Goal: Task Accomplishment & Management: Use online tool/utility

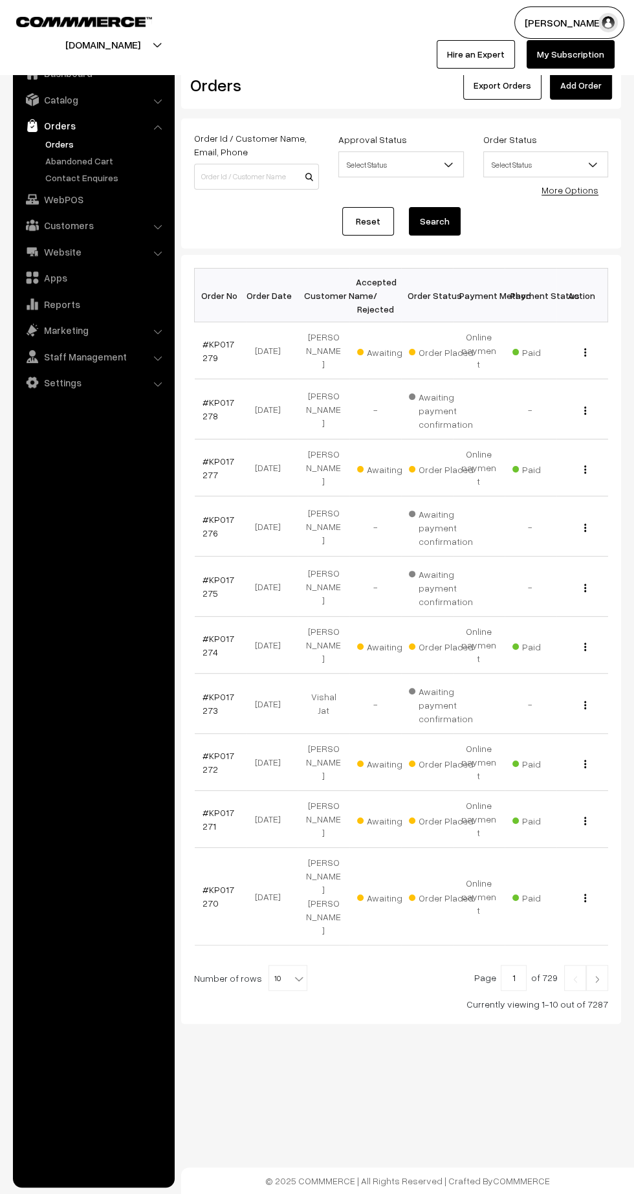
click at [214, 339] on link "#KP017279" at bounding box center [219, 351] width 32 height 25
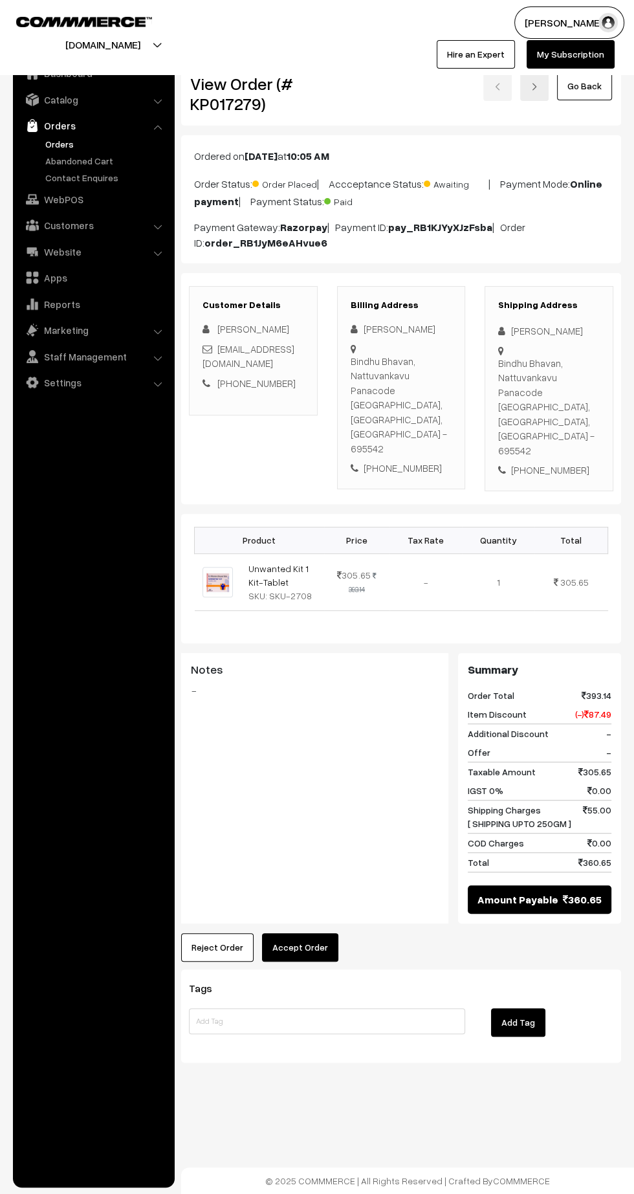
click at [319, 933] on button "Accept Order" at bounding box center [300, 947] width 76 height 28
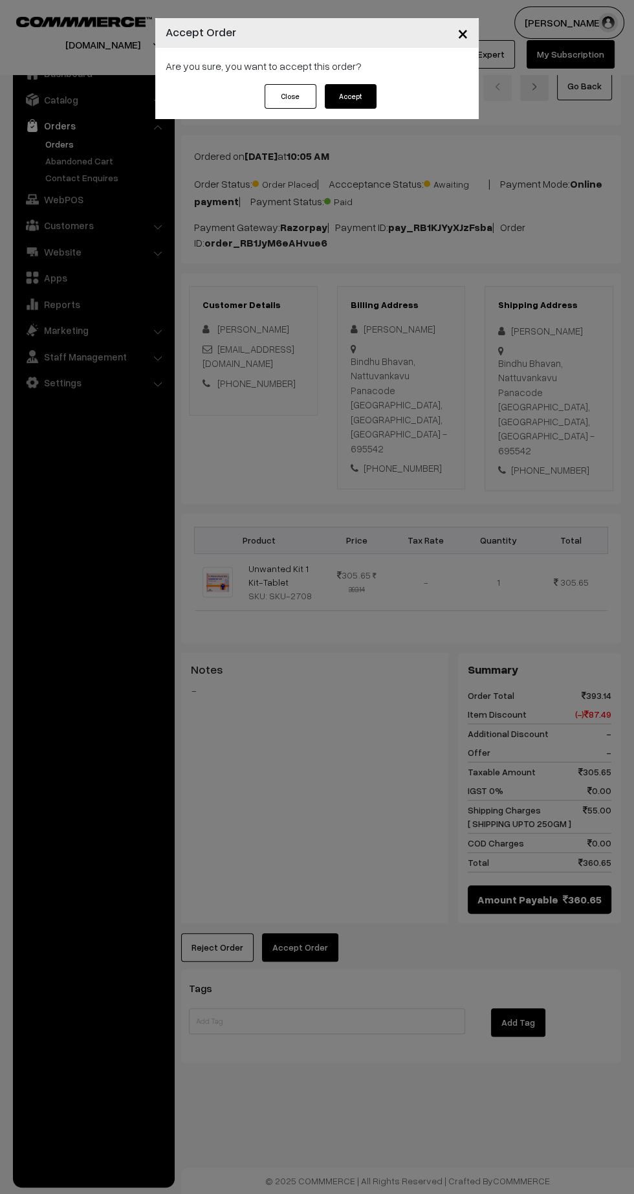
click at [362, 96] on button "Accept" at bounding box center [351, 96] width 52 height 25
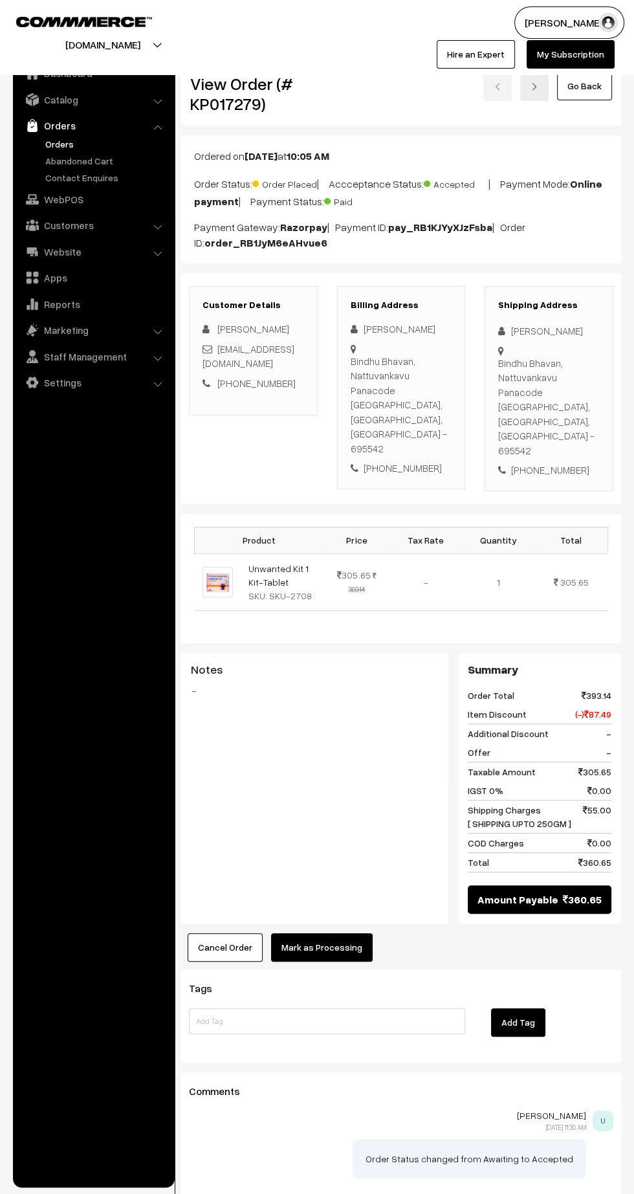
click at [341, 933] on button "Mark as Processing" at bounding box center [322, 947] width 102 height 28
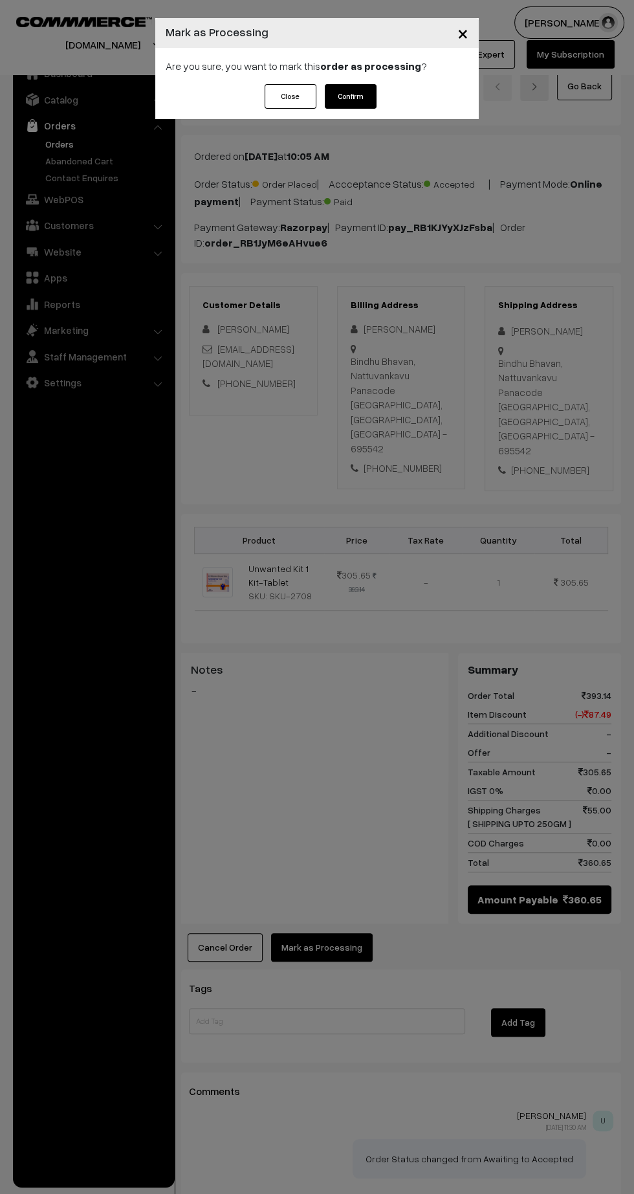
click at [359, 96] on button "Confirm" at bounding box center [351, 96] width 52 height 25
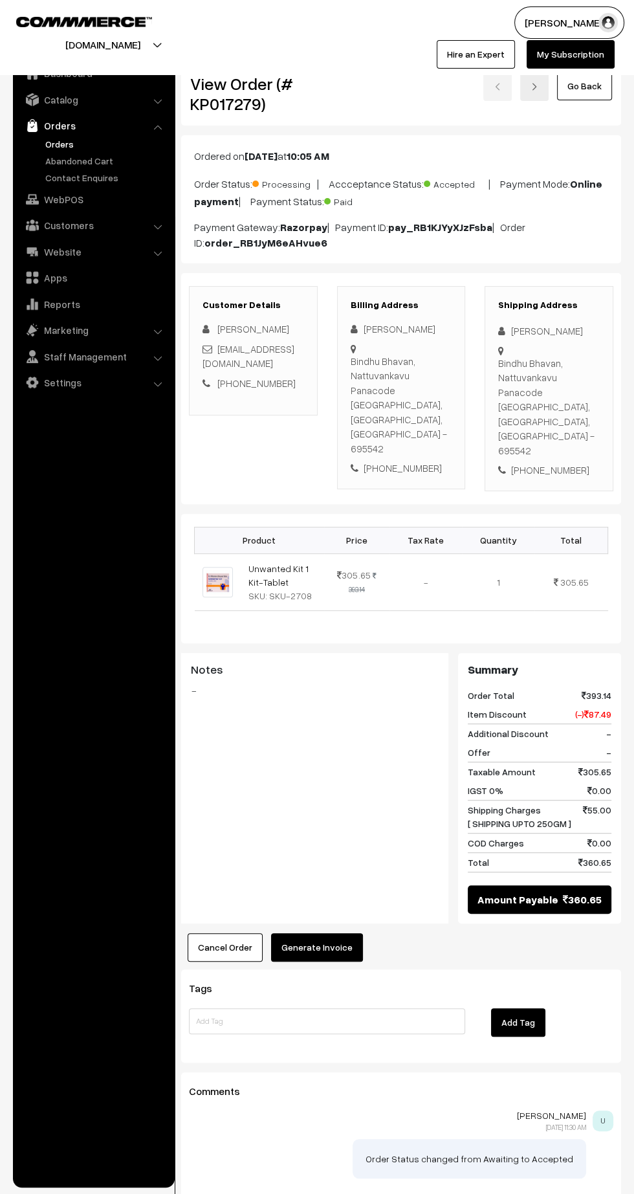
click at [337, 933] on button "Generate Invoice" at bounding box center [317, 947] width 92 height 28
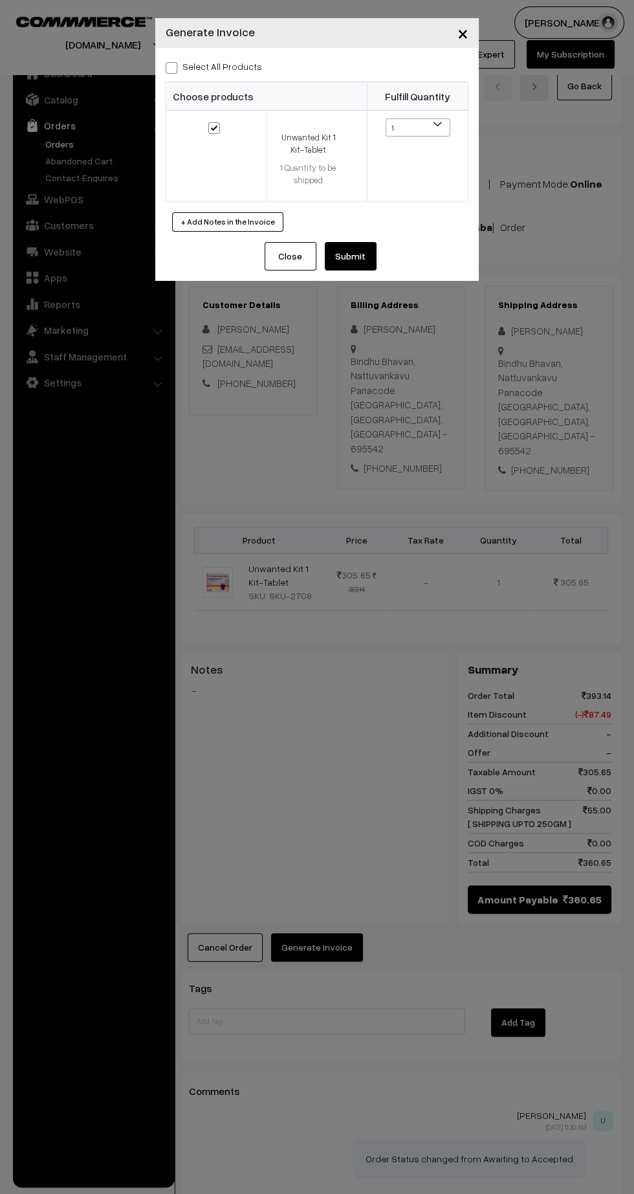
click at [370, 260] on button "Submit" at bounding box center [351, 256] width 52 height 28
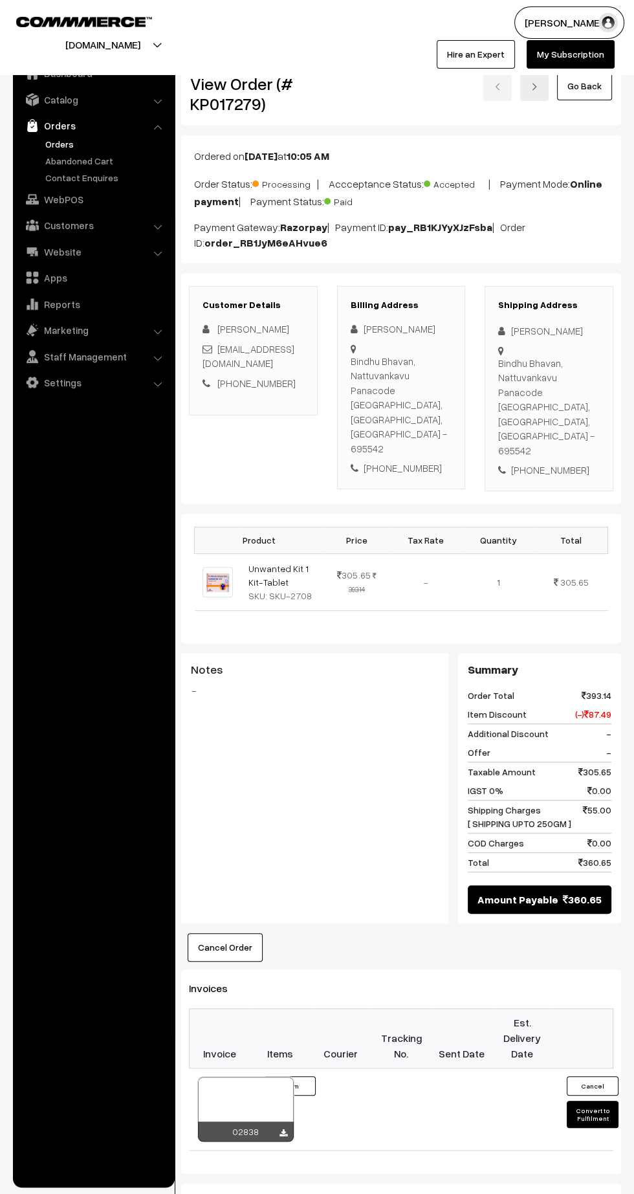
click at [283, 1130] on icon at bounding box center [284, 1134] width 8 height 8
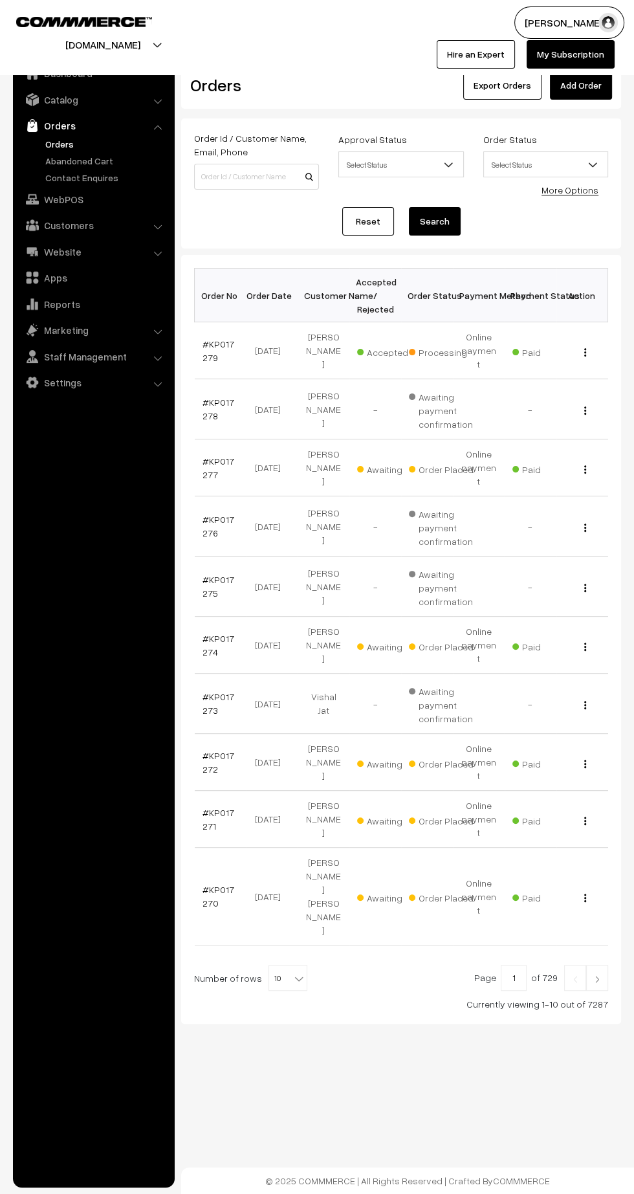
click at [207, 456] on link "#KP017277" at bounding box center [219, 468] width 32 height 25
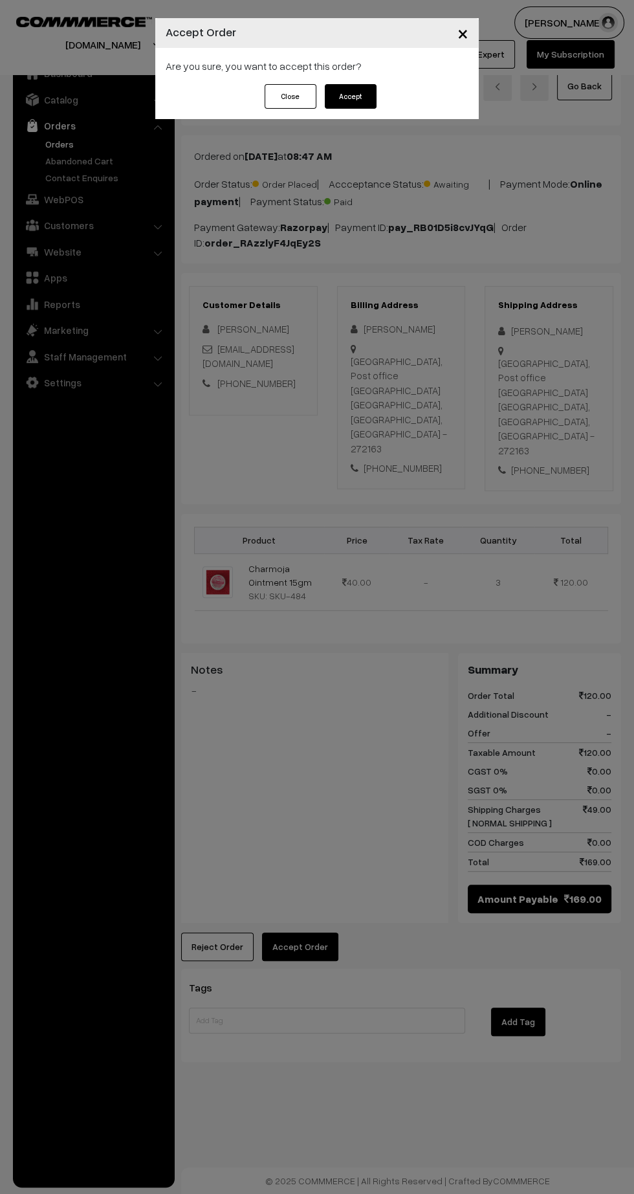
click at [358, 99] on button "Accept" at bounding box center [351, 96] width 52 height 25
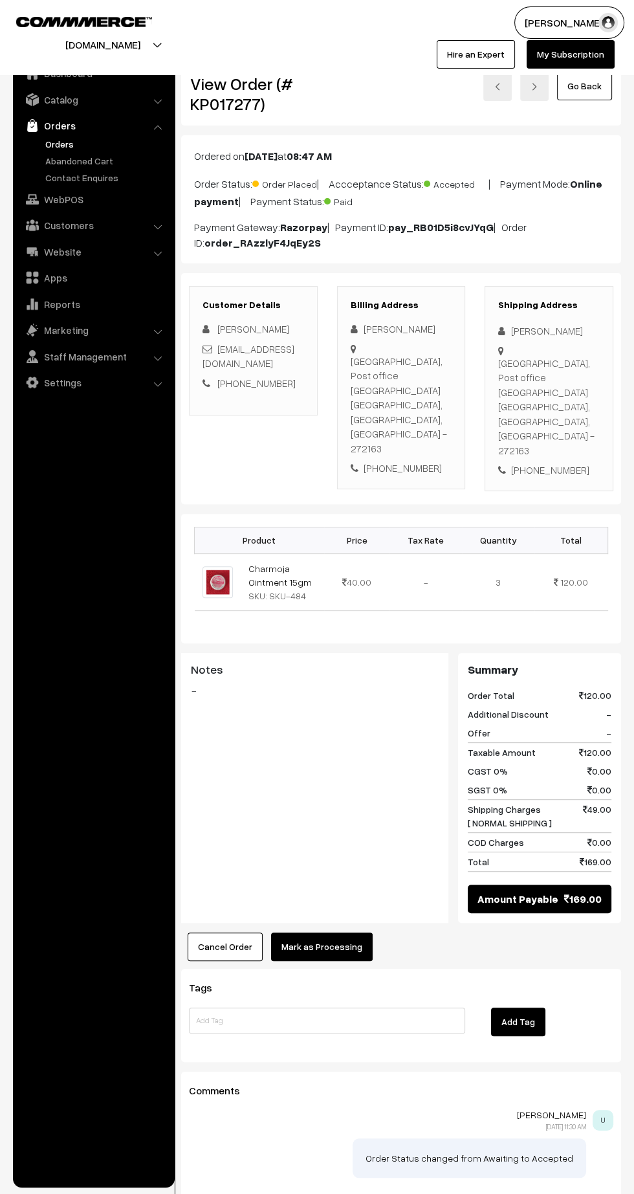
click at [332, 933] on button "Mark as Processing" at bounding box center [322, 947] width 102 height 28
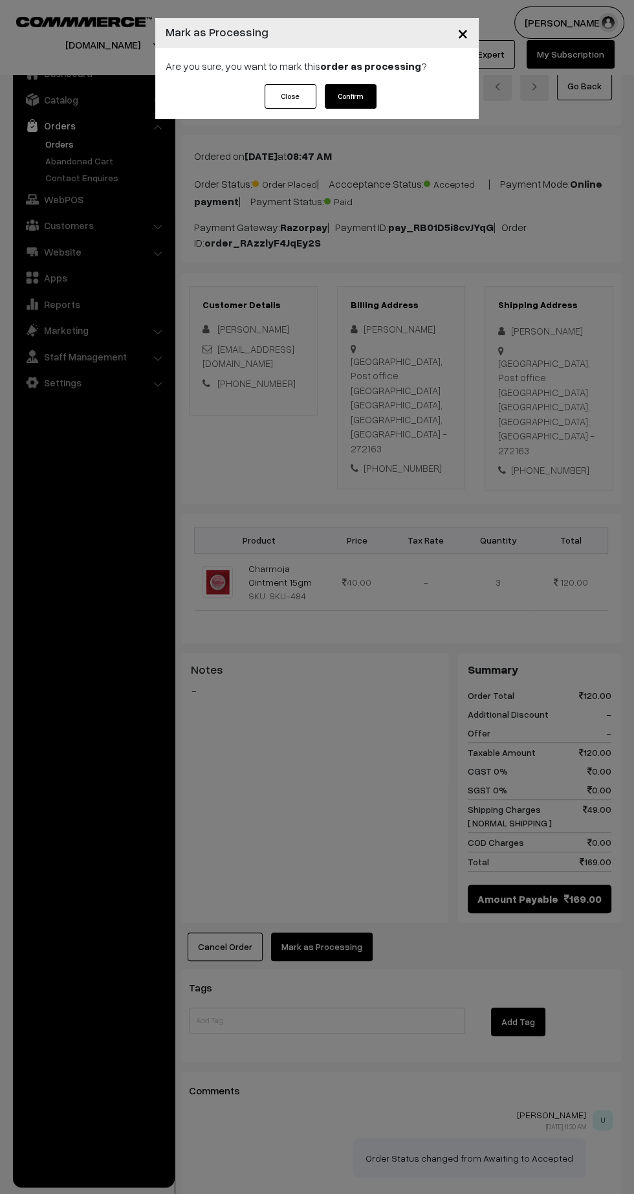
click at [368, 95] on button "Confirm" at bounding box center [351, 96] width 52 height 25
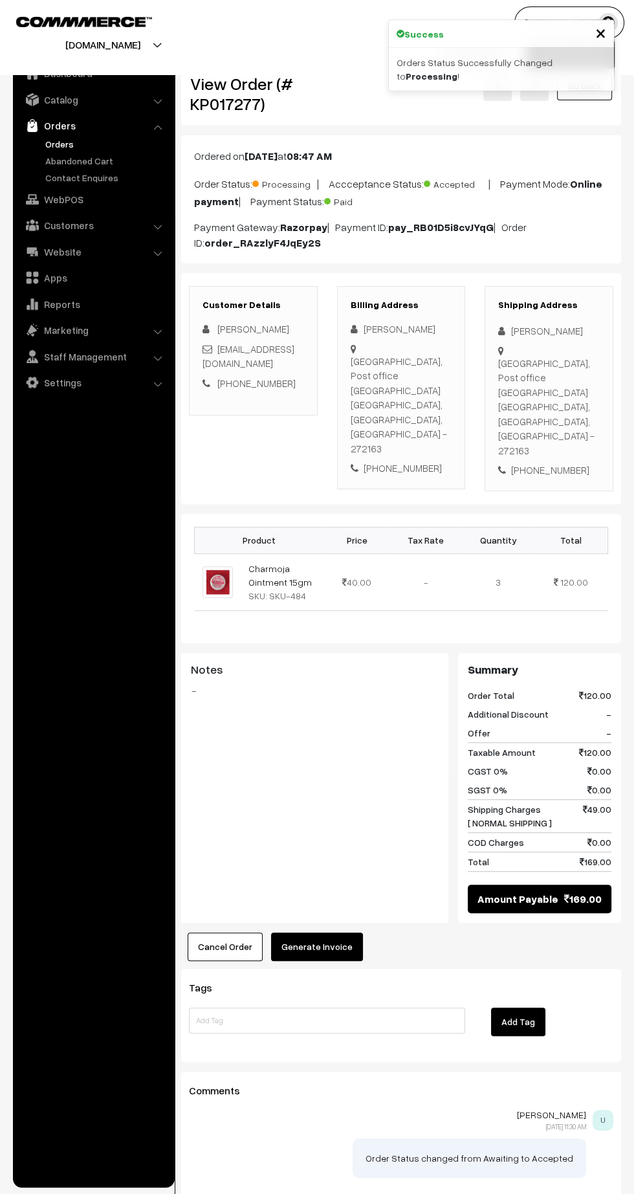
click at [332, 933] on button "Generate Invoice" at bounding box center [317, 947] width 92 height 28
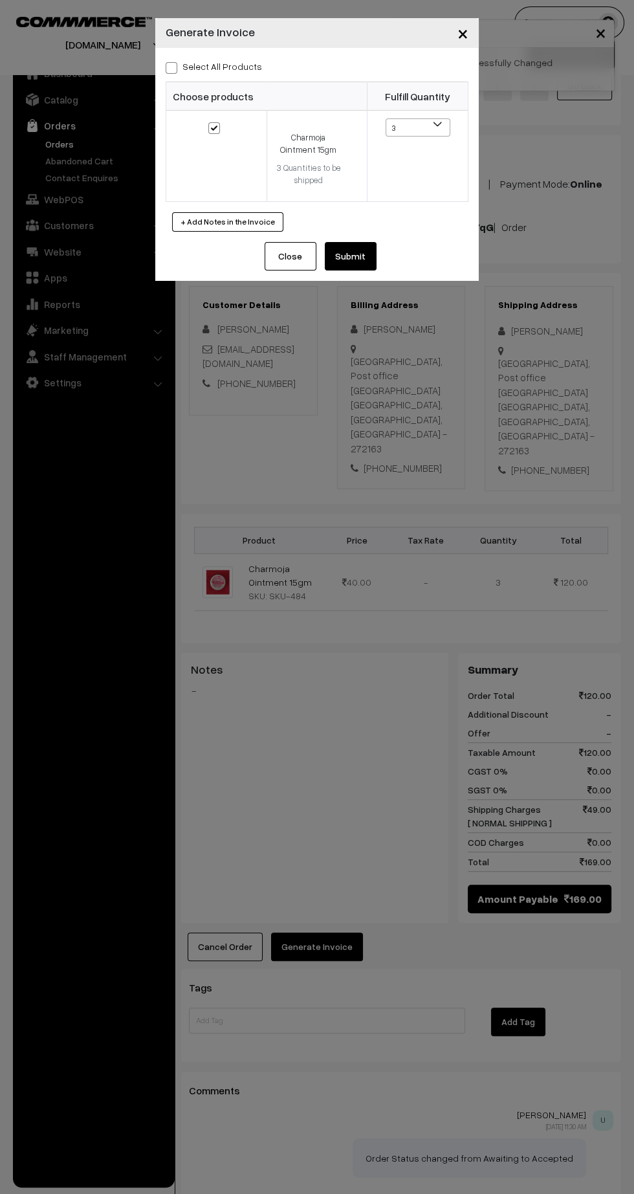
click at [360, 258] on button "Submit" at bounding box center [351, 256] width 52 height 28
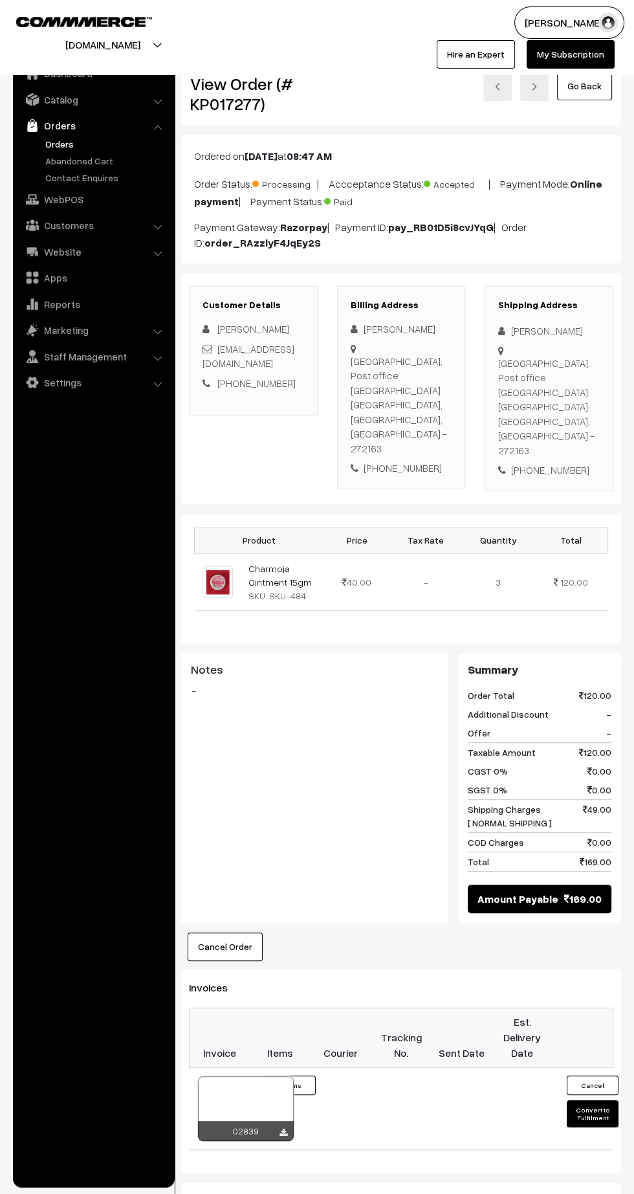
click at [283, 1129] on icon at bounding box center [284, 1133] width 8 height 8
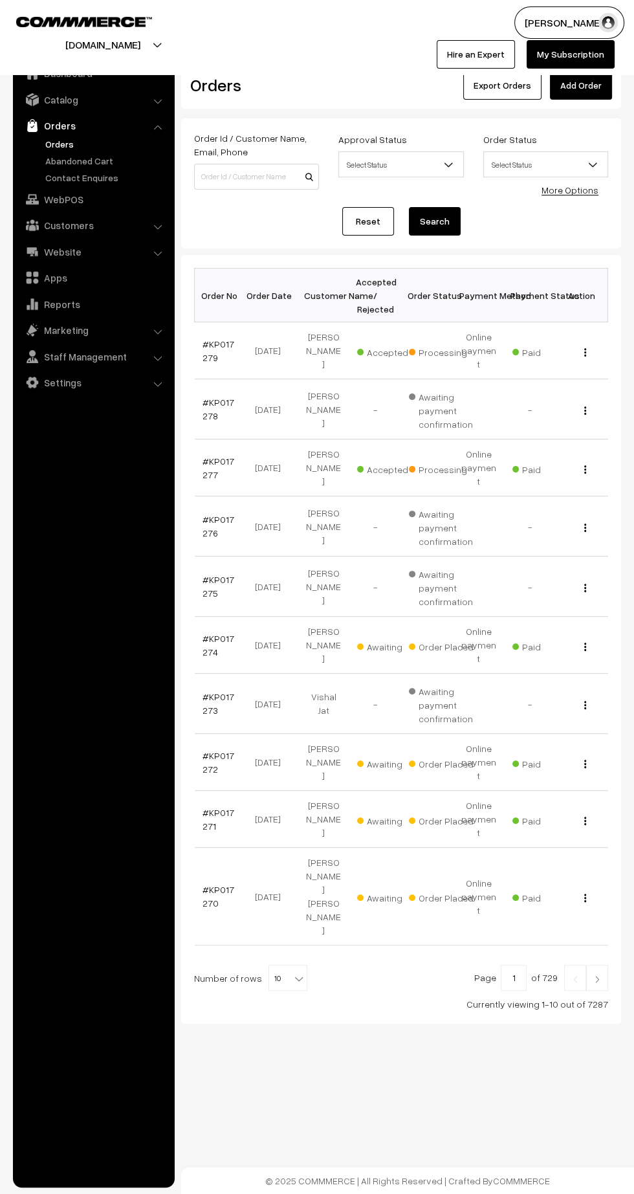
click at [207, 633] on link "#KP017274" at bounding box center [219, 645] width 32 height 25
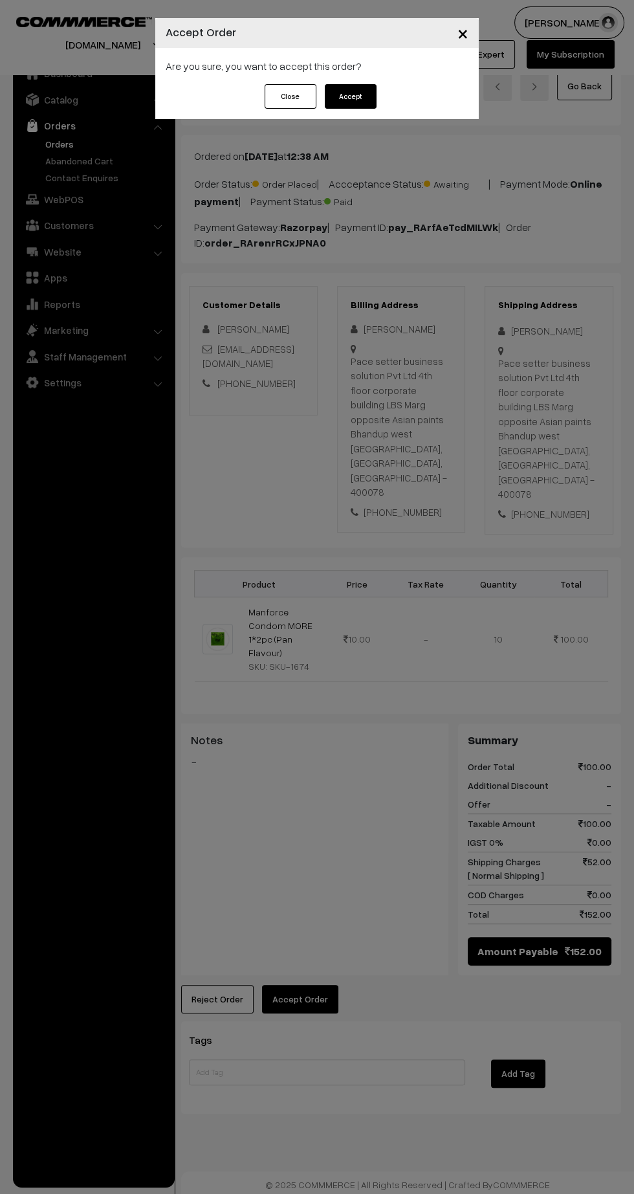
click at [357, 98] on button "Accept" at bounding box center [351, 96] width 52 height 25
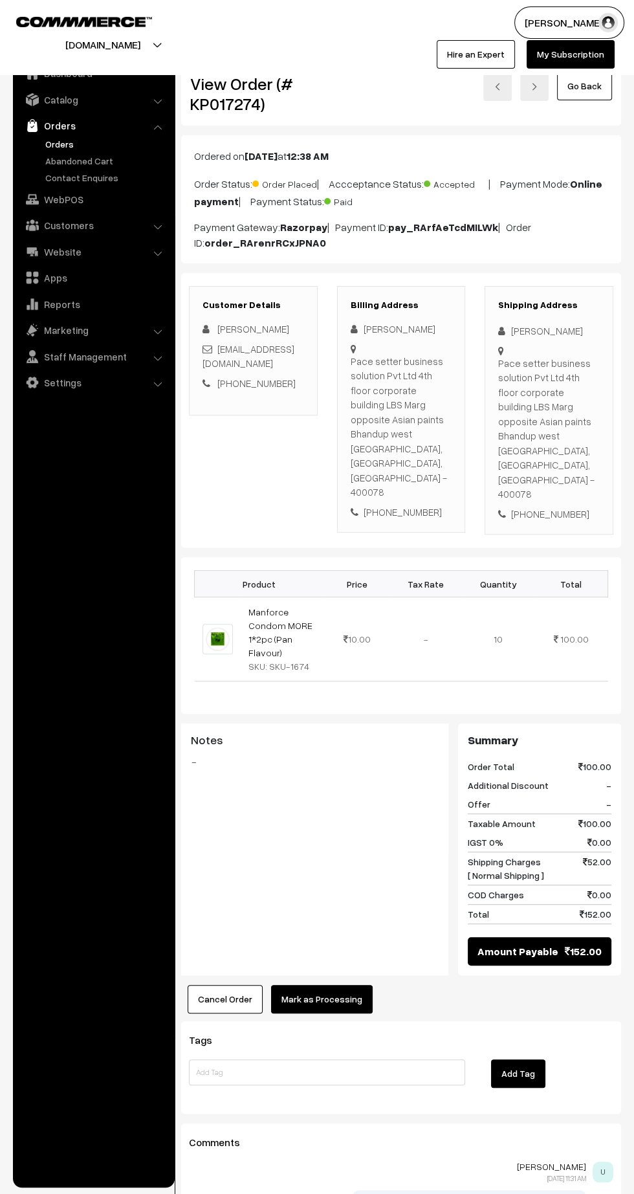
click at [325, 985] on button "Mark as Processing" at bounding box center [322, 999] width 102 height 28
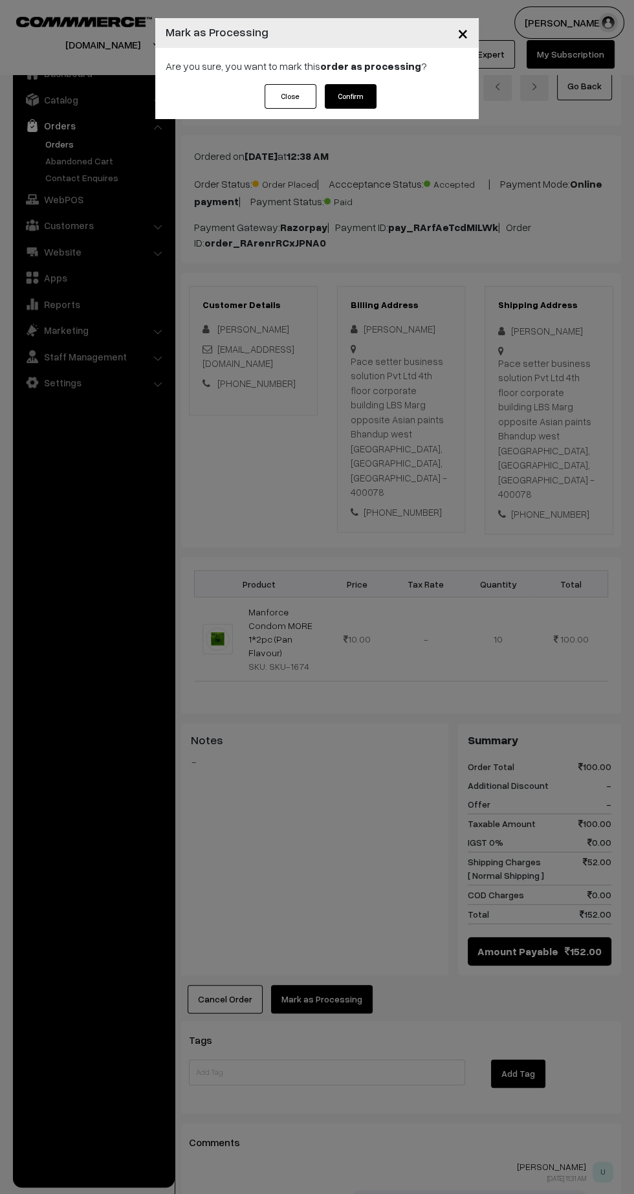
click at [350, 93] on button "Confirm" at bounding box center [351, 96] width 52 height 25
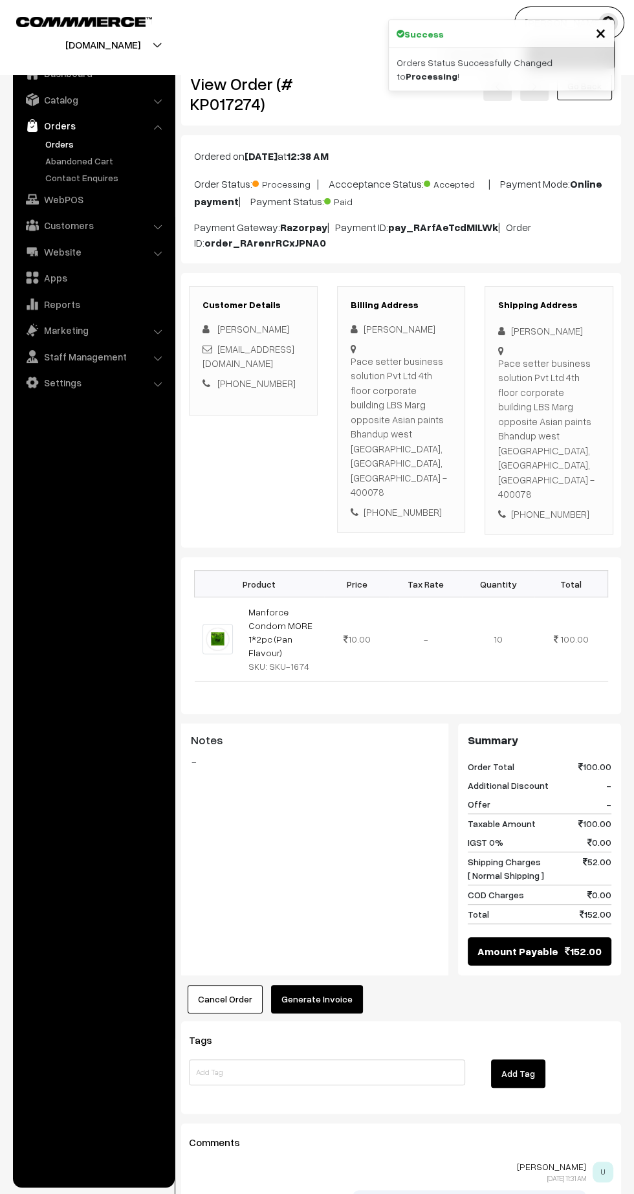
click at [318, 985] on button "Generate Invoice" at bounding box center [317, 999] width 92 height 28
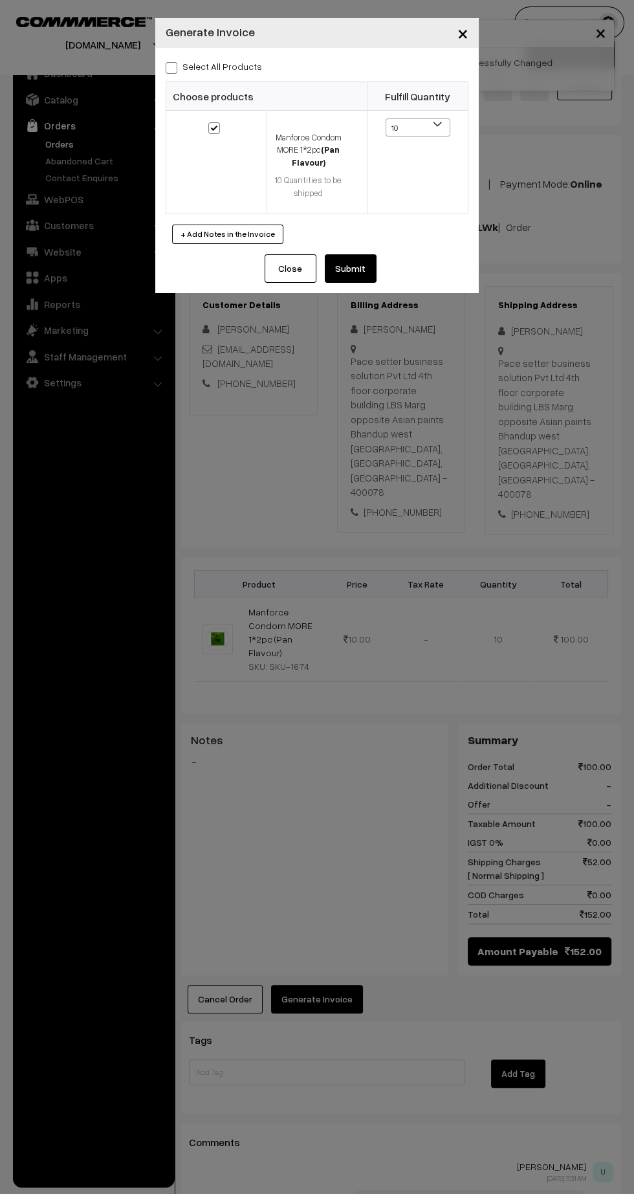
click at [376, 274] on button "Submit" at bounding box center [351, 268] width 52 height 28
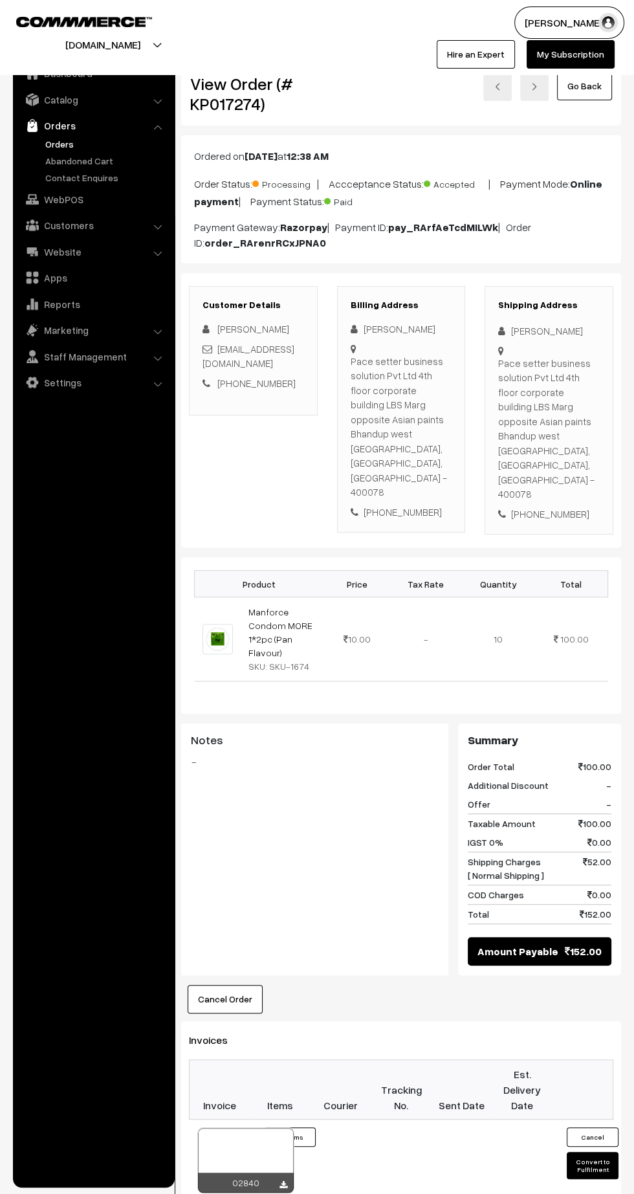
click at [284, 1181] on icon at bounding box center [284, 1185] width 8 height 8
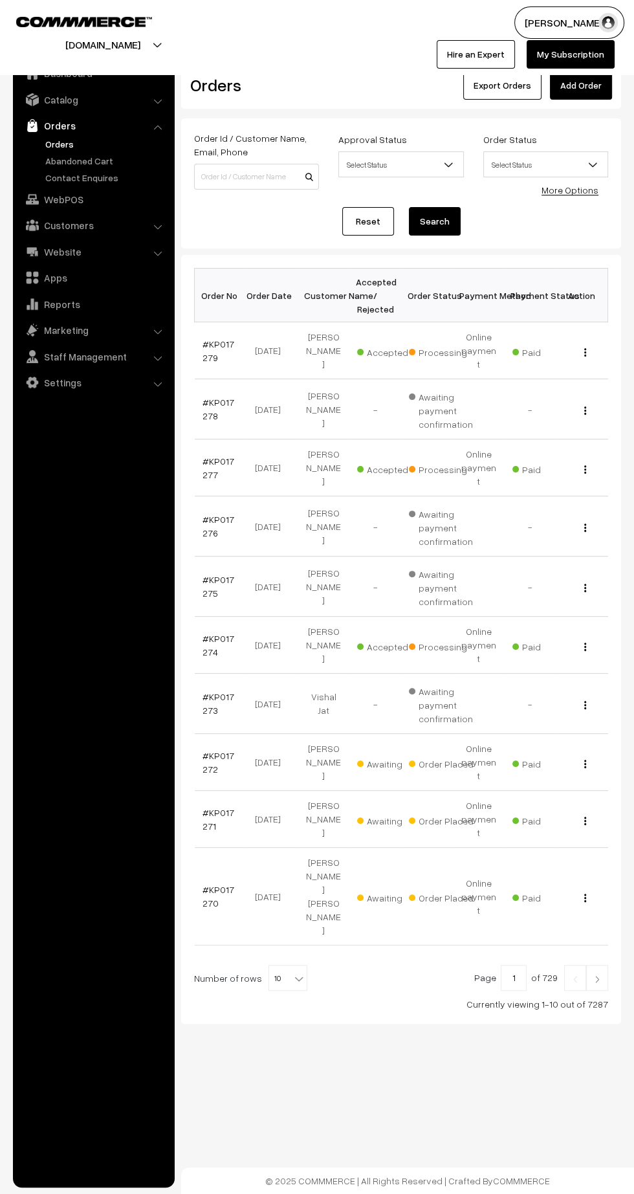
click at [218, 750] on link "#KP017272" at bounding box center [219, 762] width 32 height 25
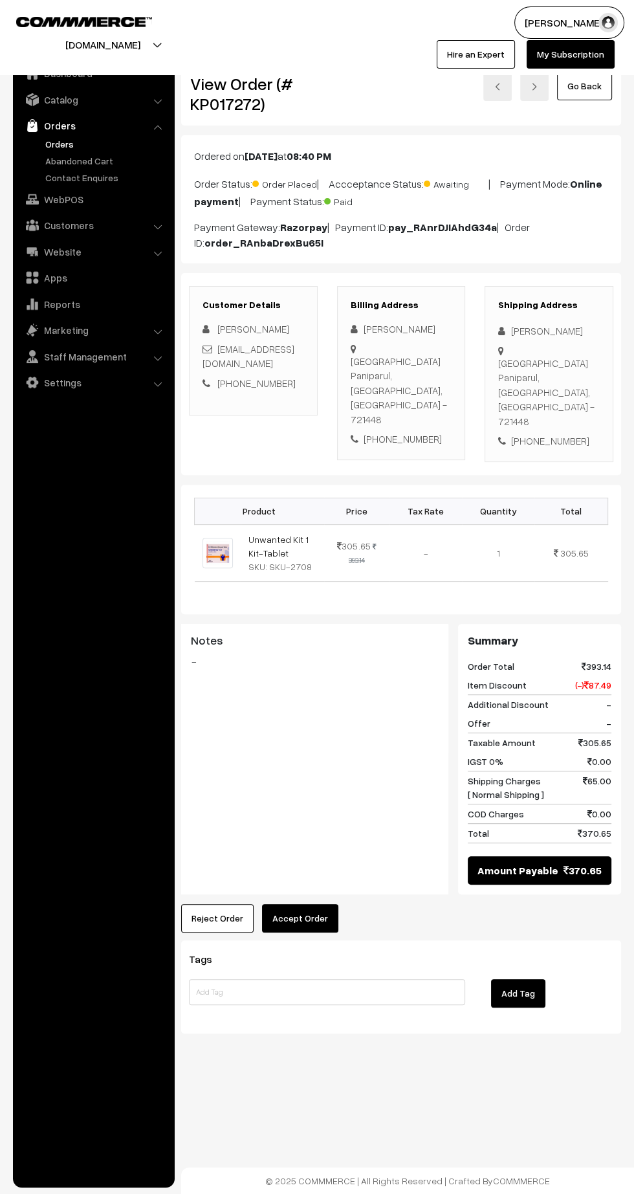
click at [306, 904] on button "Accept Order" at bounding box center [300, 918] width 76 height 28
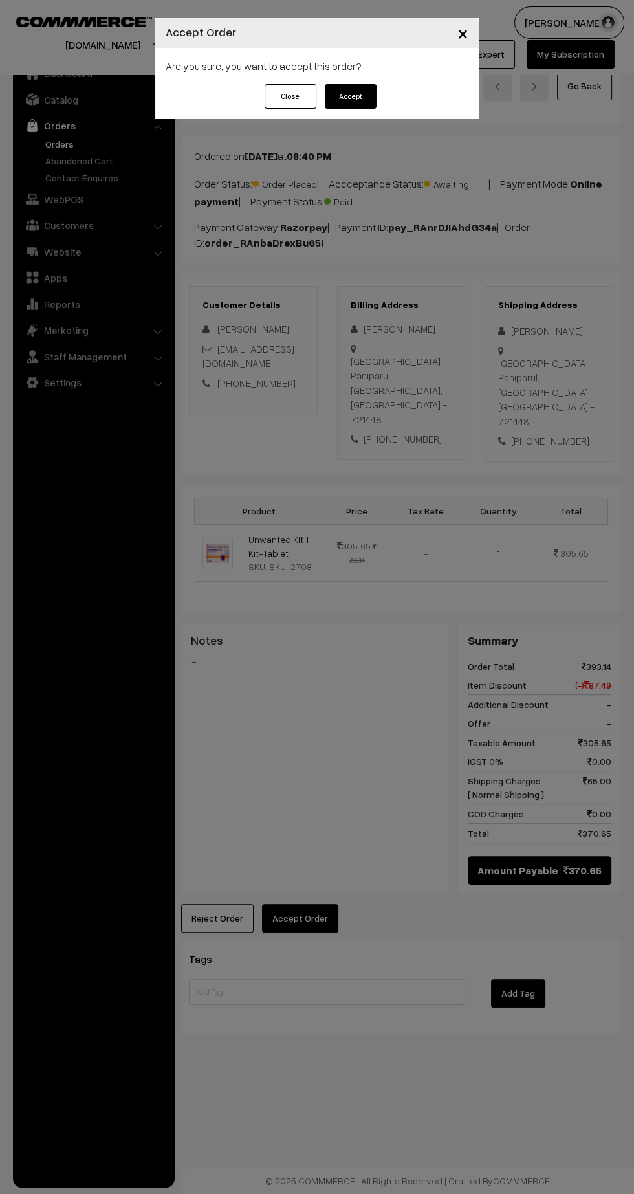
click at [369, 96] on button "Accept" at bounding box center [351, 96] width 52 height 25
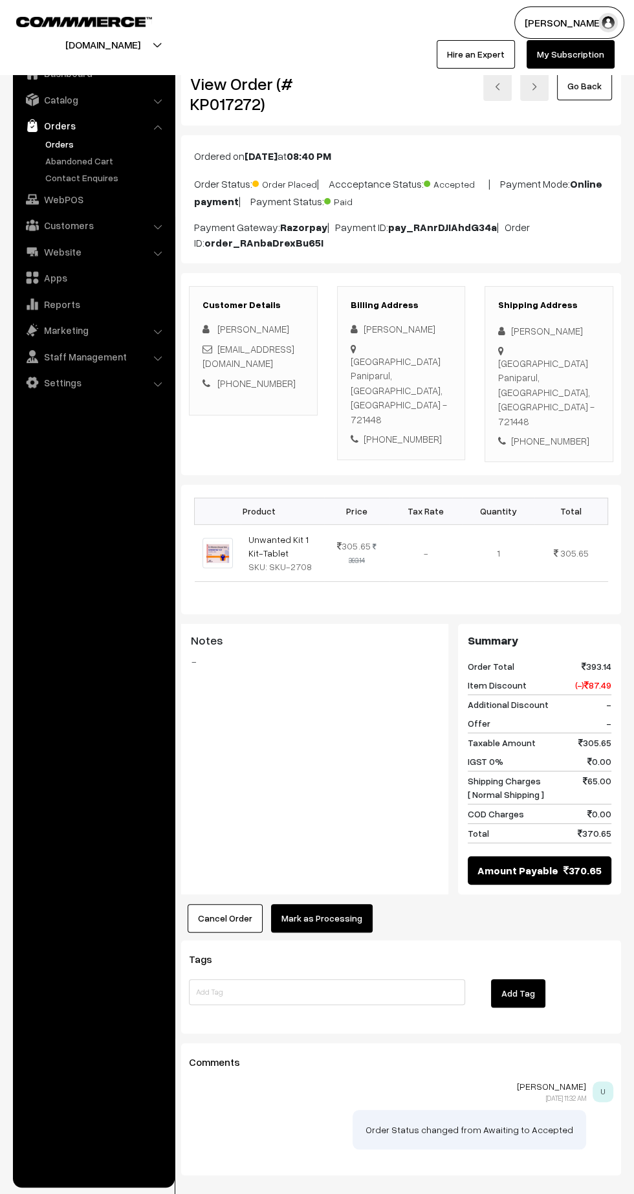
click at [340, 904] on button "Mark as Processing" at bounding box center [322, 918] width 102 height 28
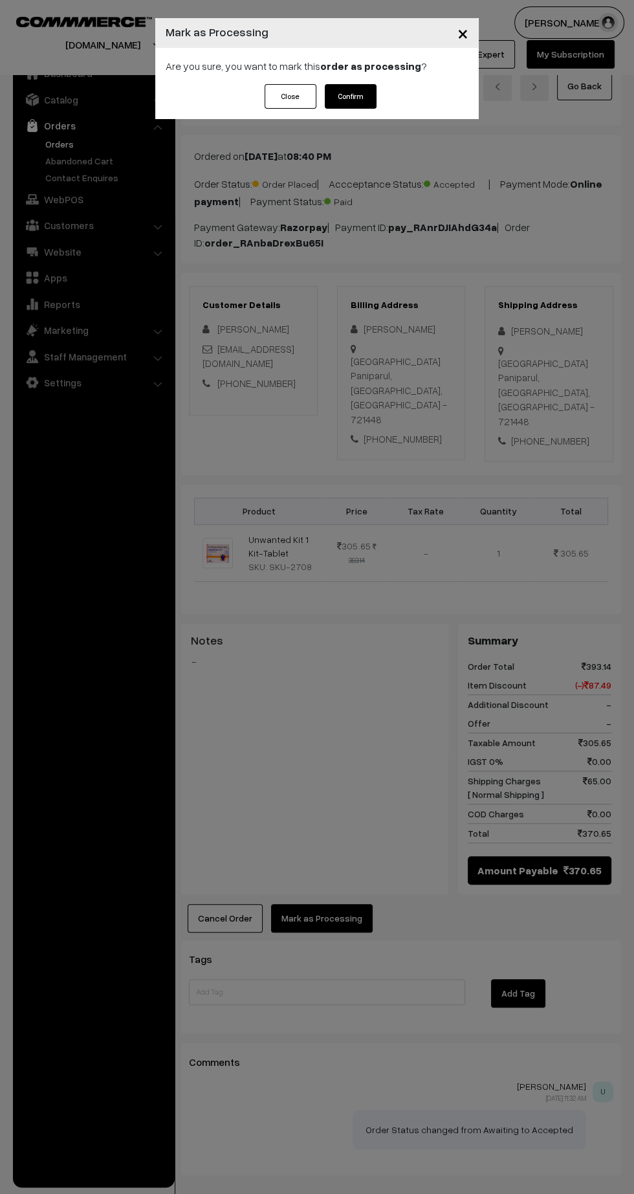
click at [372, 97] on button "Confirm" at bounding box center [351, 96] width 52 height 25
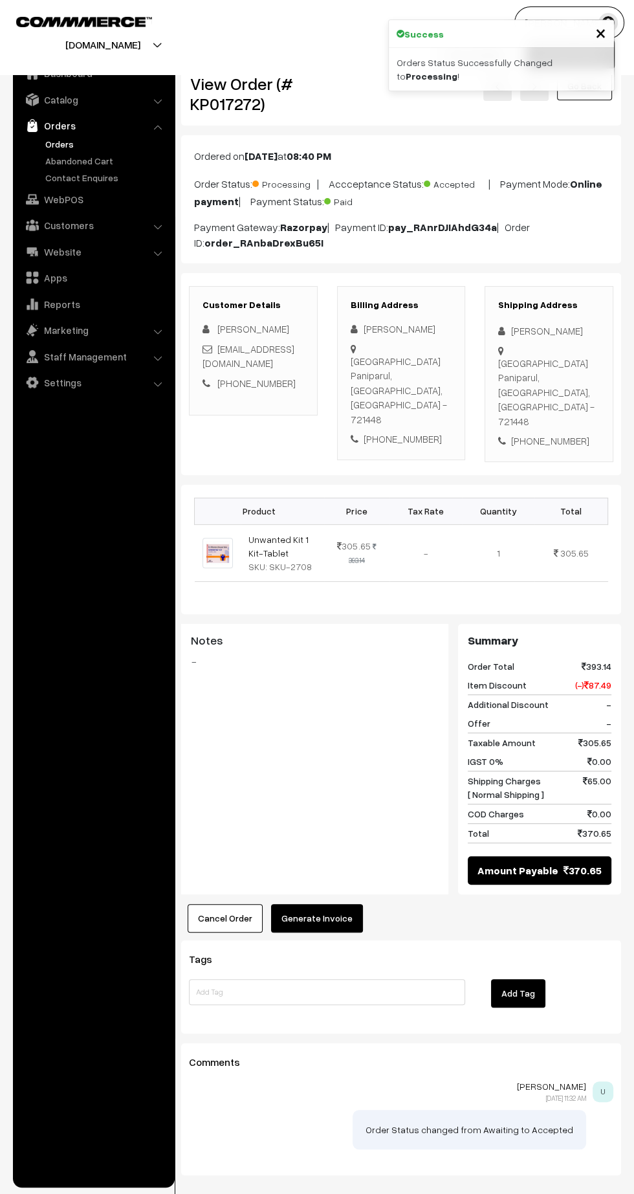
click at [353, 904] on button "Generate Invoice" at bounding box center [317, 918] width 92 height 28
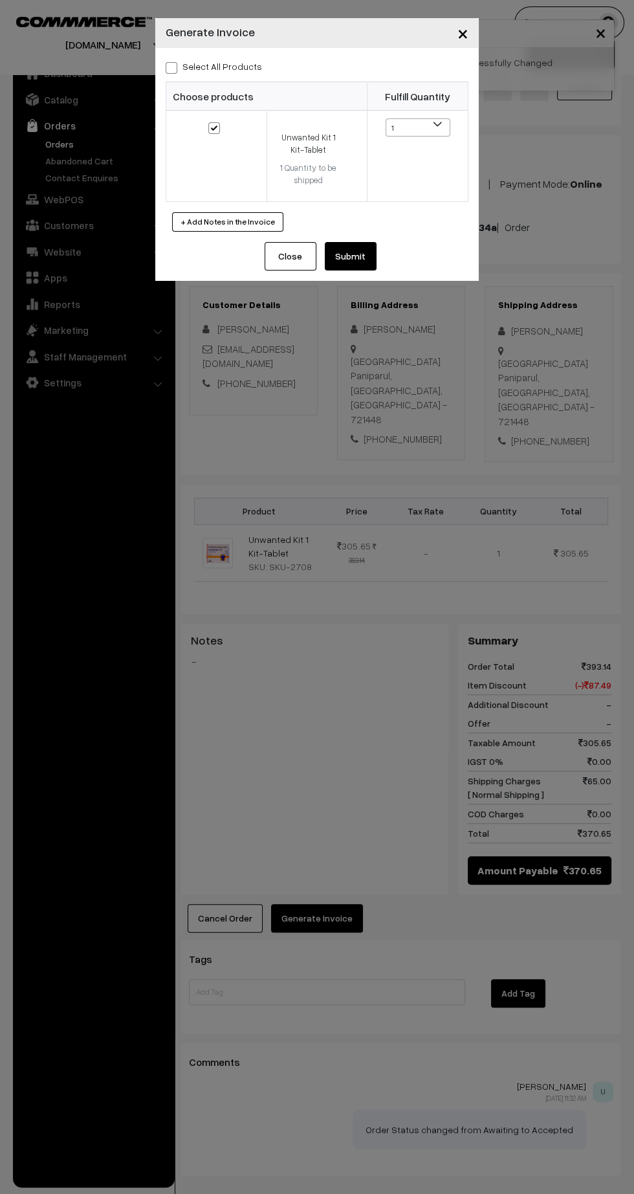
click at [355, 258] on button "Submit" at bounding box center [351, 256] width 52 height 28
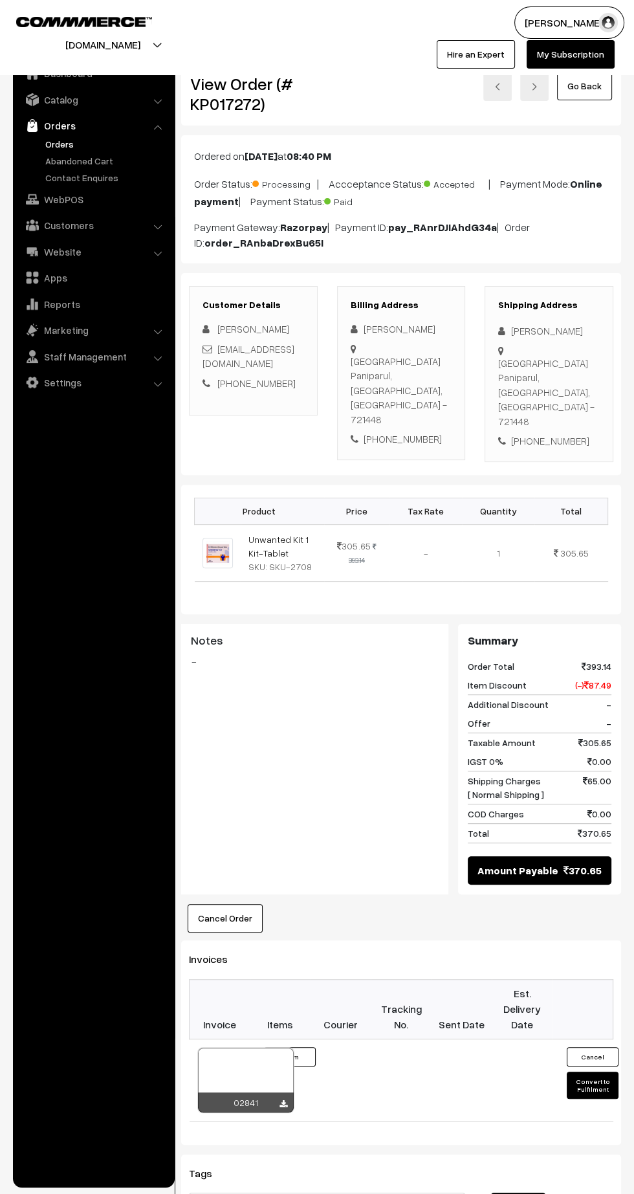
click at [284, 1100] on icon at bounding box center [284, 1104] width 8 height 8
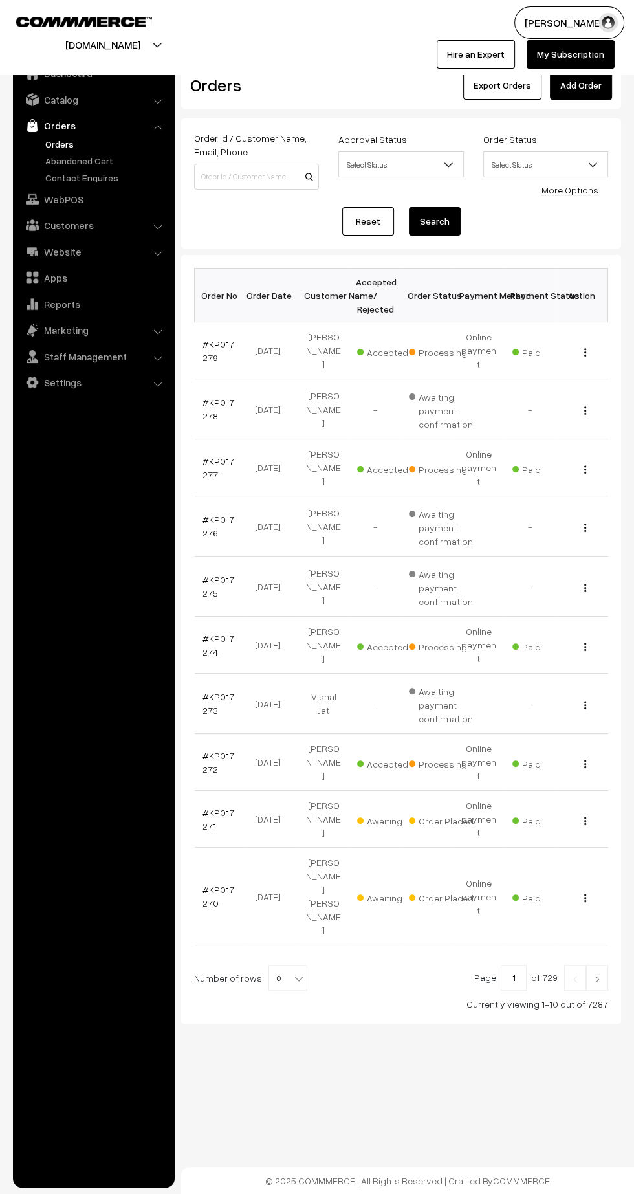
click at [221, 807] on link "#KP017271" at bounding box center [219, 819] width 32 height 25
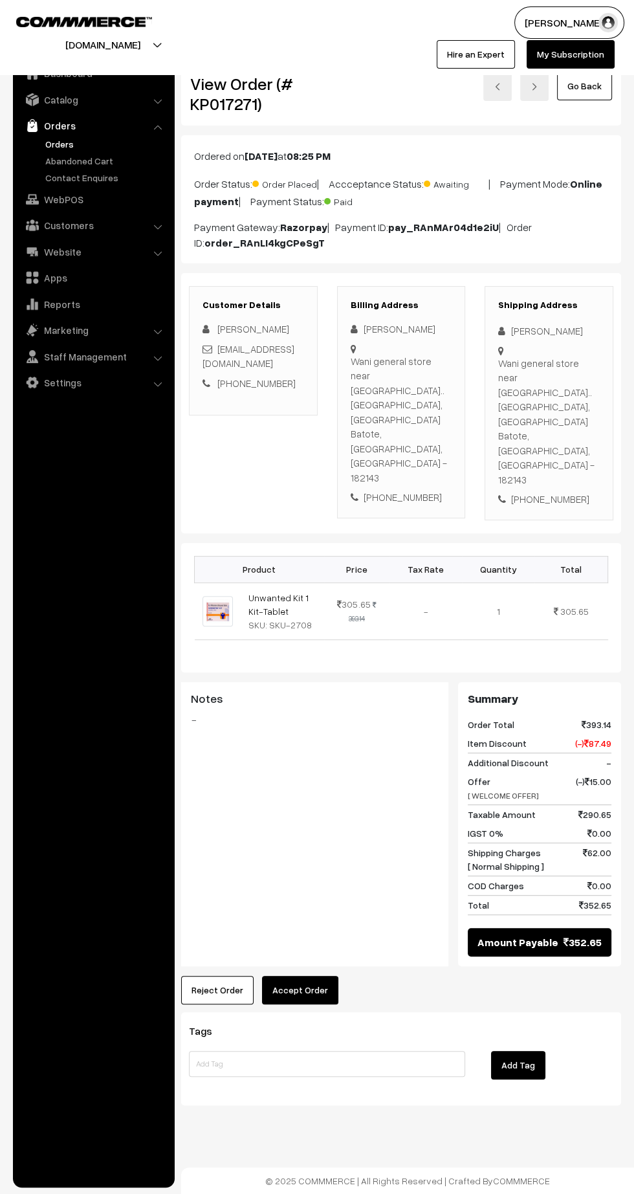
click at [327, 976] on button "Accept Order" at bounding box center [300, 990] width 76 height 28
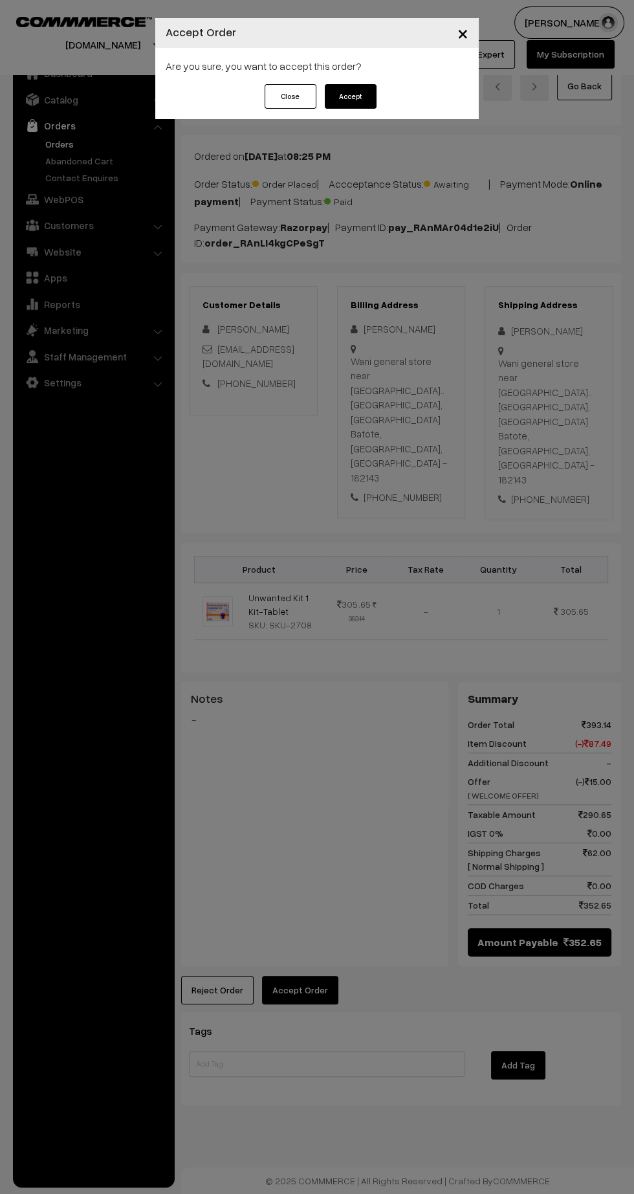
click at [370, 101] on button "Accept" at bounding box center [351, 96] width 52 height 25
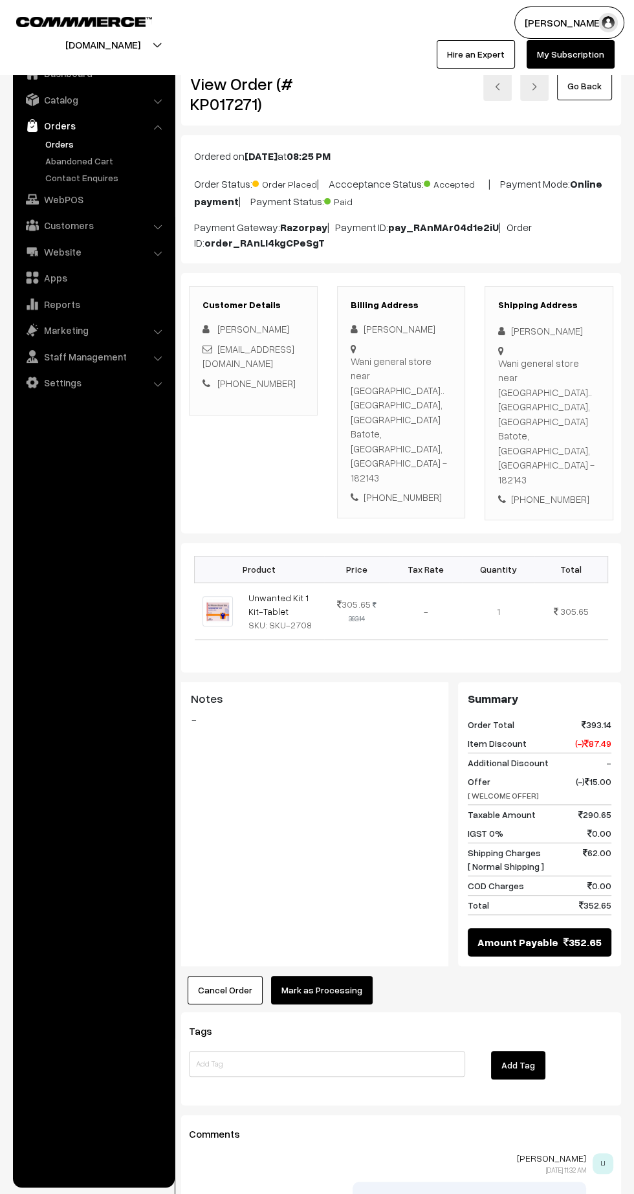
click at [349, 976] on button "Mark as Processing" at bounding box center [322, 990] width 102 height 28
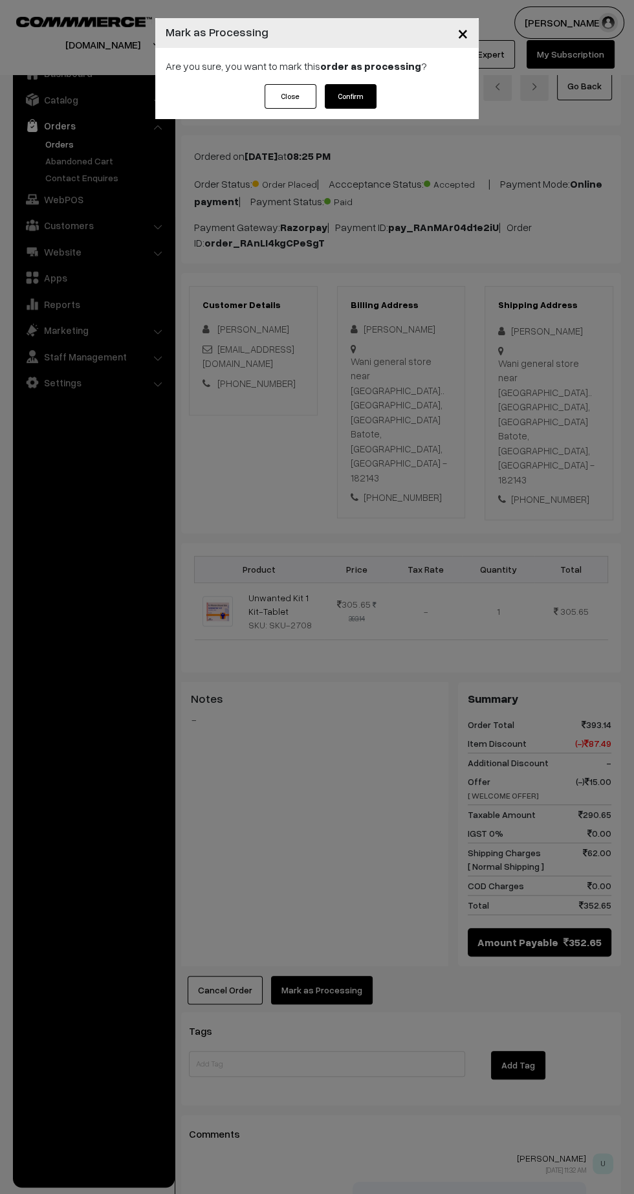
click at [366, 89] on button "Confirm" at bounding box center [351, 96] width 52 height 25
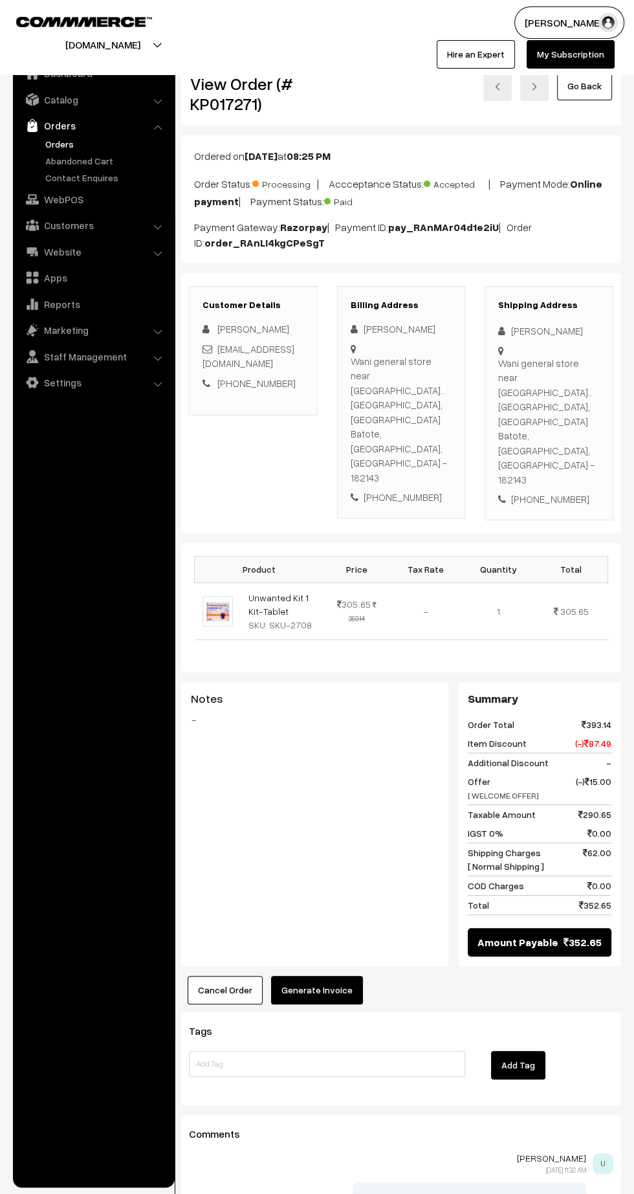
click at [331, 976] on button "Generate Invoice" at bounding box center [317, 990] width 92 height 28
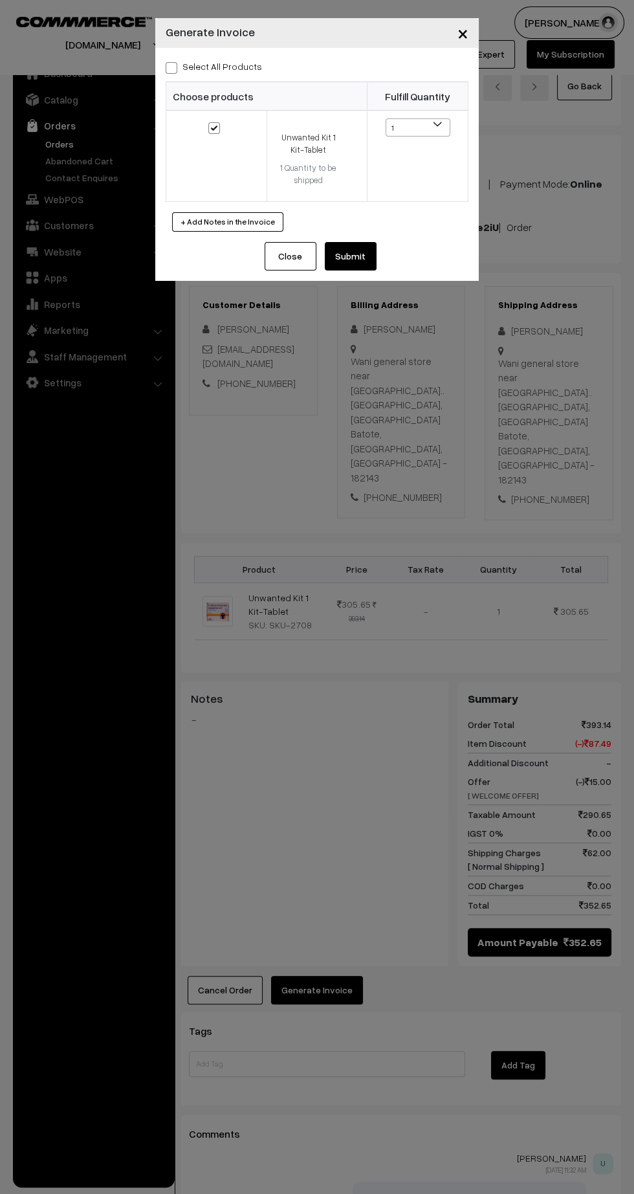
click at [370, 263] on button "Submit" at bounding box center [351, 256] width 52 height 28
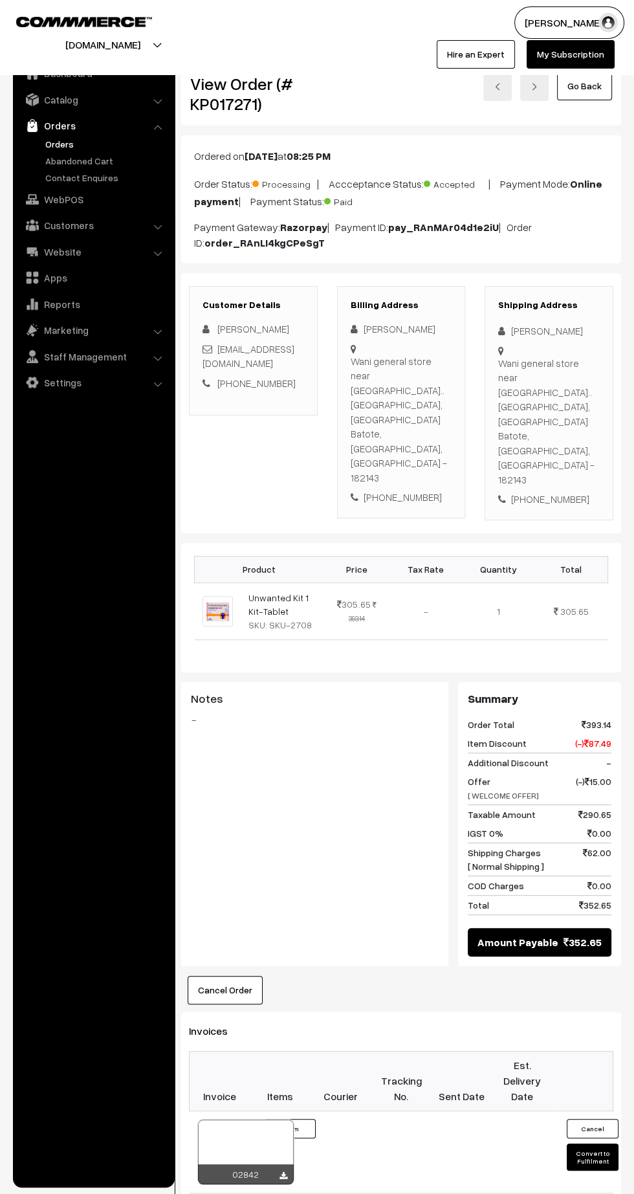
click at [283, 1172] on icon at bounding box center [284, 1176] width 8 height 8
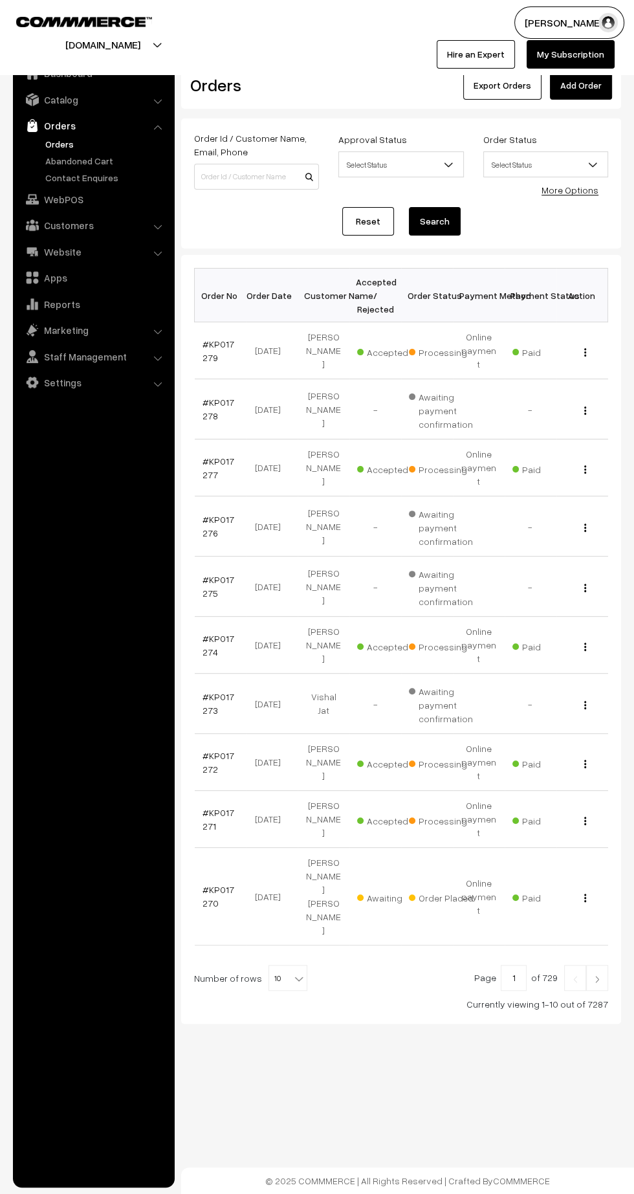
click at [221, 884] on link "#KP017270" at bounding box center [219, 896] width 32 height 25
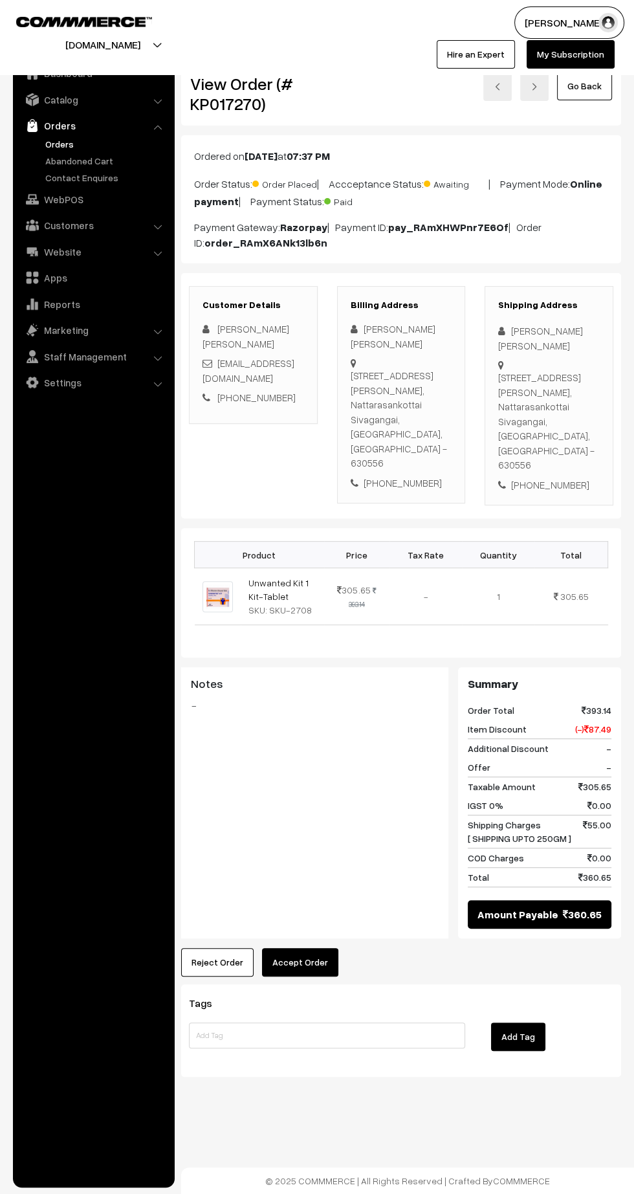
click at [313, 948] on button "Accept Order" at bounding box center [300, 962] width 76 height 28
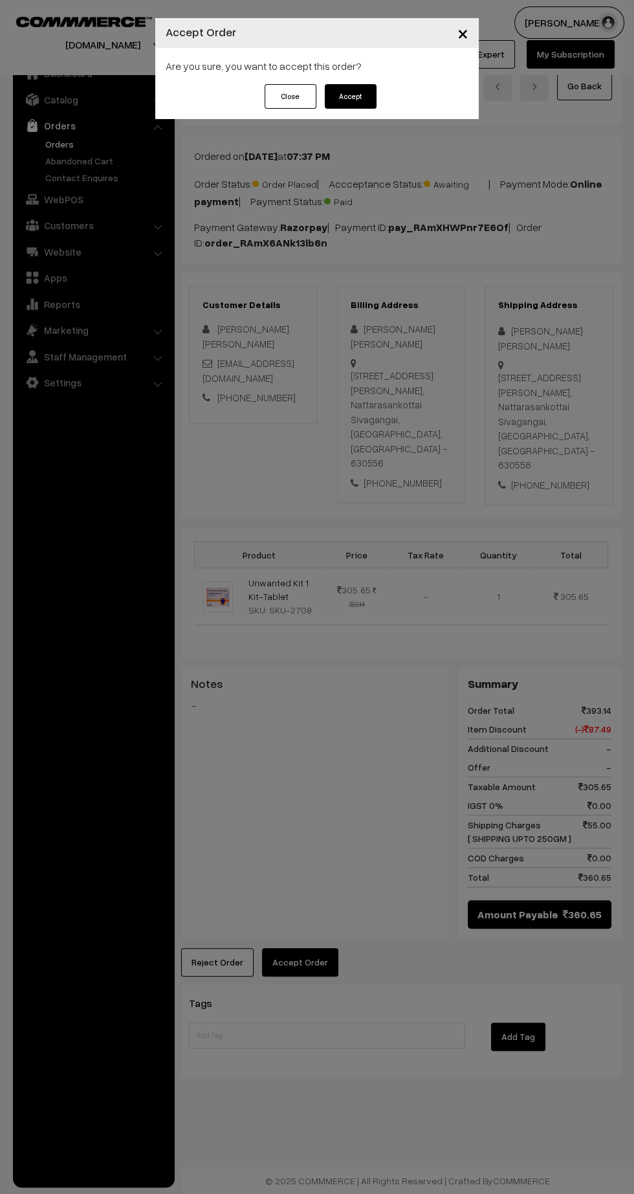
click at [366, 100] on button "Accept" at bounding box center [351, 96] width 52 height 25
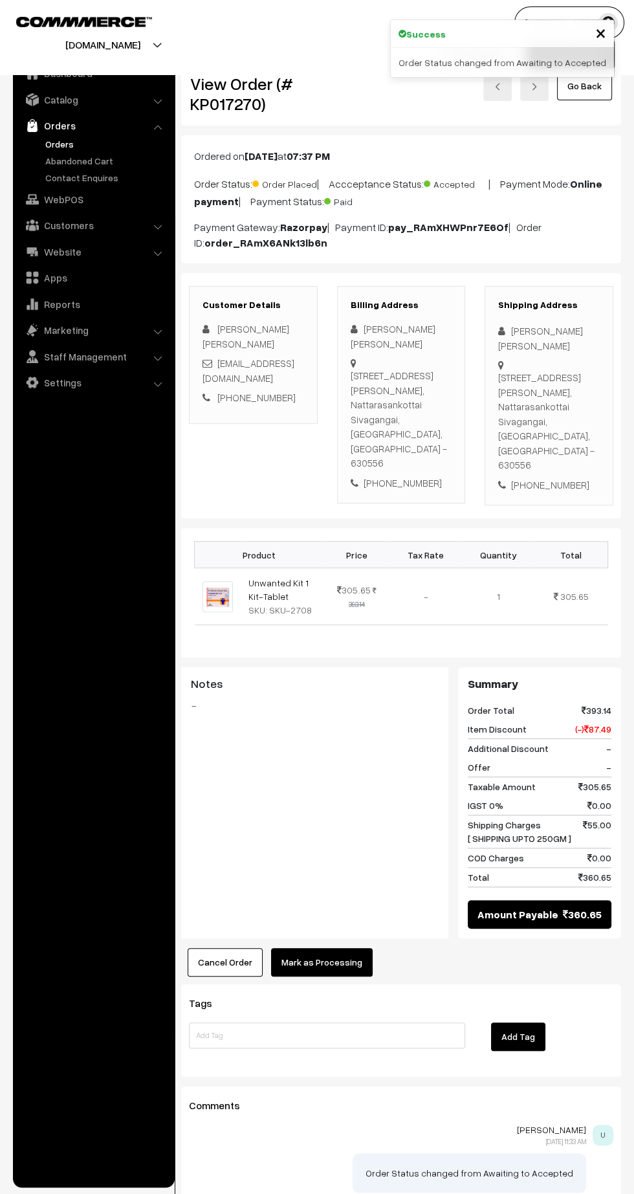
click at [326, 948] on button "Mark as Processing" at bounding box center [322, 962] width 102 height 28
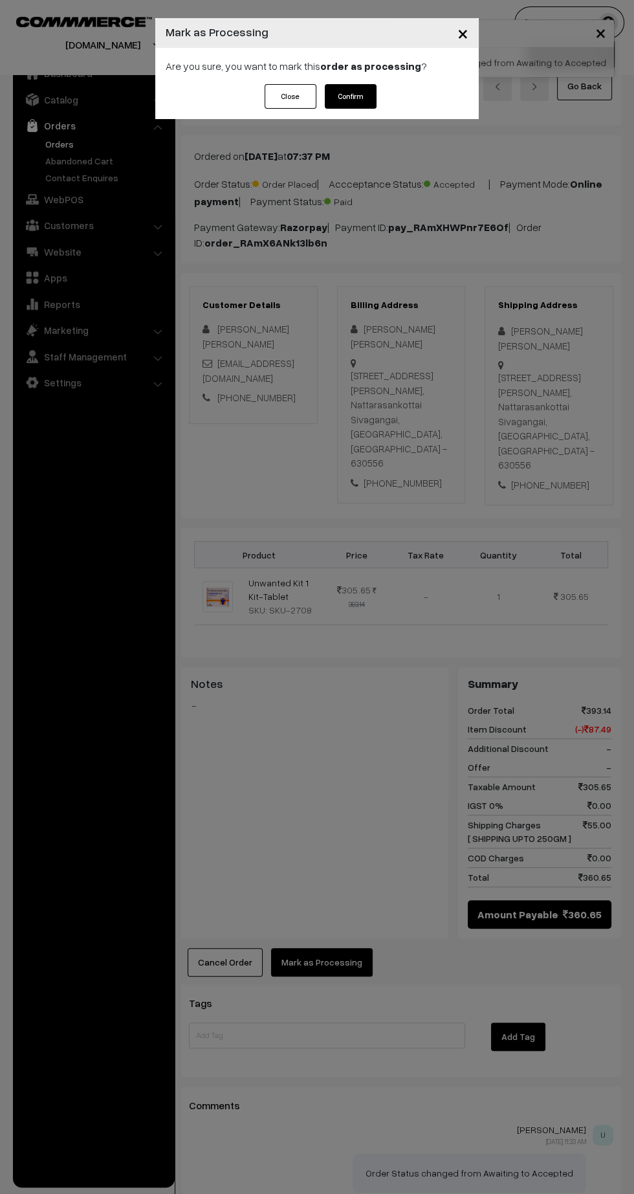
click at [360, 93] on button "Confirm" at bounding box center [351, 96] width 52 height 25
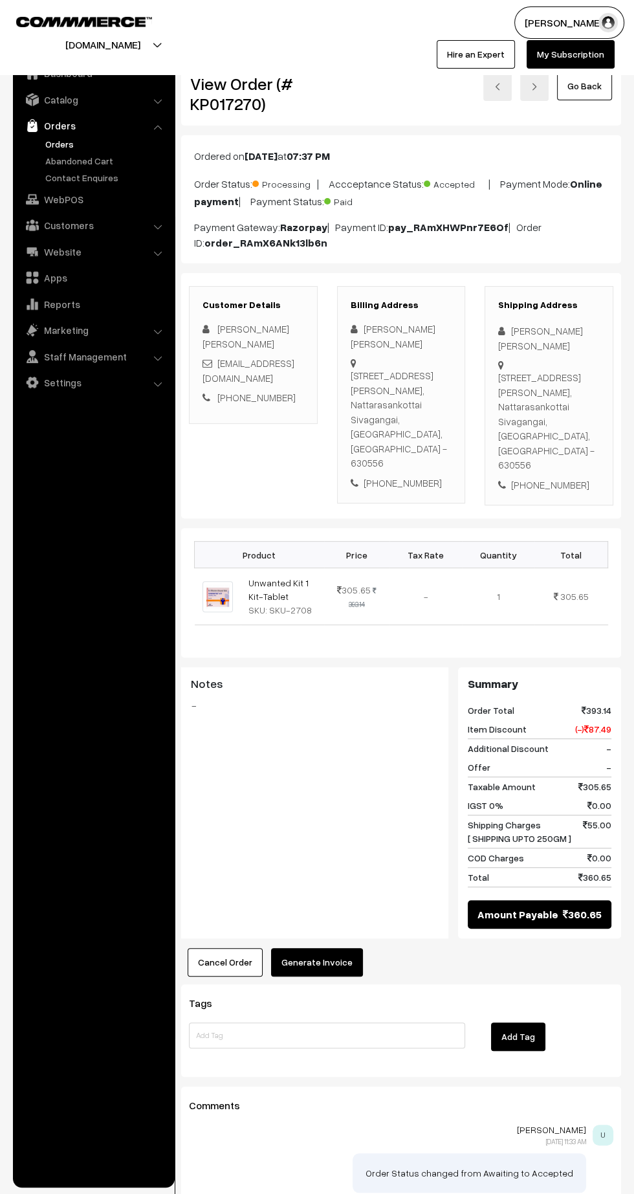
click at [332, 948] on button "Generate Invoice" at bounding box center [317, 962] width 92 height 28
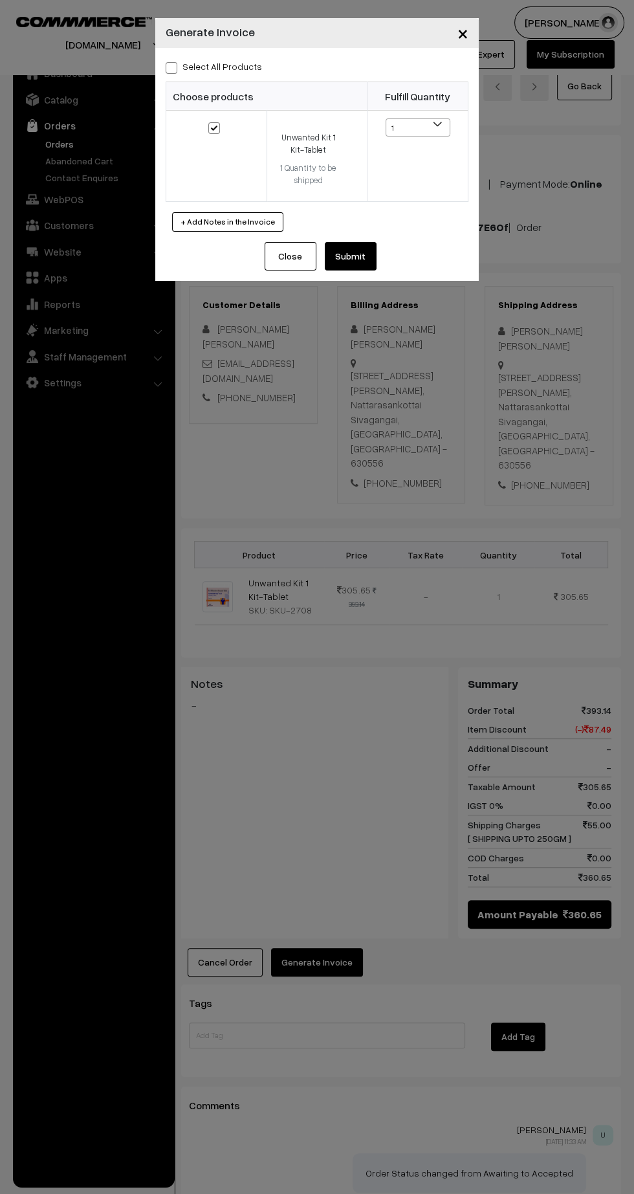
click at [368, 259] on button "Submit" at bounding box center [351, 256] width 52 height 28
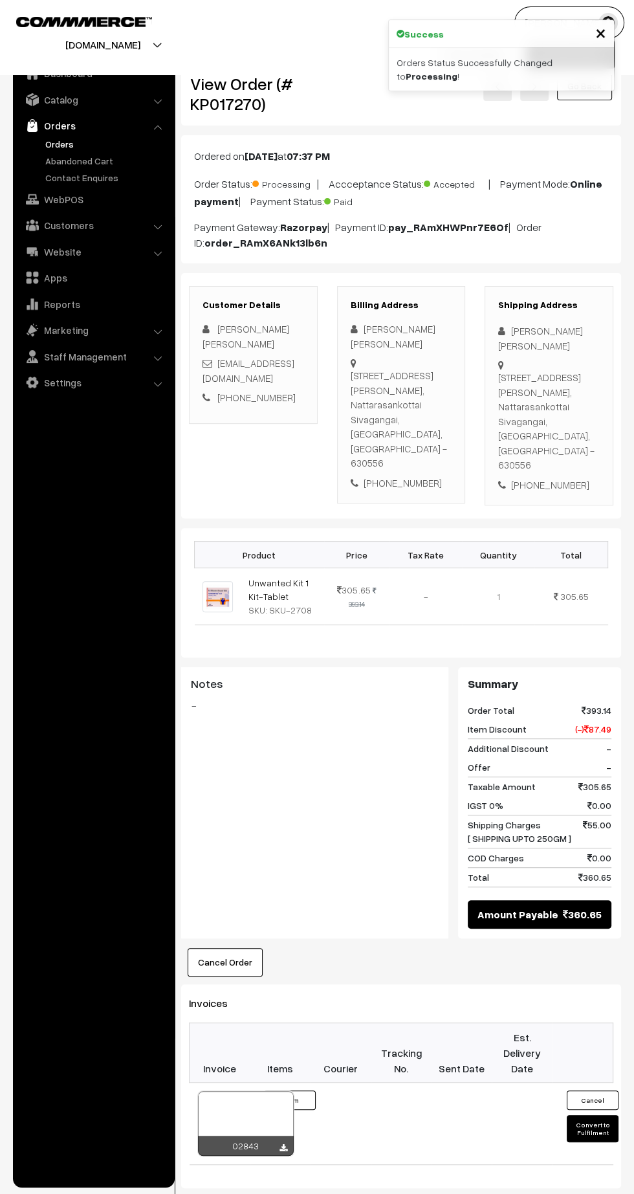
click at [283, 1145] on icon at bounding box center [284, 1149] width 8 height 8
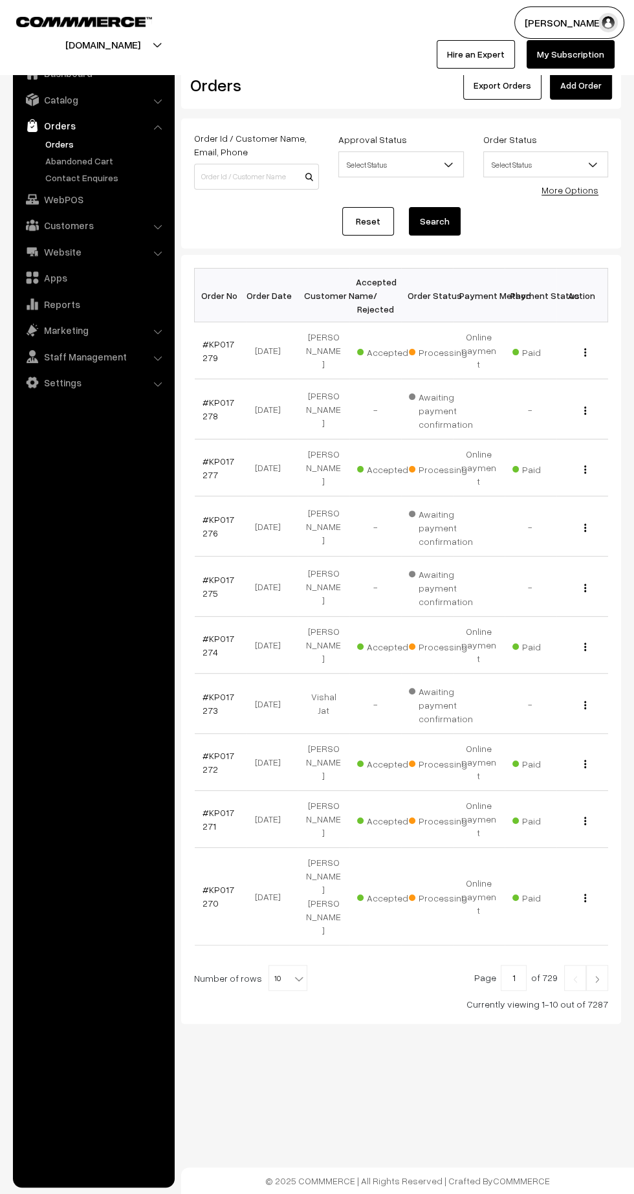
click at [218, 884] on link "#KP017270" at bounding box center [219, 896] width 32 height 25
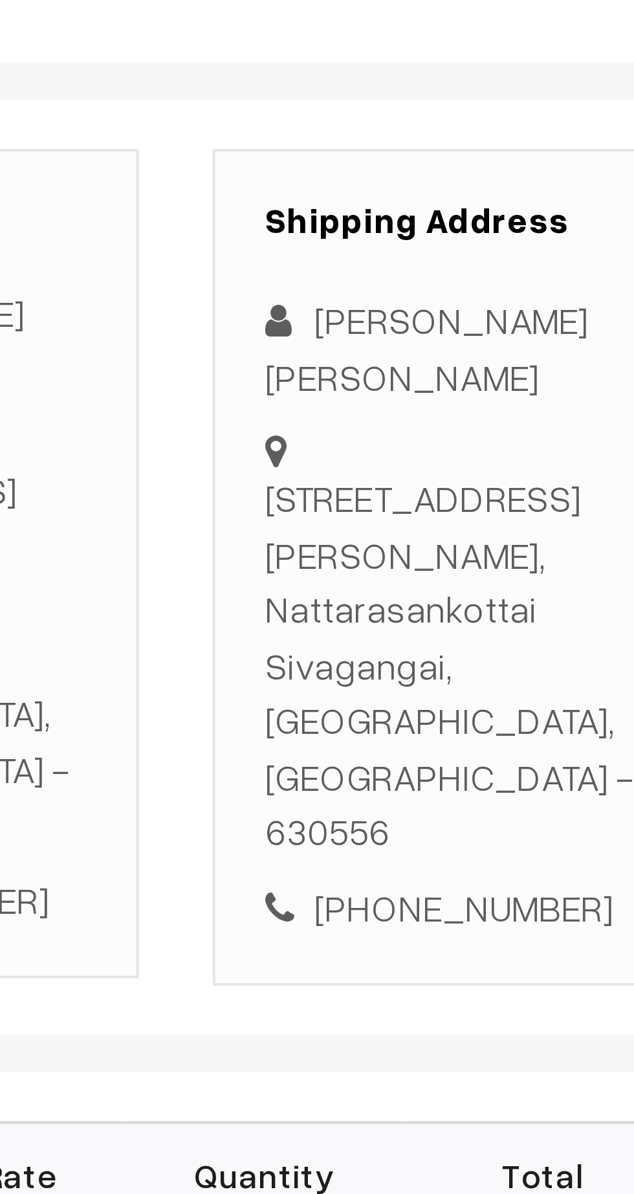
scroll to position [1, 0]
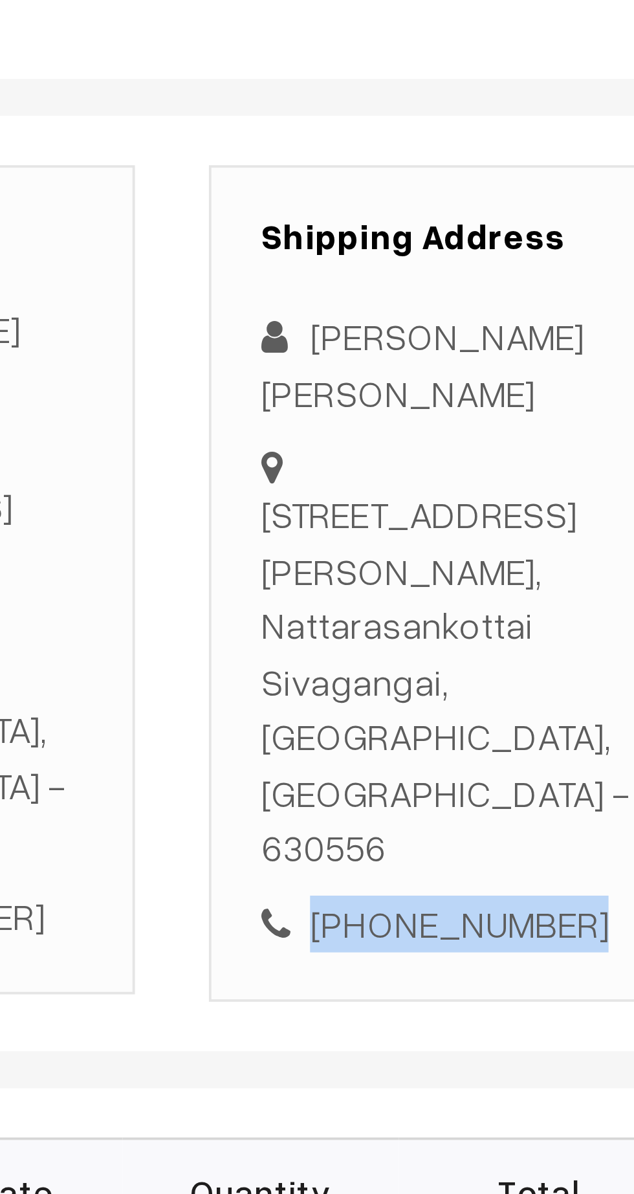
click at [557, 476] on div "+91 9361277827" at bounding box center [549, 483] width 102 height 15
copy div "9361277827"
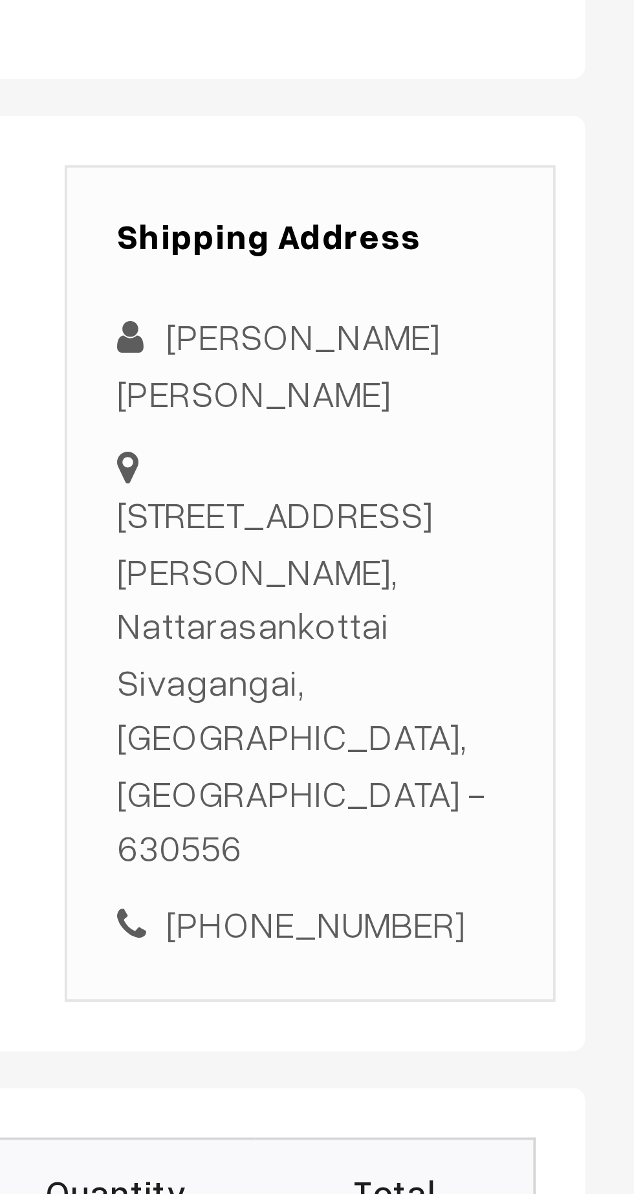
click at [550, 423] on div "383, Nakkeerar street, Vinayaga flat, Nattarasankottai Sivagangai, Tamil Nadu, …" at bounding box center [549, 420] width 102 height 102
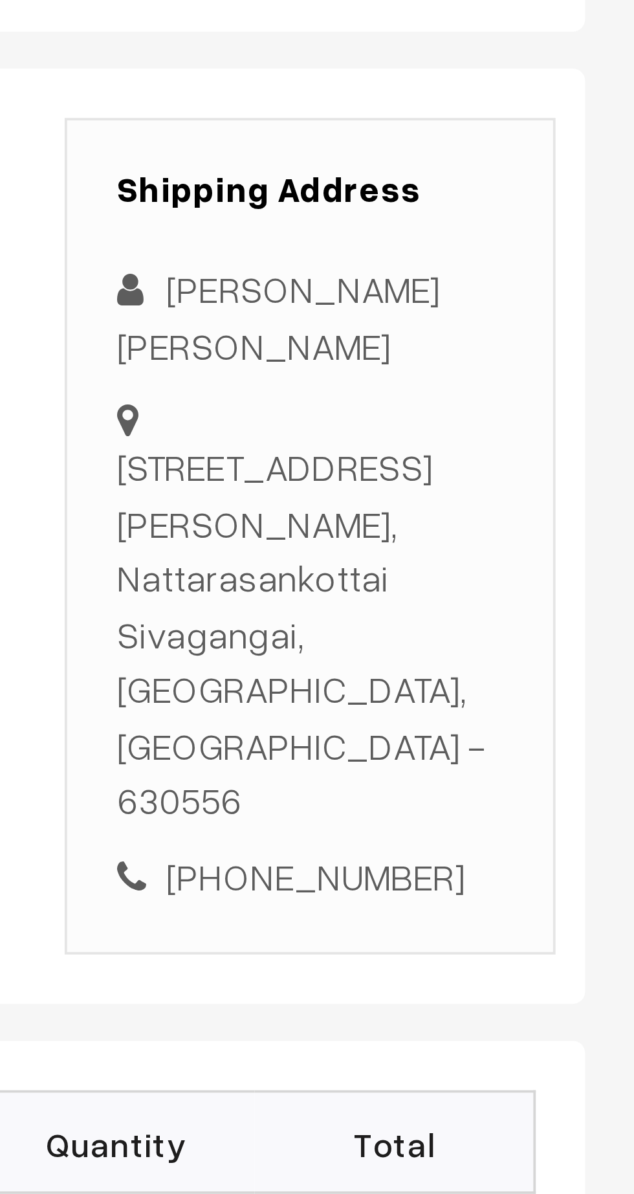
copy div "383, Nakkeerar street, Vinayaga flat, Nattarasankottai Sivagangai, Tamil Nadu, …"
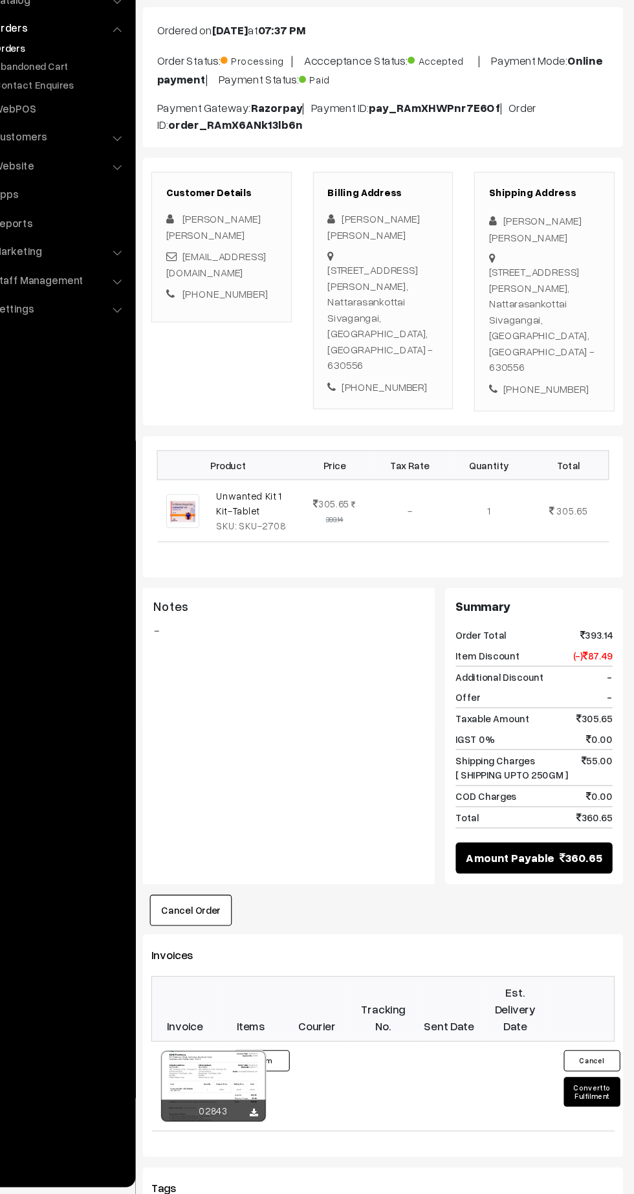
scroll to position [52, 0]
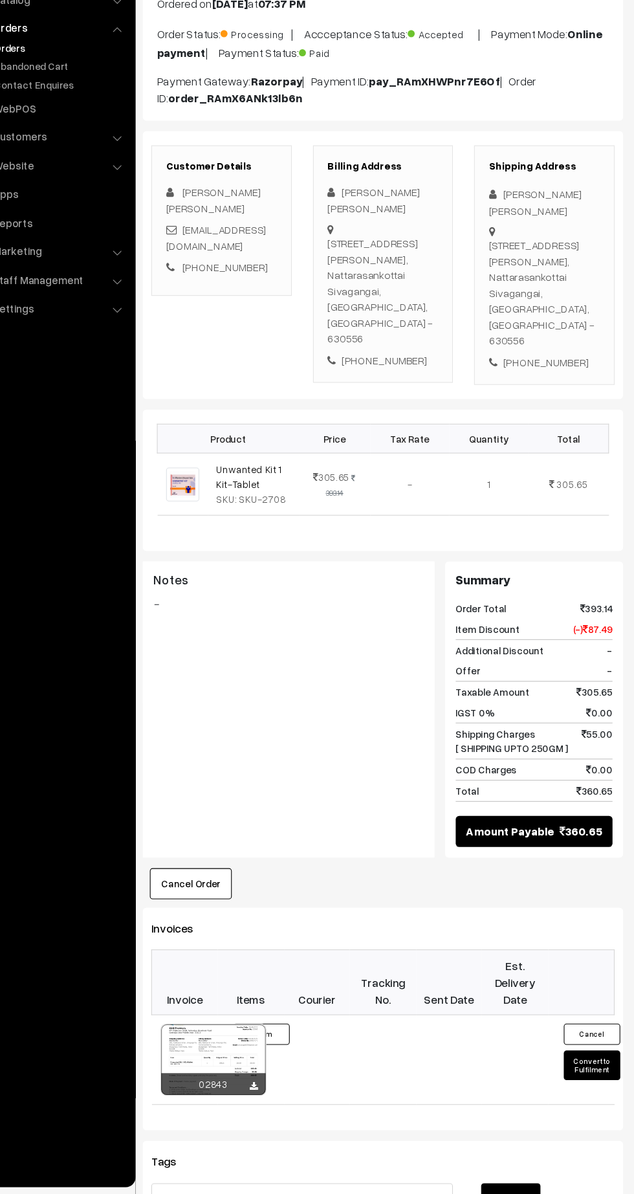
click at [586, 1063] on button "Convert to Fulfilment" at bounding box center [593, 1076] width 52 height 27
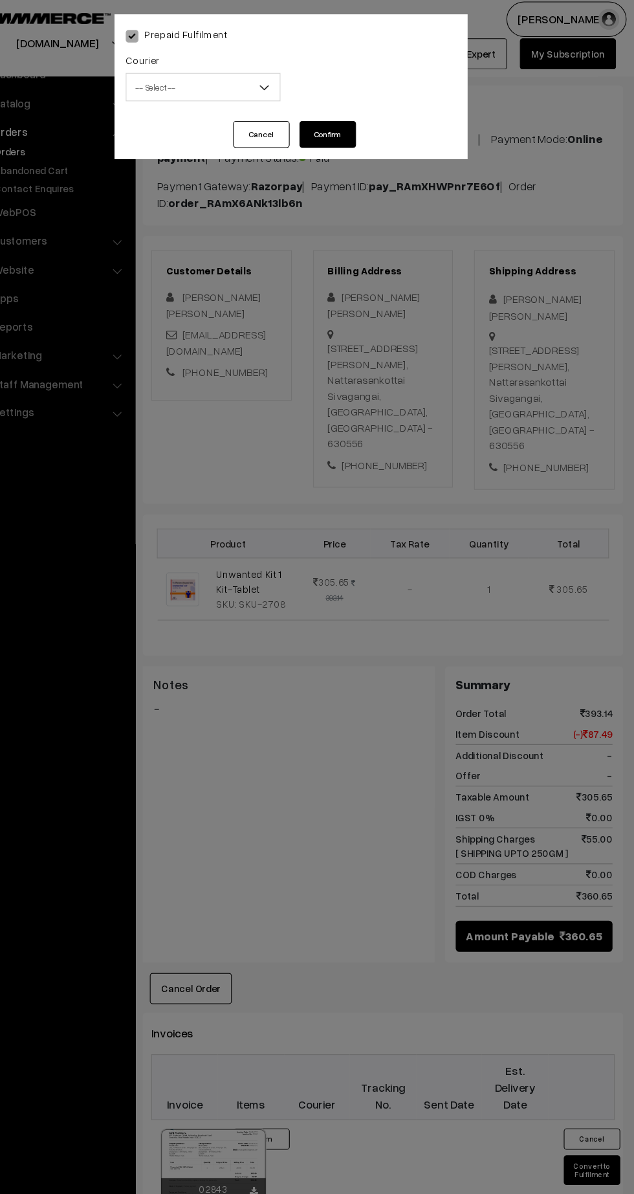
click at [227, 78] on span "-- Select --" at bounding box center [236, 85] width 140 height 23
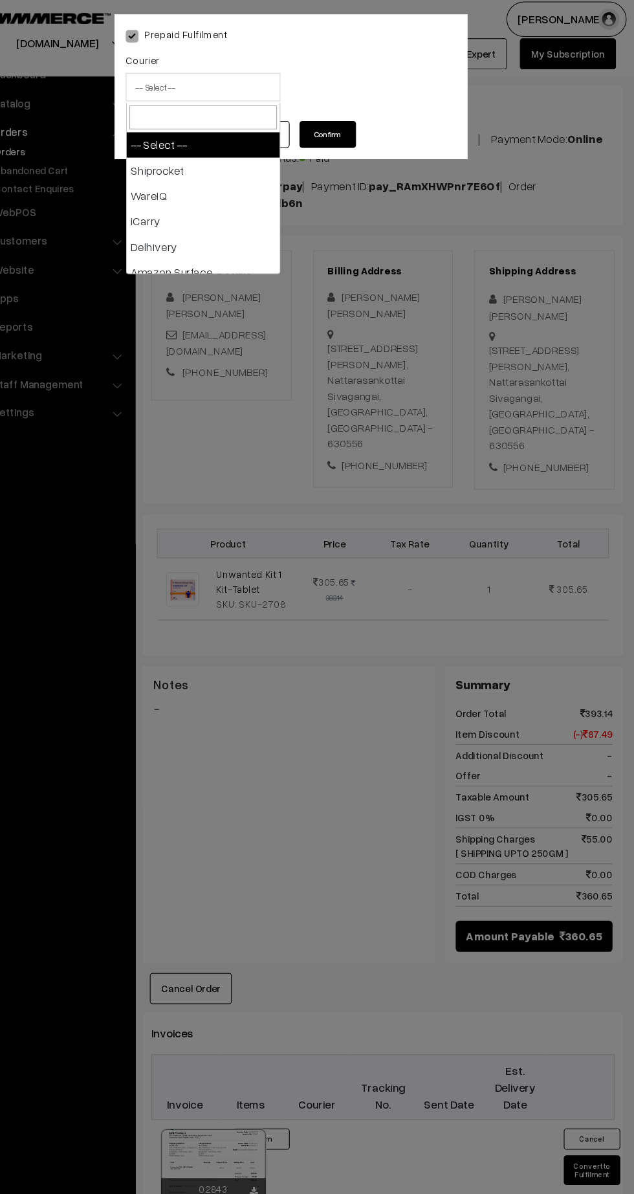
scroll to position [52, 0]
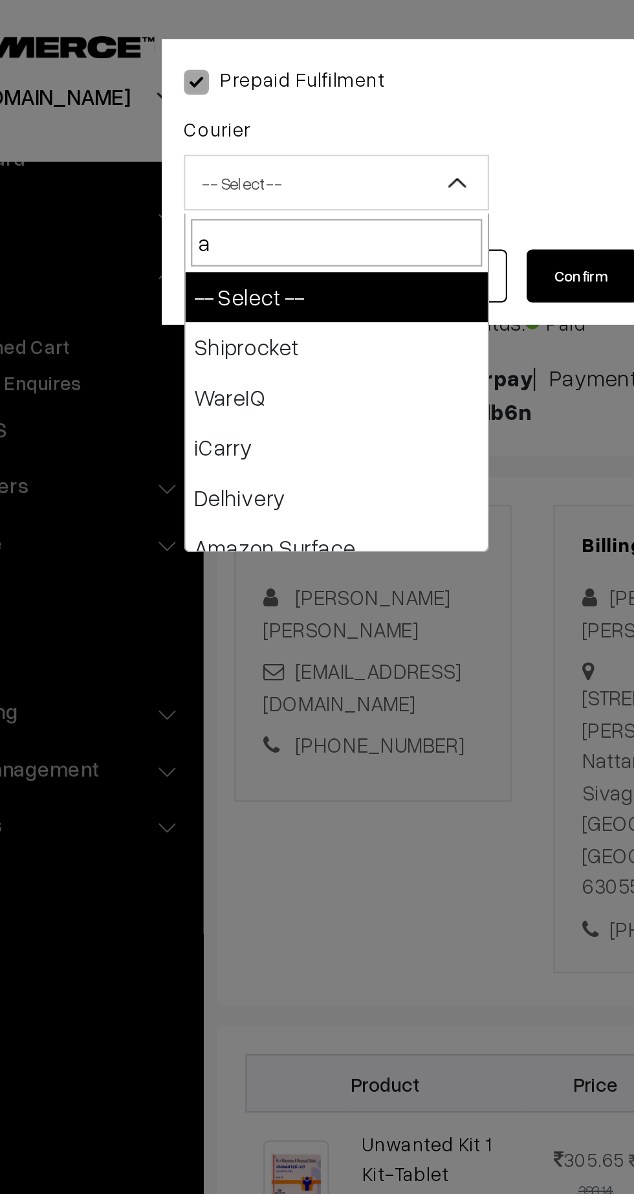
type input "am"
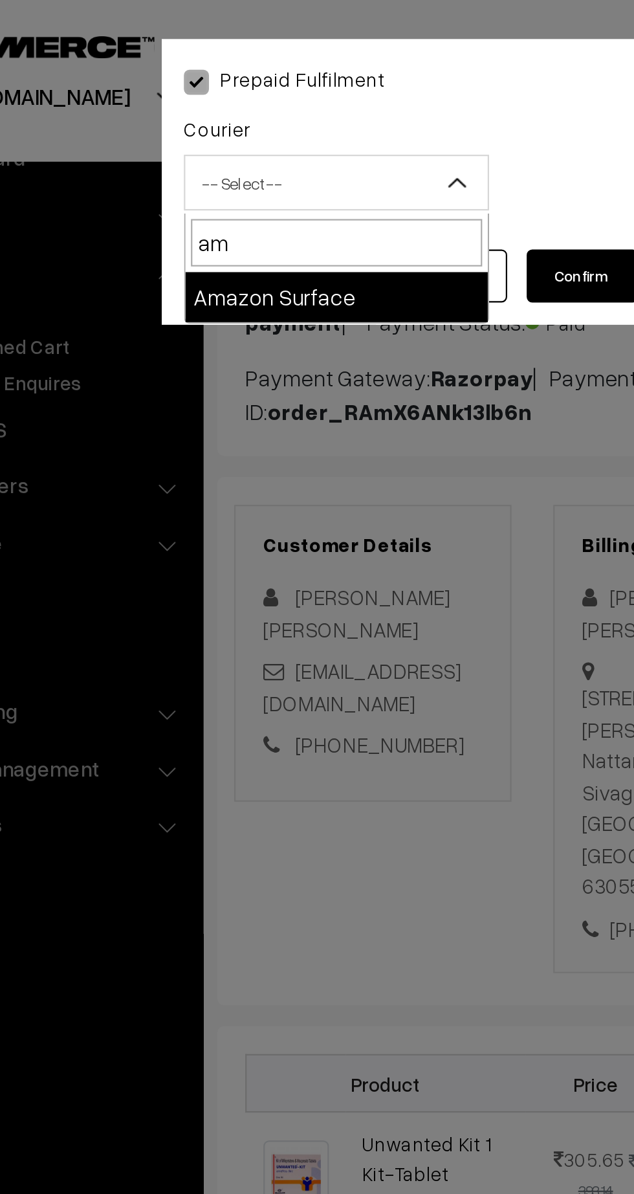
select select "5"
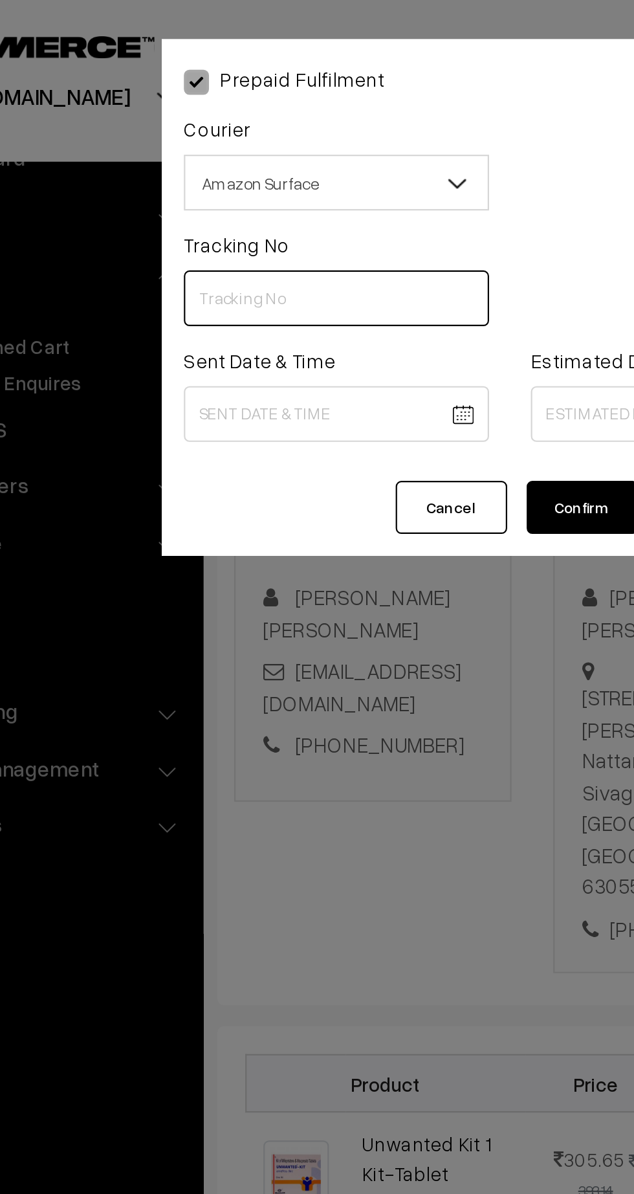
click at [264, 128] on input "text" at bounding box center [237, 139] width 142 height 26
type input "363087831319"
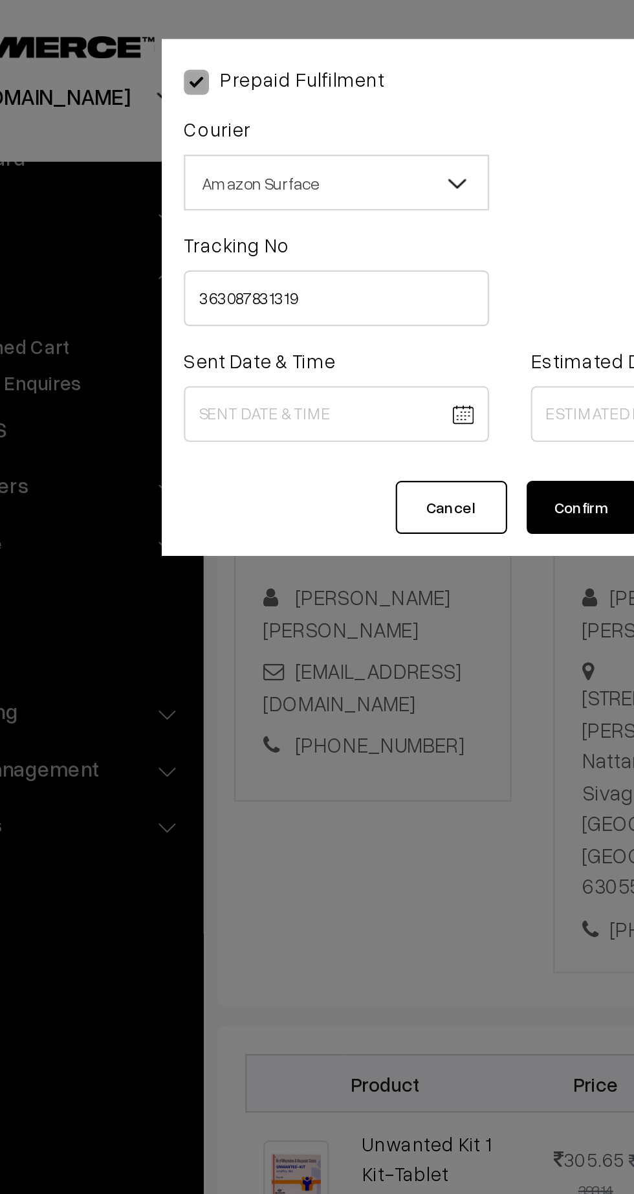
click at [255, 190] on body "Thank you for showing interest. Our team will call you shortly. Close kirtiphar…" at bounding box center [317, 747] width 634 height 1598
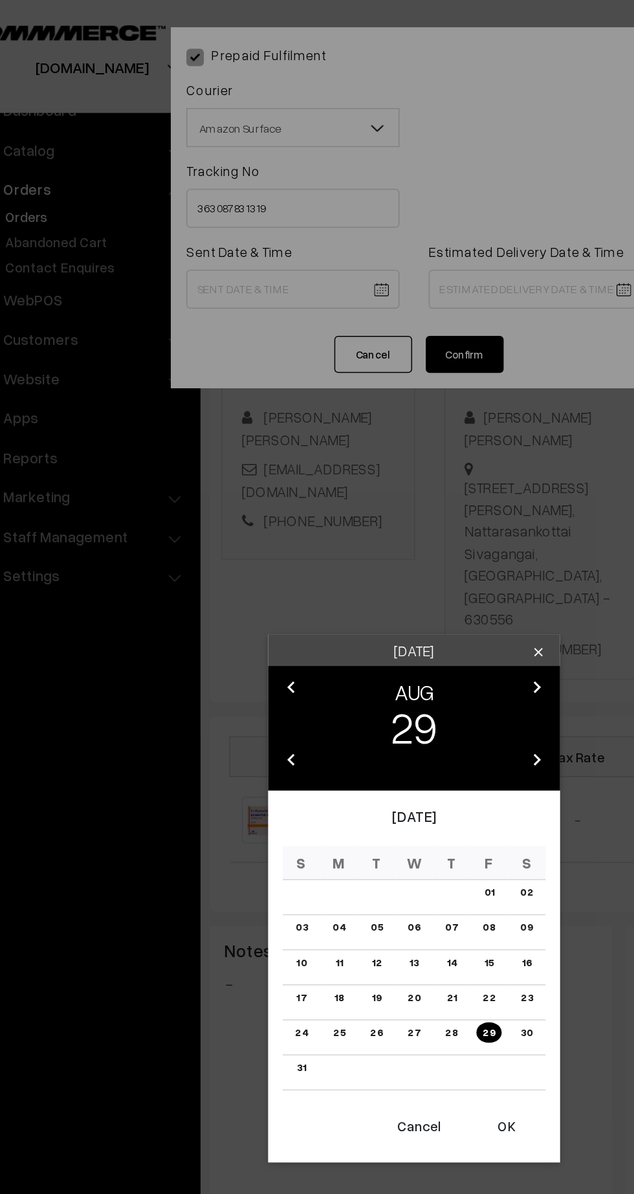
click at [388, 754] on button "OK" at bounding box center [379, 749] width 52 height 28
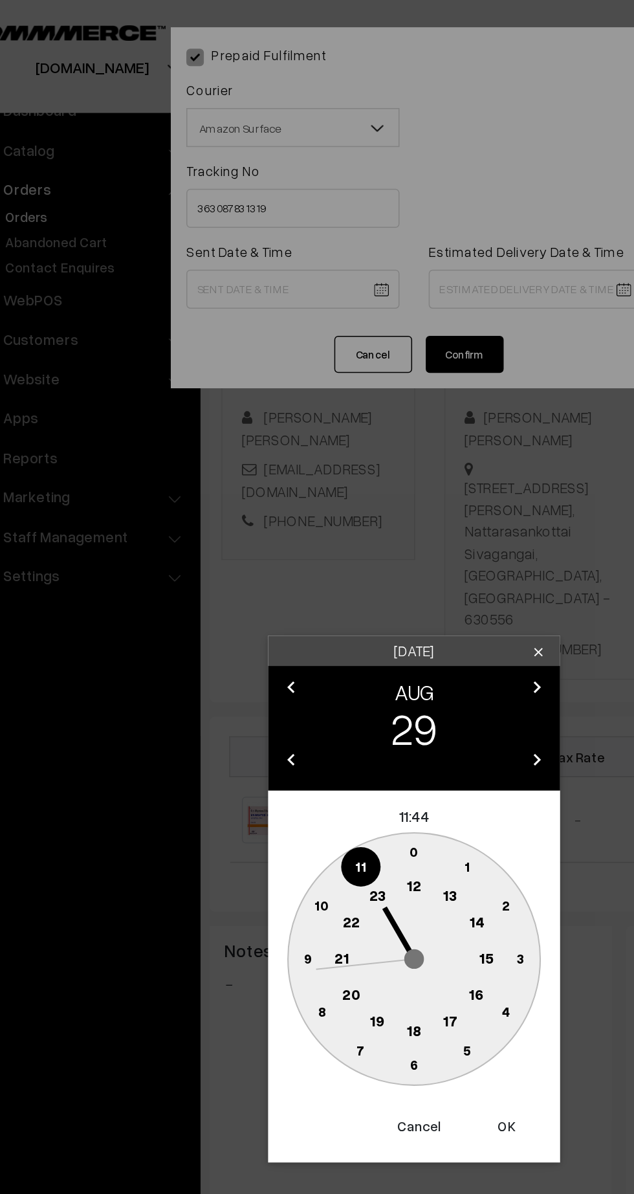
click at [317, 588] on text "12" at bounding box center [318, 589] width 10 height 12
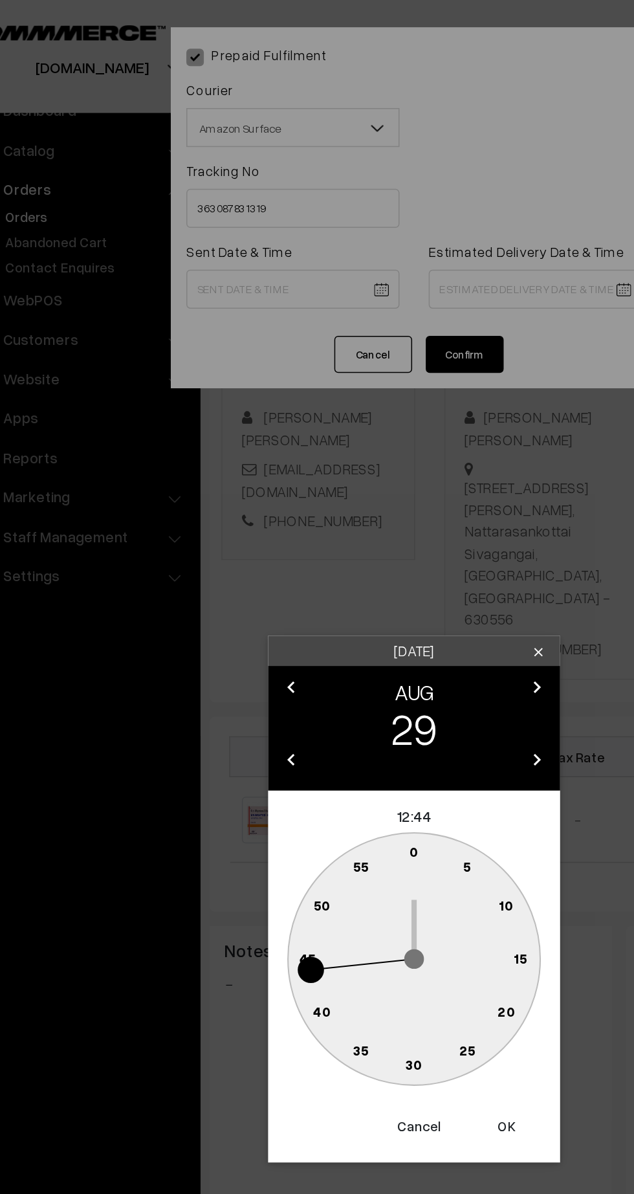
click at [246, 636] on text "45" at bounding box center [246, 636] width 11 height 11
type input "29-08-2025 12:45"
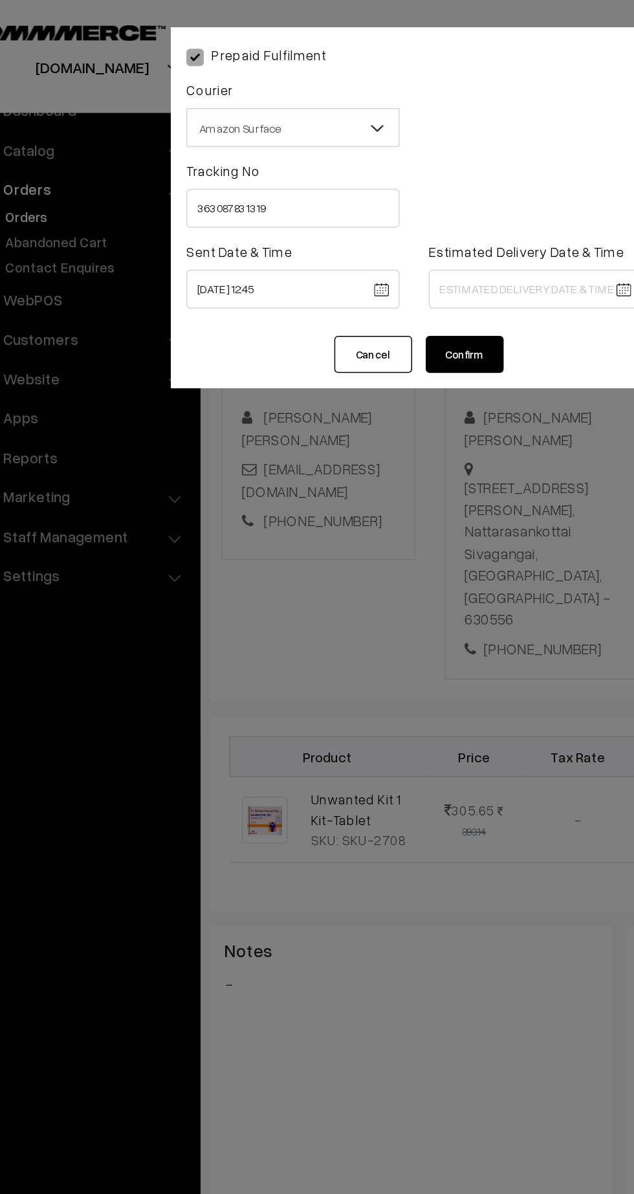
click at [395, 183] on body "Thank you for showing interest. Our team will call you shortly. Close [DOMAIN_N…" at bounding box center [317, 747] width 634 height 1598
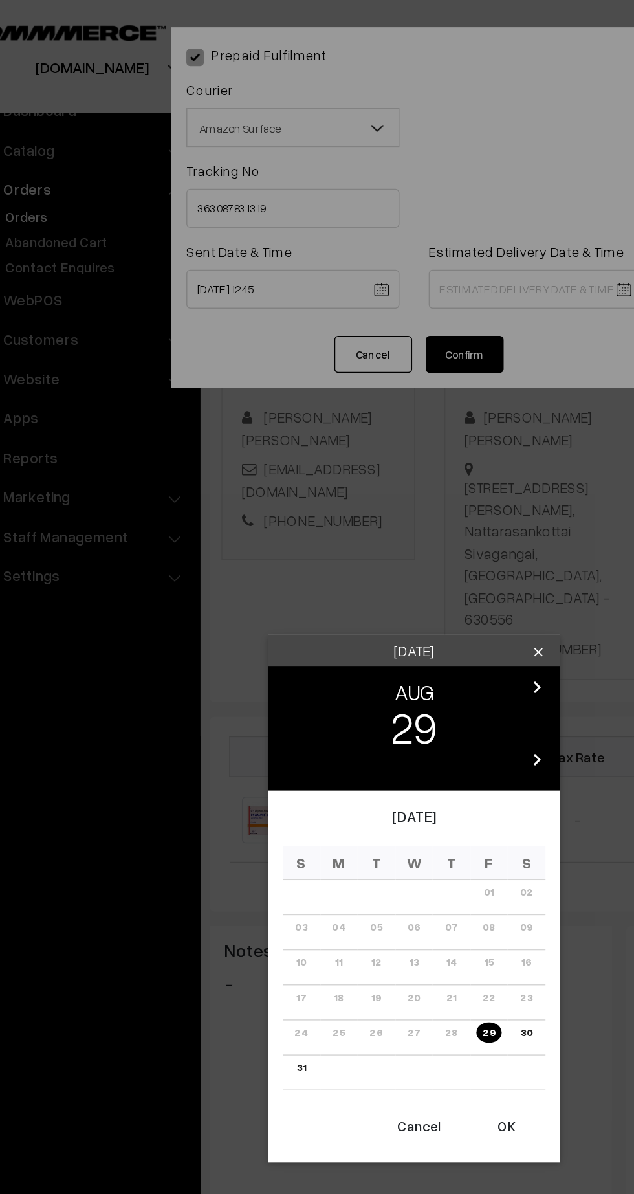
click at [396, 458] on icon "chevron_right" at bounding box center [399, 457] width 16 height 16
click at [339, 596] on link "04" at bounding box center [342, 593] width 16 height 14
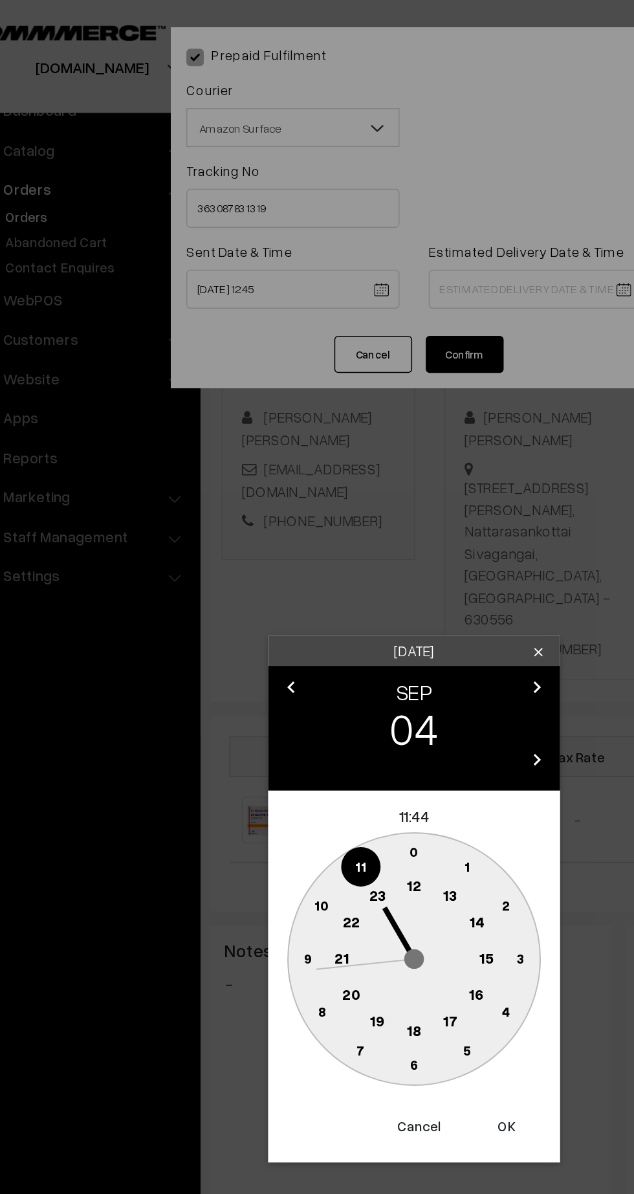
click at [271, 645] on circle at bounding box center [269, 637] width 27 height 27
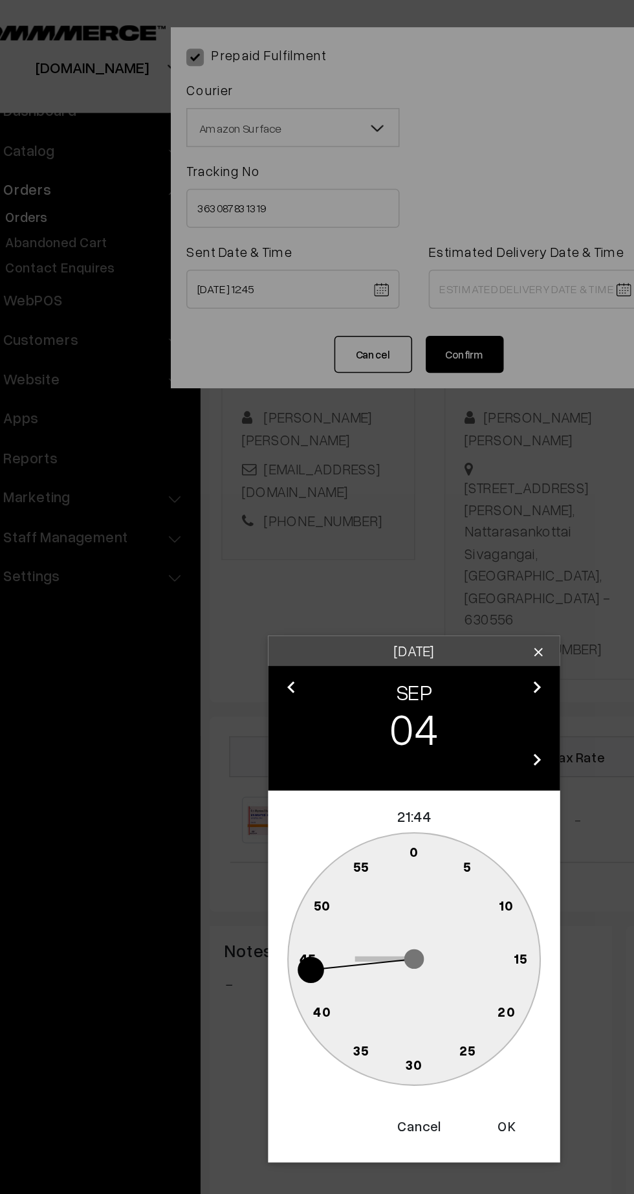
click at [319, 712] on text "30" at bounding box center [317, 707] width 11 height 11
type input "[DATE] 21:30"
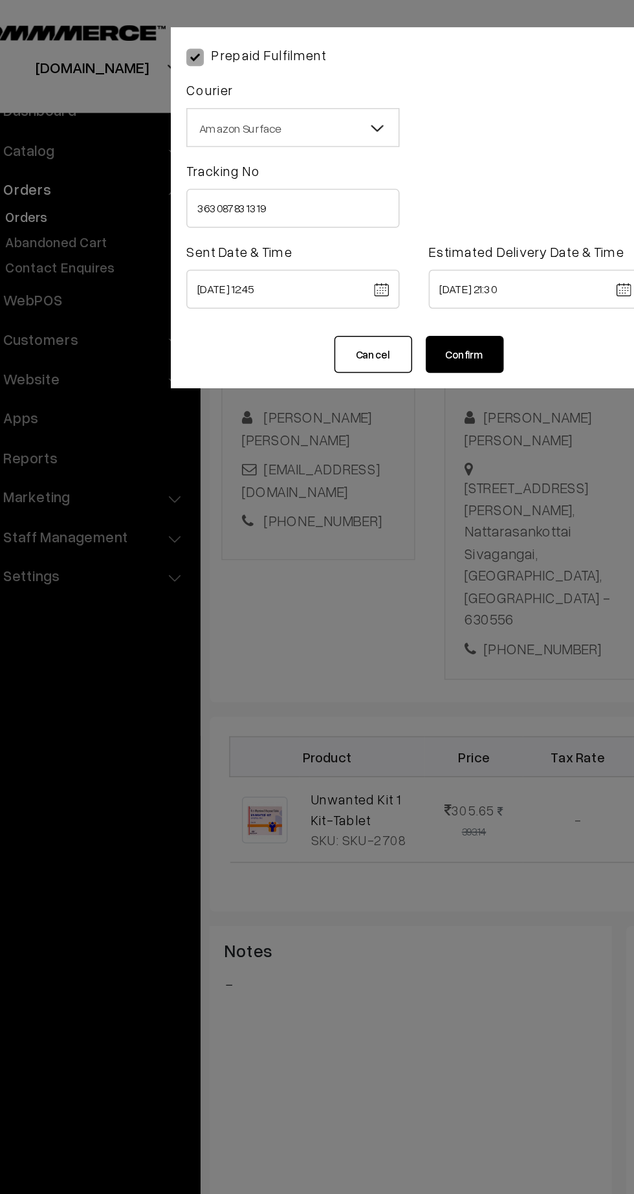
click at [369, 243] on button "Confirm" at bounding box center [351, 235] width 52 height 25
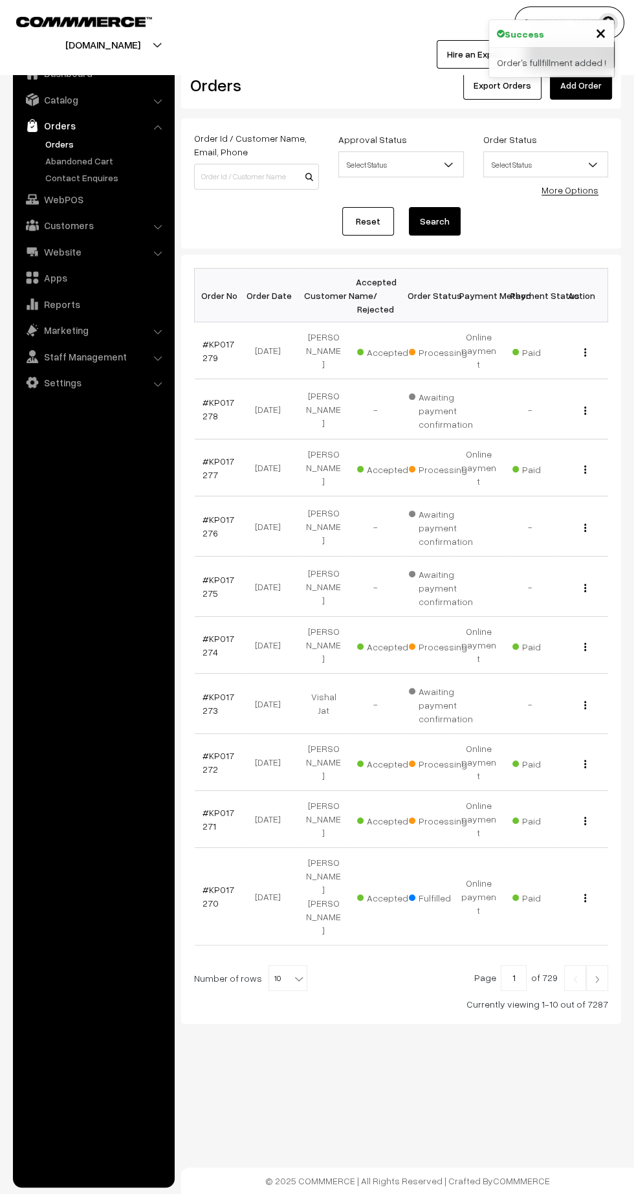
click at [206, 807] on link "#KP017271" at bounding box center [219, 819] width 32 height 25
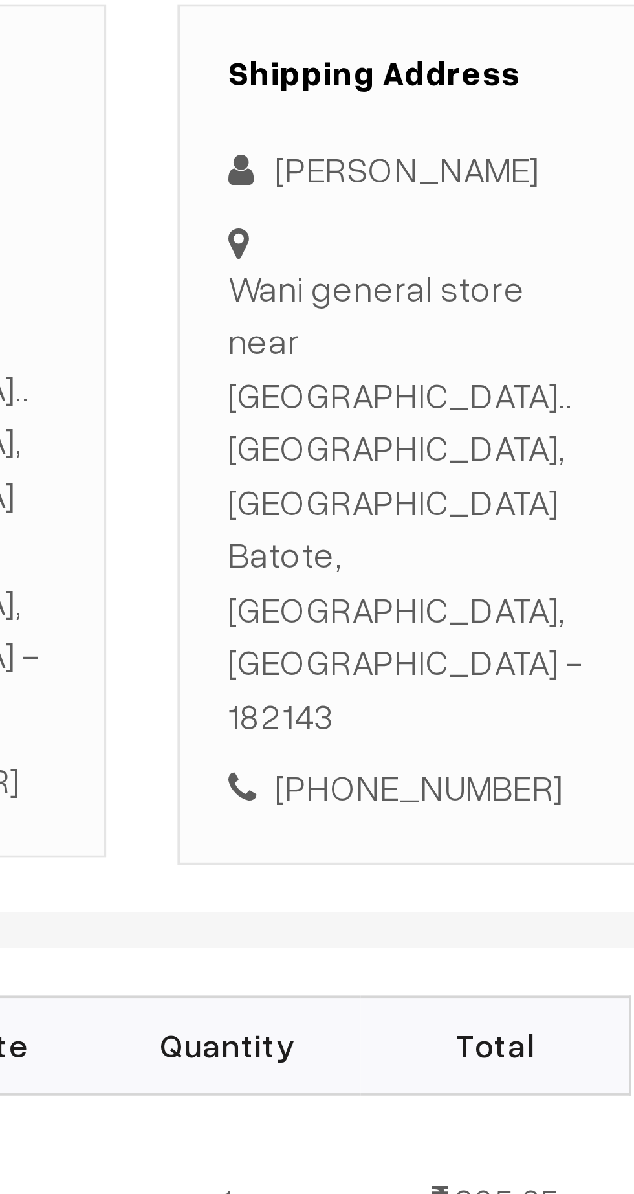
scroll to position [3, 0]
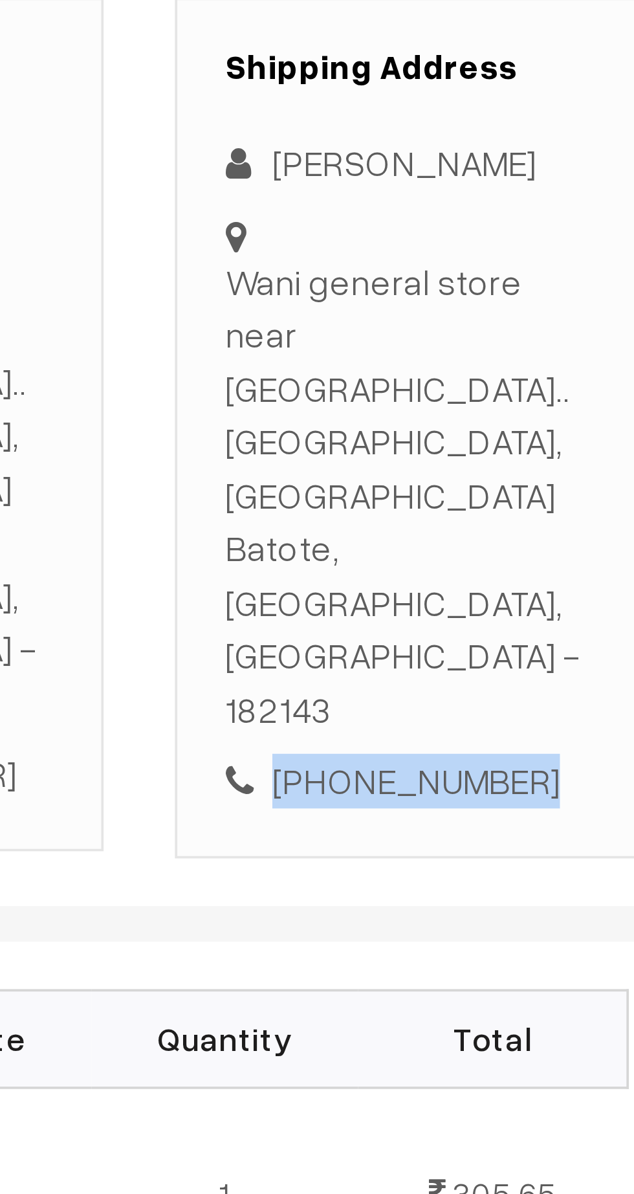
click at [556, 489] on div "+91 6005895341" at bounding box center [549, 496] width 102 height 15
copy div "6005895341"
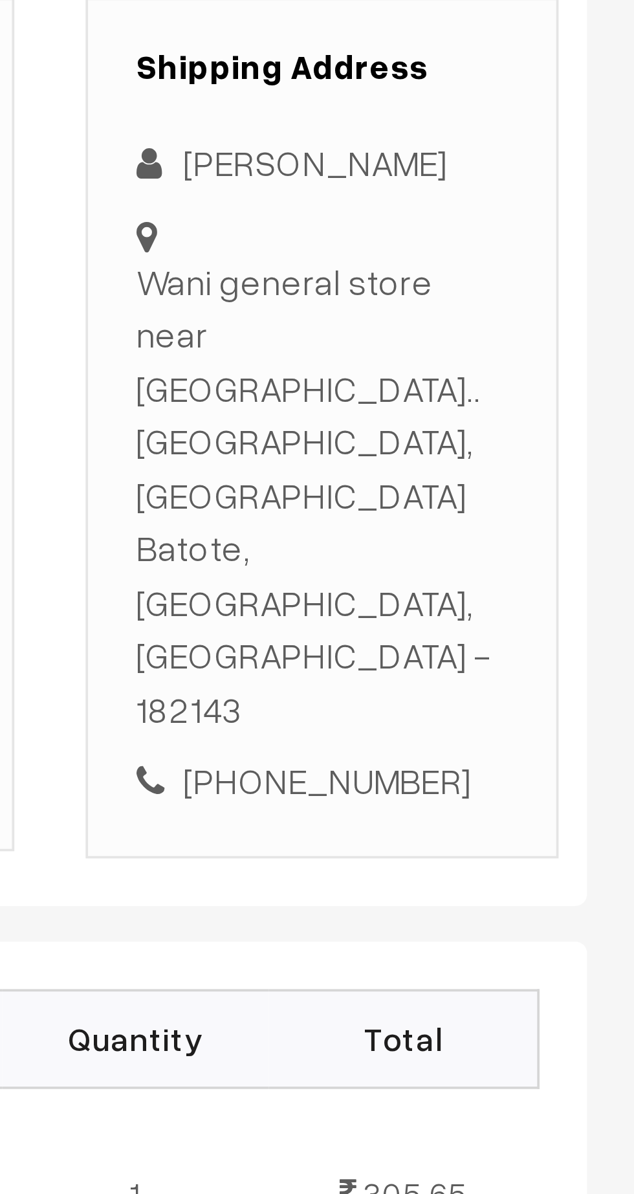
copy div "Wani general store near sabzi Mandi batote..Doda road national highway, Doda ro…"
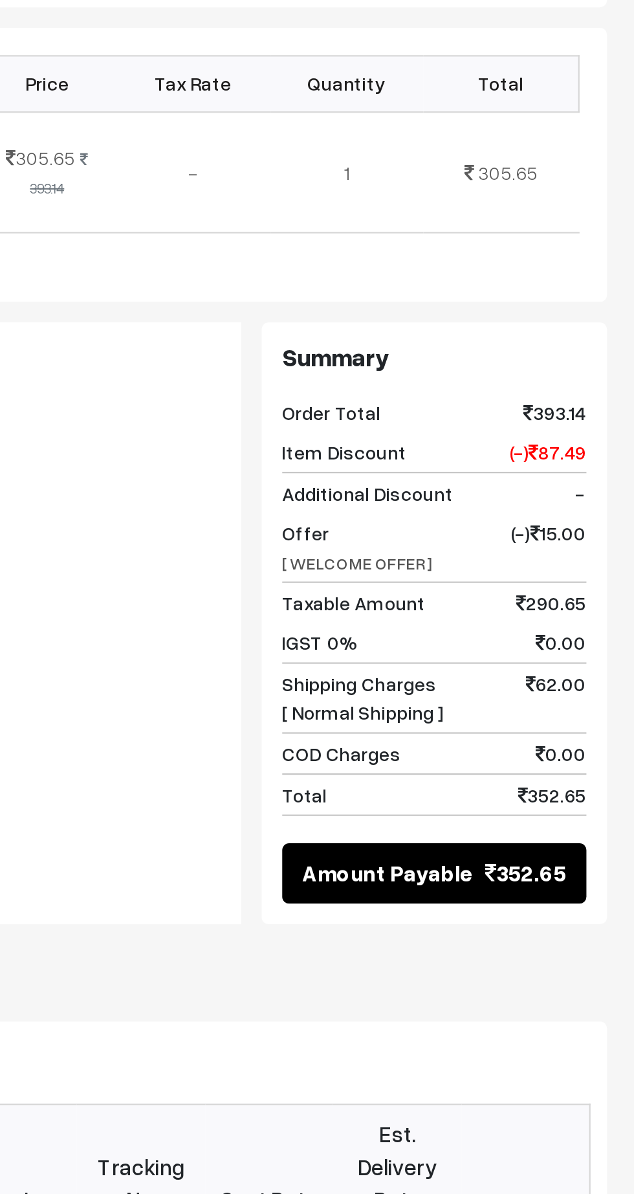
scroll to position [54, 0]
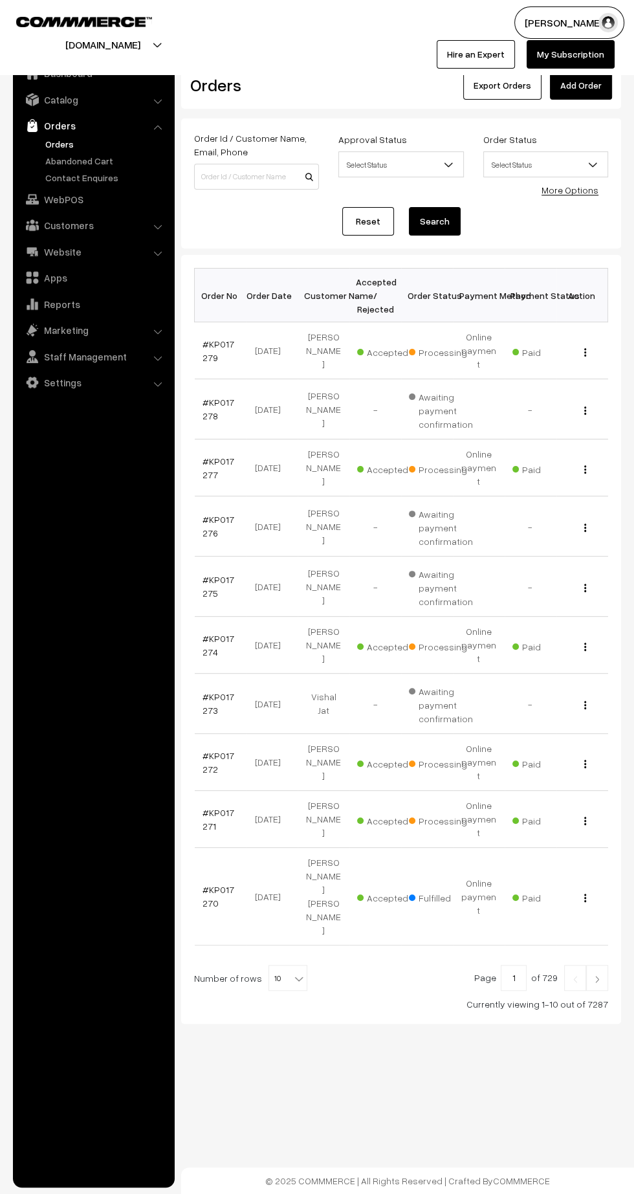
click at [209, 750] on link "#KP017272" at bounding box center [219, 762] width 32 height 25
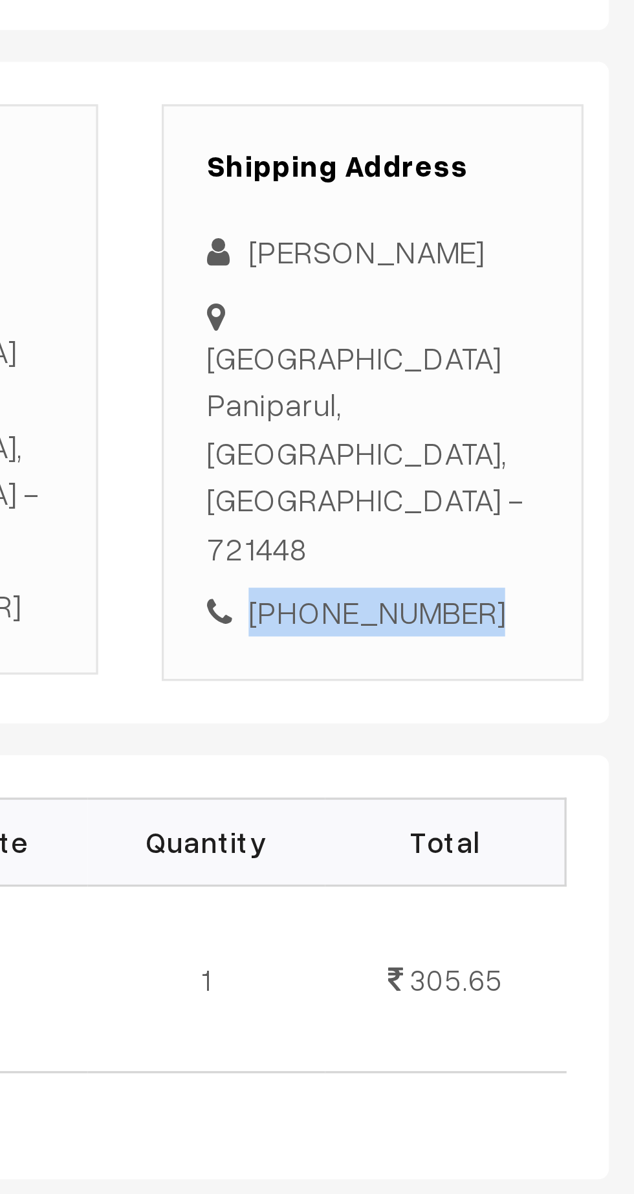
click at [563, 434] on div "+91 9609317607" at bounding box center [549, 441] width 102 height 15
copy div "9609317607"
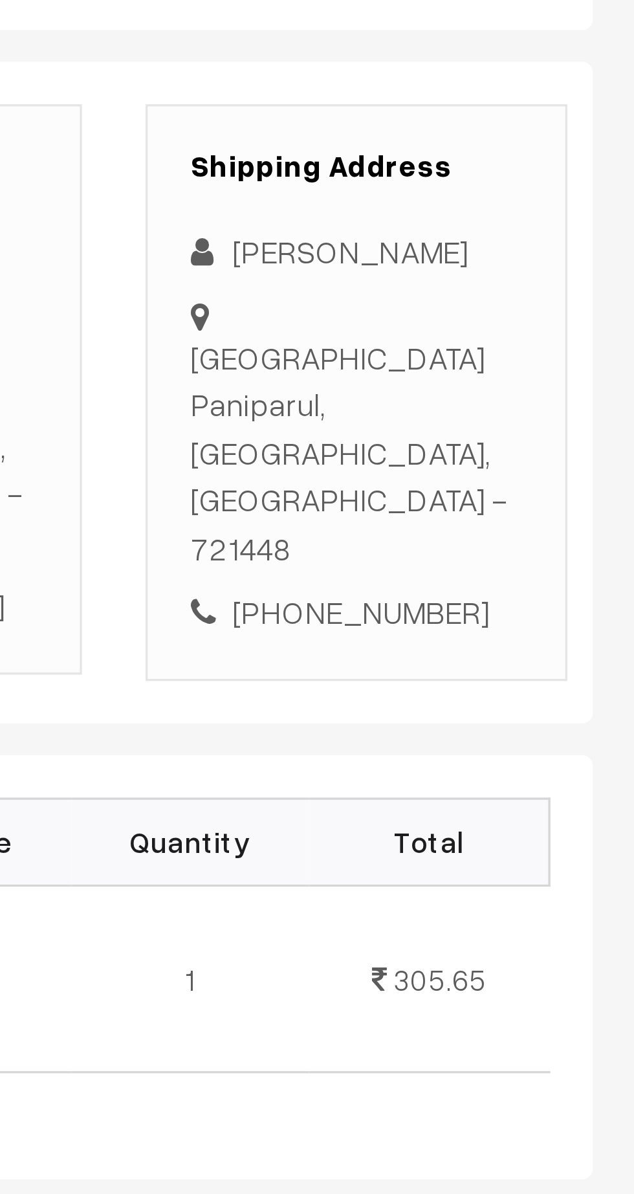
copy div "Paniparul high school road Paniparul, West Bengal, India - 721448"
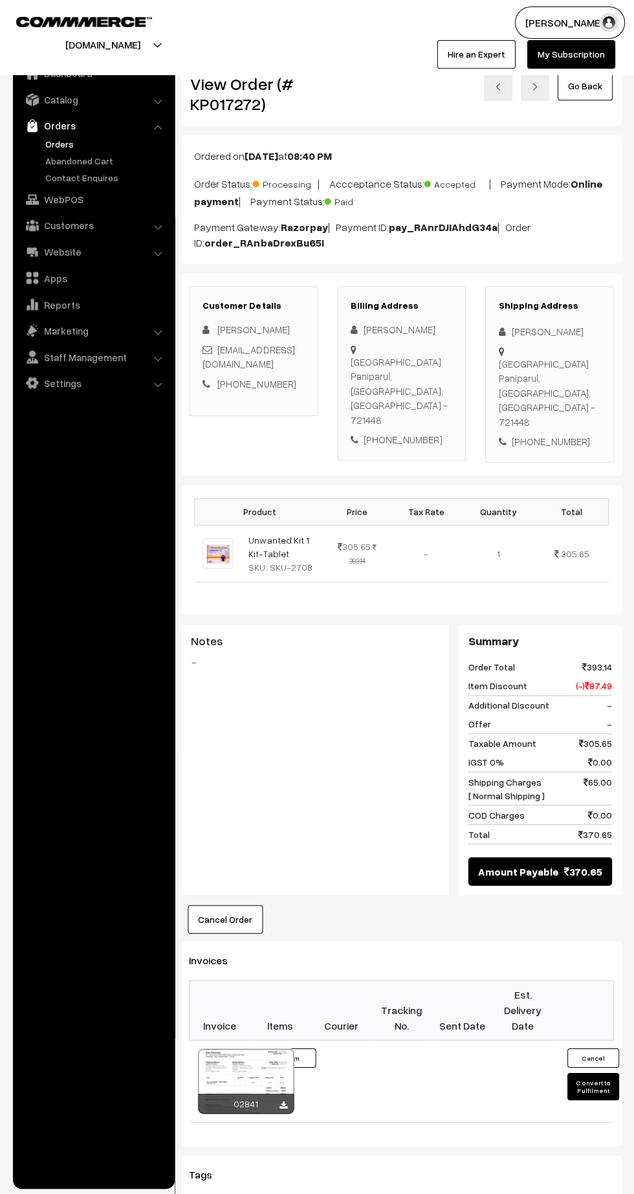
click at [592, 1072] on button "Convert to Fulfilment" at bounding box center [593, 1085] width 52 height 27
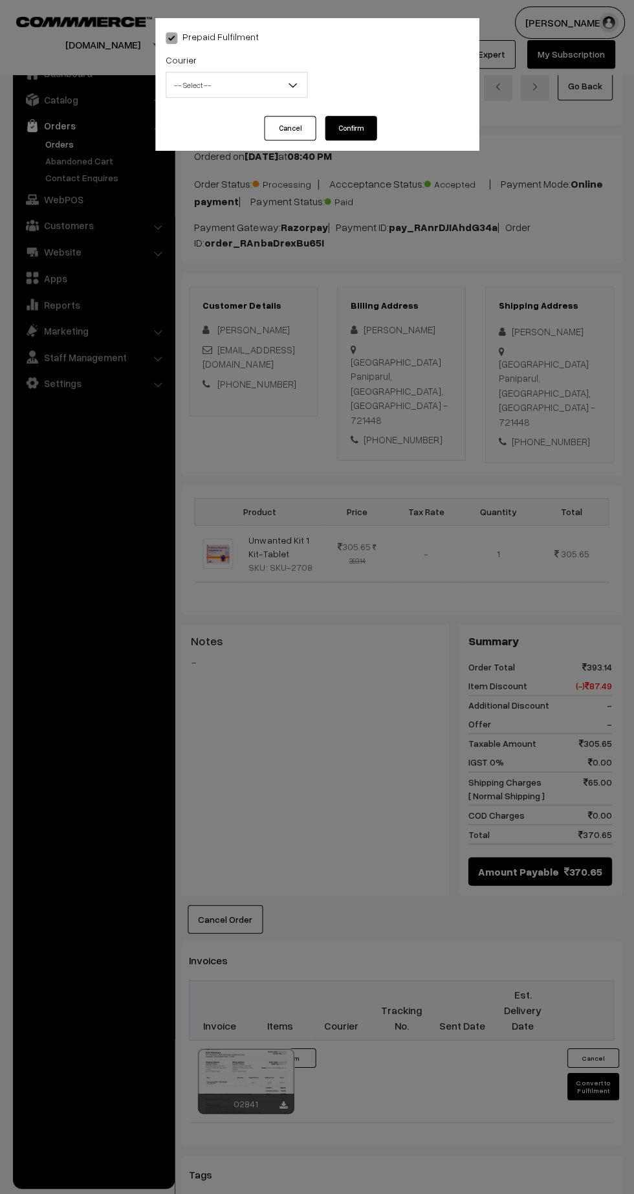
click at [225, 81] on span "-- Select --" at bounding box center [236, 85] width 140 height 23
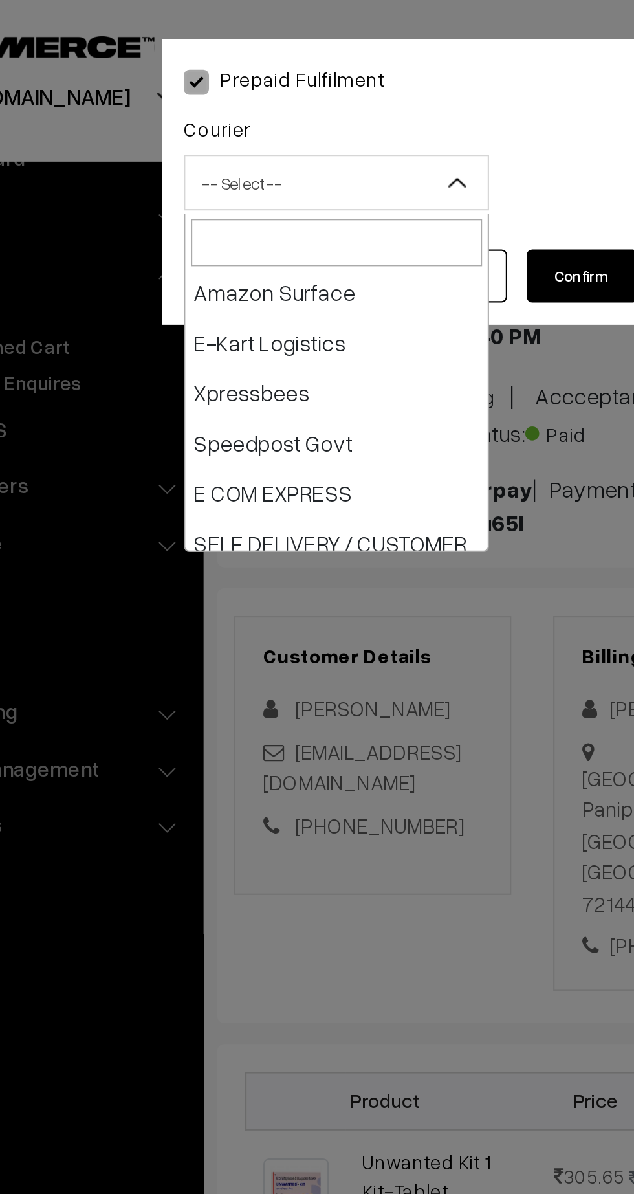
scroll to position [118, 0]
select select "6"
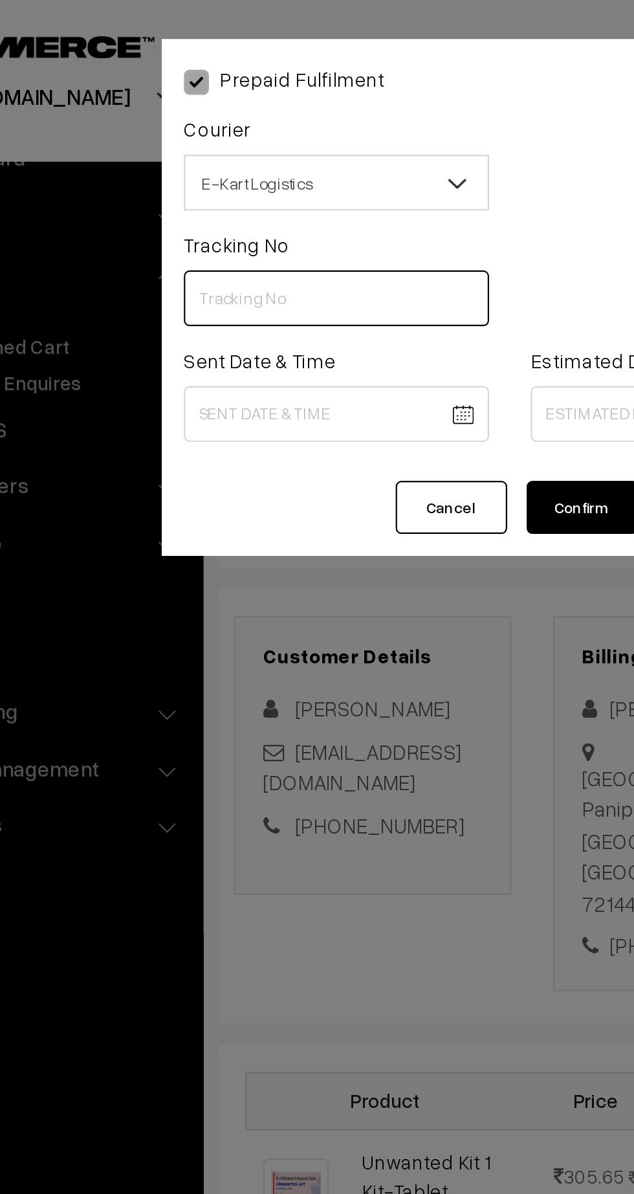
paste input "PAXP9000217132"
type input "PAXP9000217132"
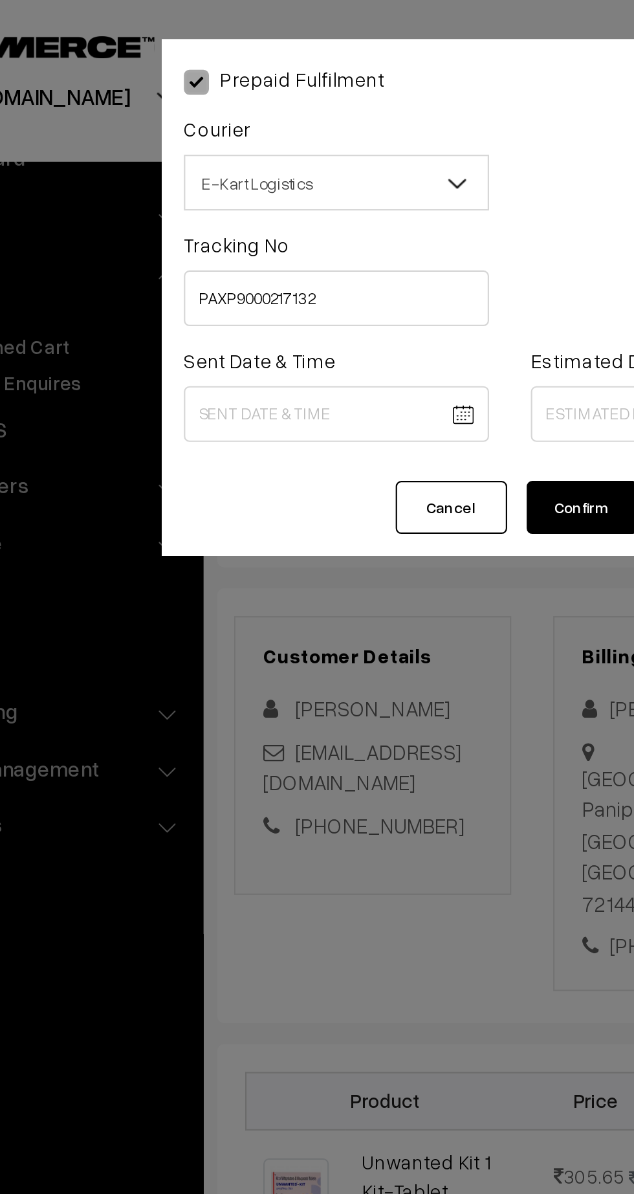
click at [238, 191] on body "Thank you for showing interest. Our team will call you shortly. Close [DOMAIN_N…" at bounding box center [317, 777] width 634 height 1554
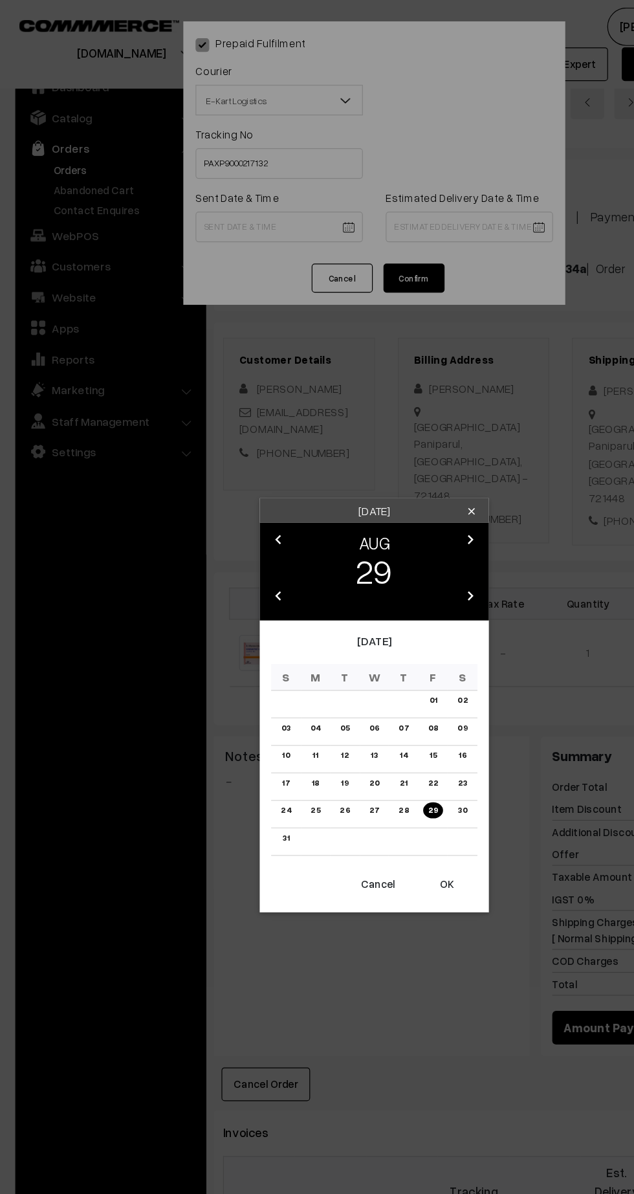
click at [382, 746] on button "OK" at bounding box center [379, 749] width 52 height 28
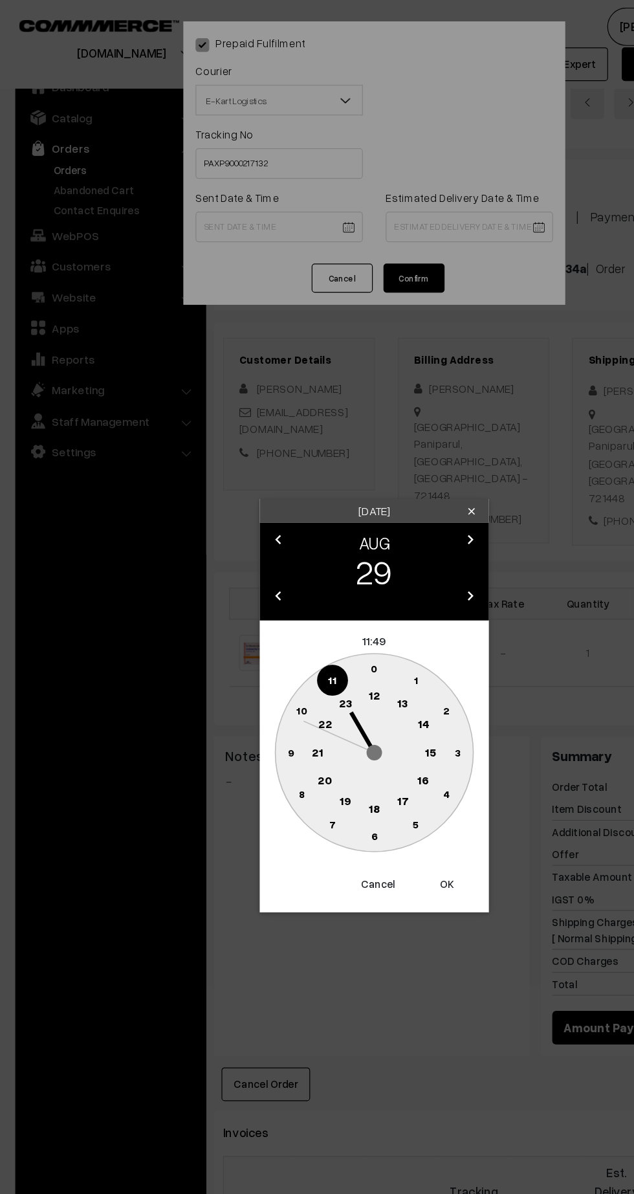
click at [315, 587] on text "12" at bounding box center [318, 589] width 10 height 12
click at [247, 645] on circle at bounding box center [246, 637] width 27 height 27
type input "29-08-2025 12:45"
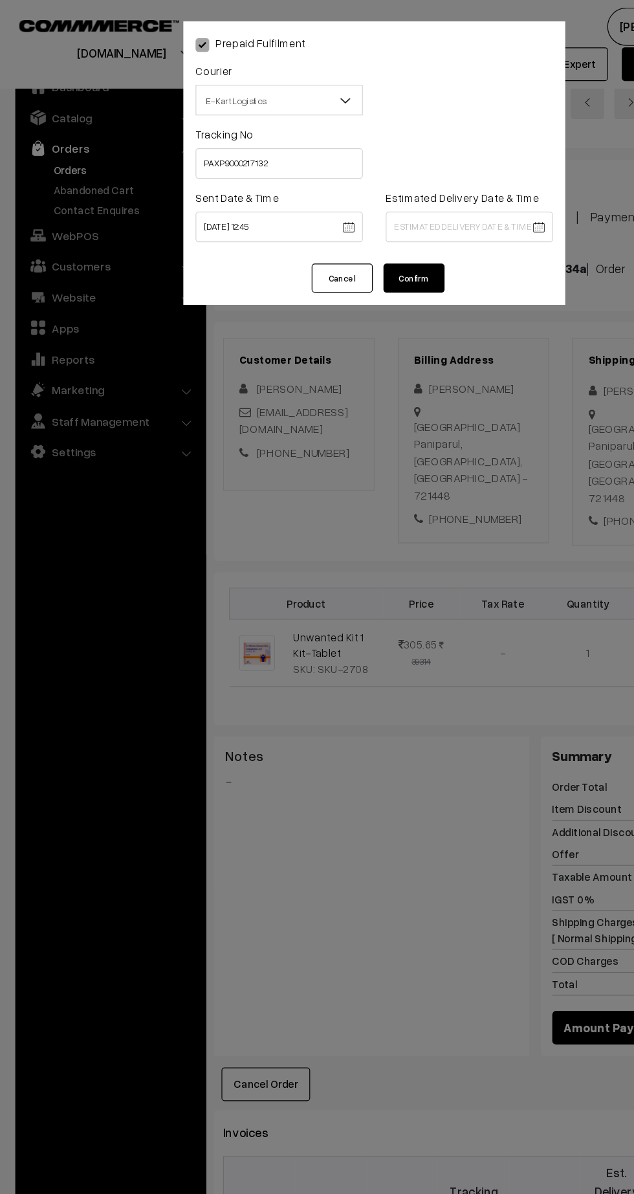
click at [435, 194] on body "Thank you for showing interest. Our team will call you shortly. Close [DOMAIN_N…" at bounding box center [317, 777] width 634 height 1554
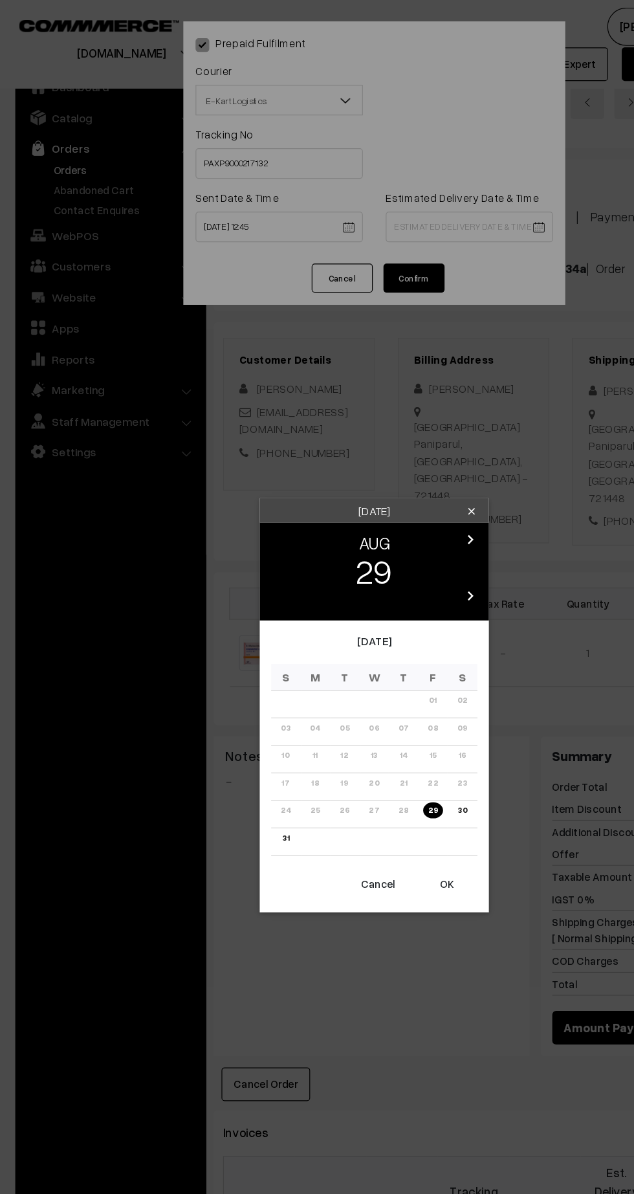
click at [403, 460] on icon "chevron_right" at bounding box center [399, 457] width 16 height 16
click at [341, 599] on link "04" at bounding box center [342, 593] width 16 height 14
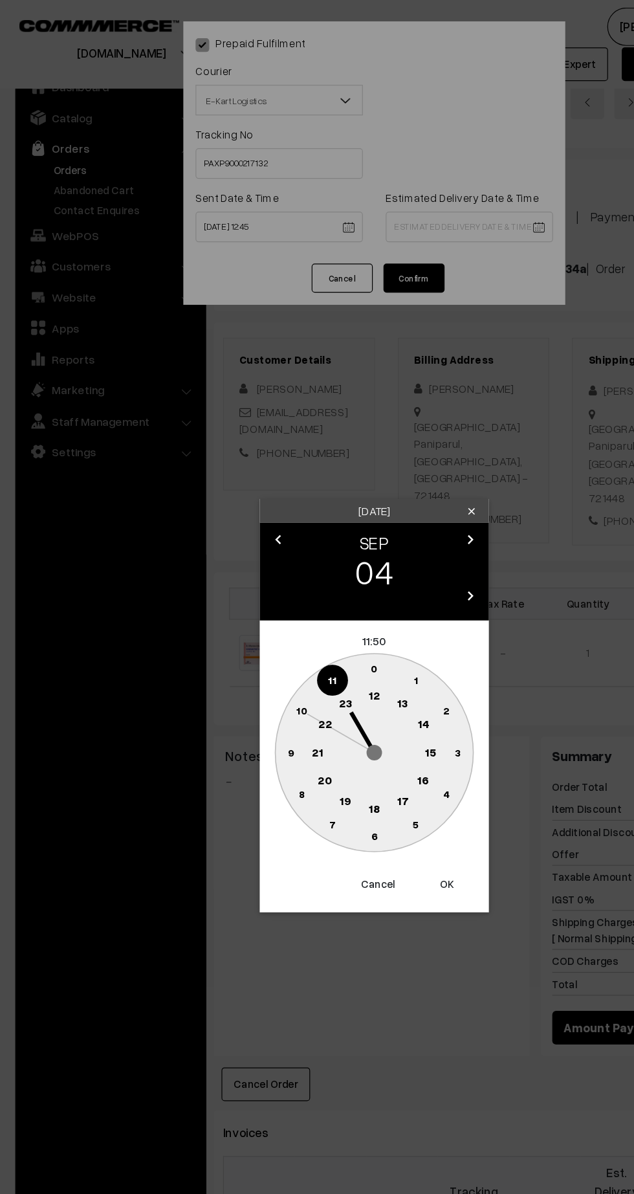
click at [266, 635] on text "21" at bounding box center [269, 637] width 10 height 12
click at [317, 708] on text "30" at bounding box center [317, 707] width 11 height 11
type input "04-09-2025 21:30"
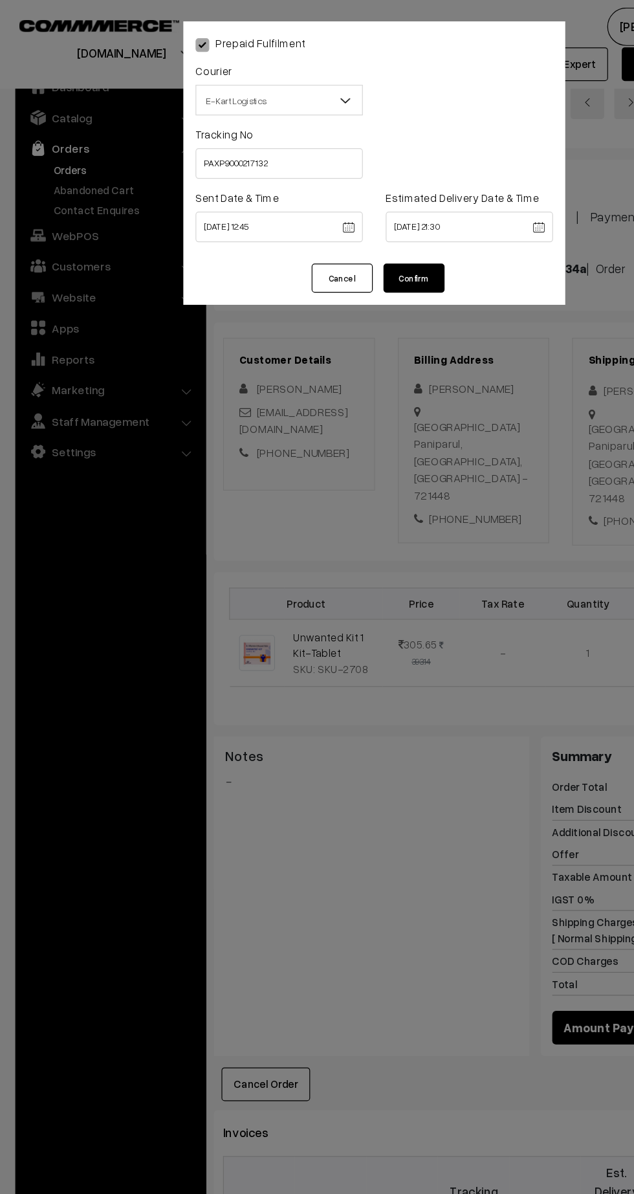
click at [366, 247] on button "Confirm" at bounding box center [351, 235] width 52 height 25
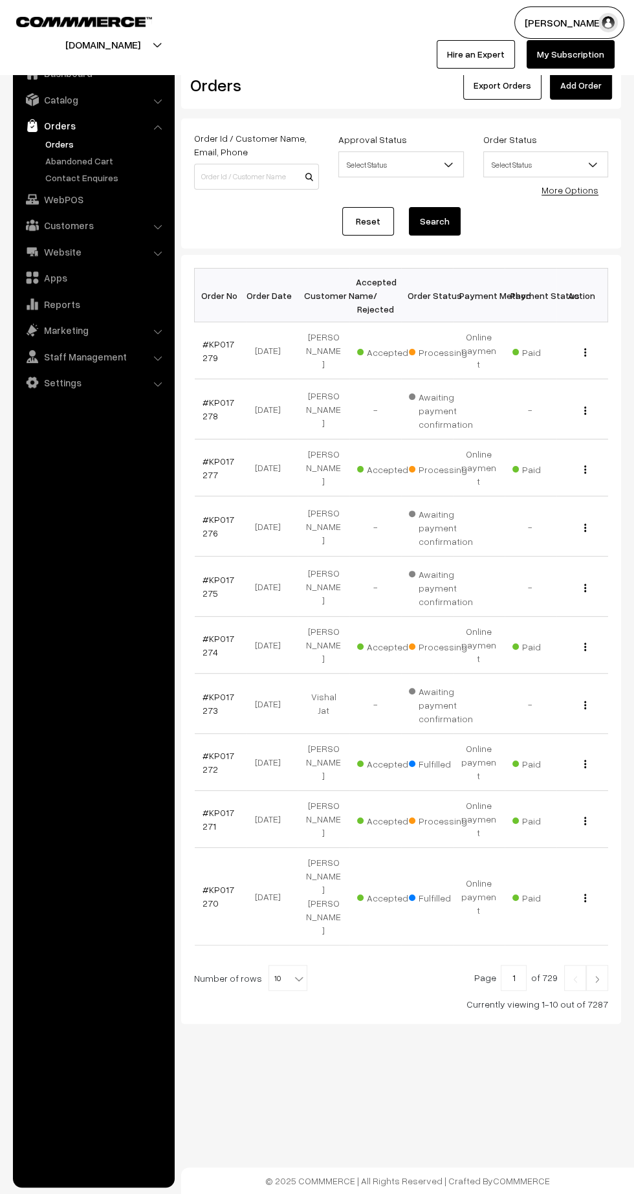
click at [206, 633] on link "#KP017274" at bounding box center [219, 645] width 32 height 25
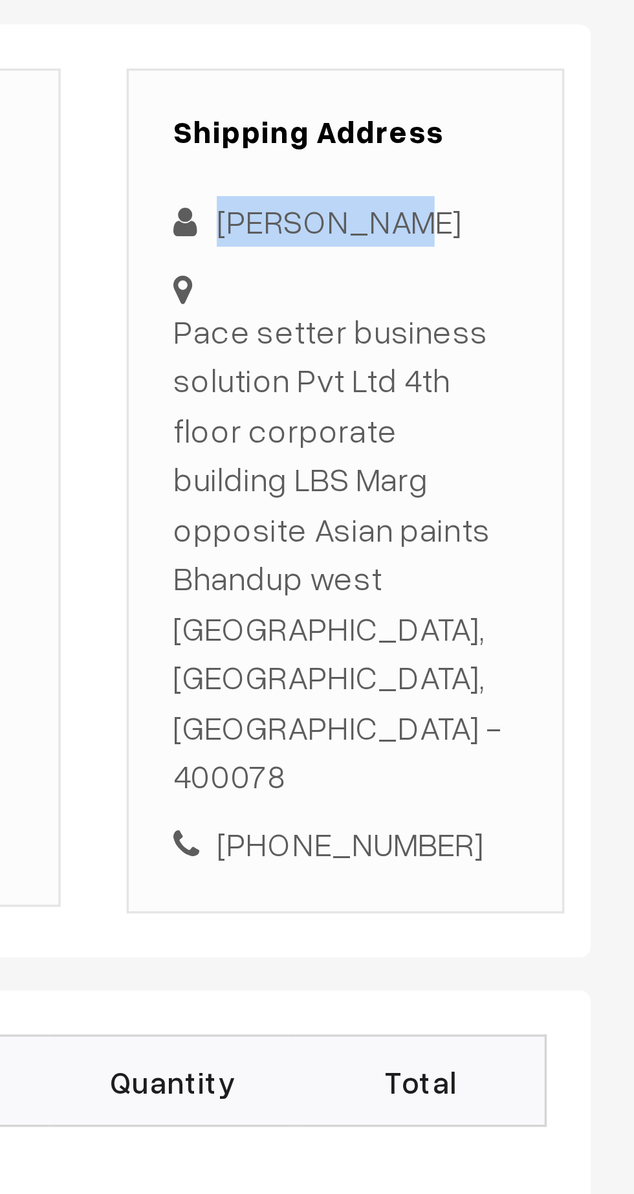
copy div "[PERSON_NAME]"
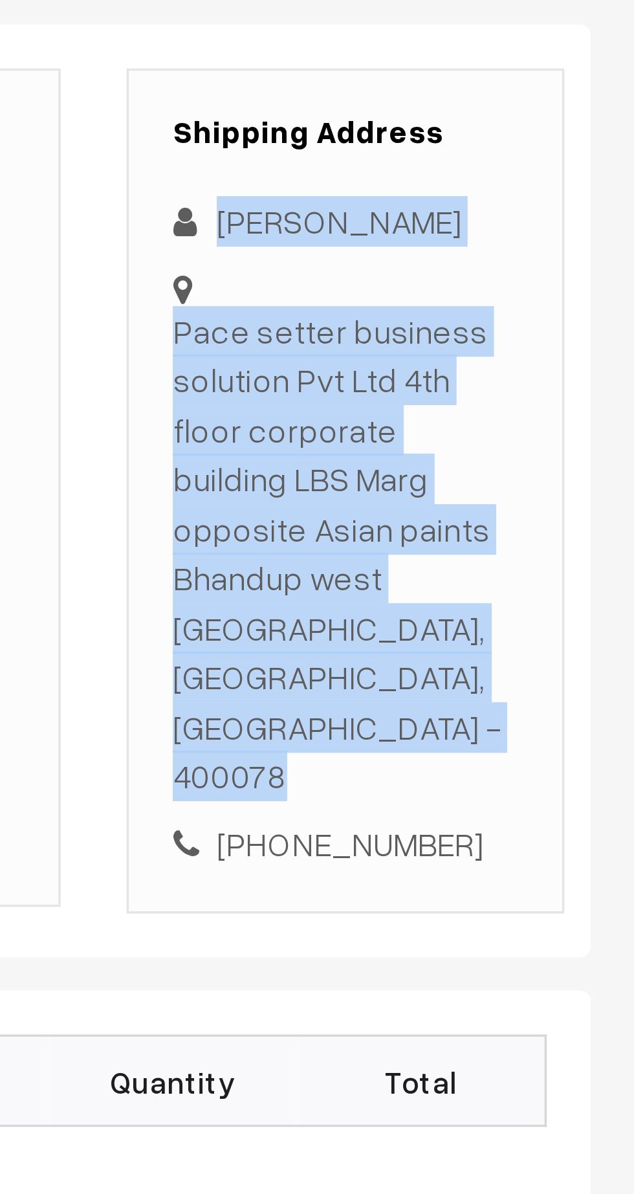
click at [539, 333] on div "[PERSON_NAME]" at bounding box center [549, 331] width 102 height 15
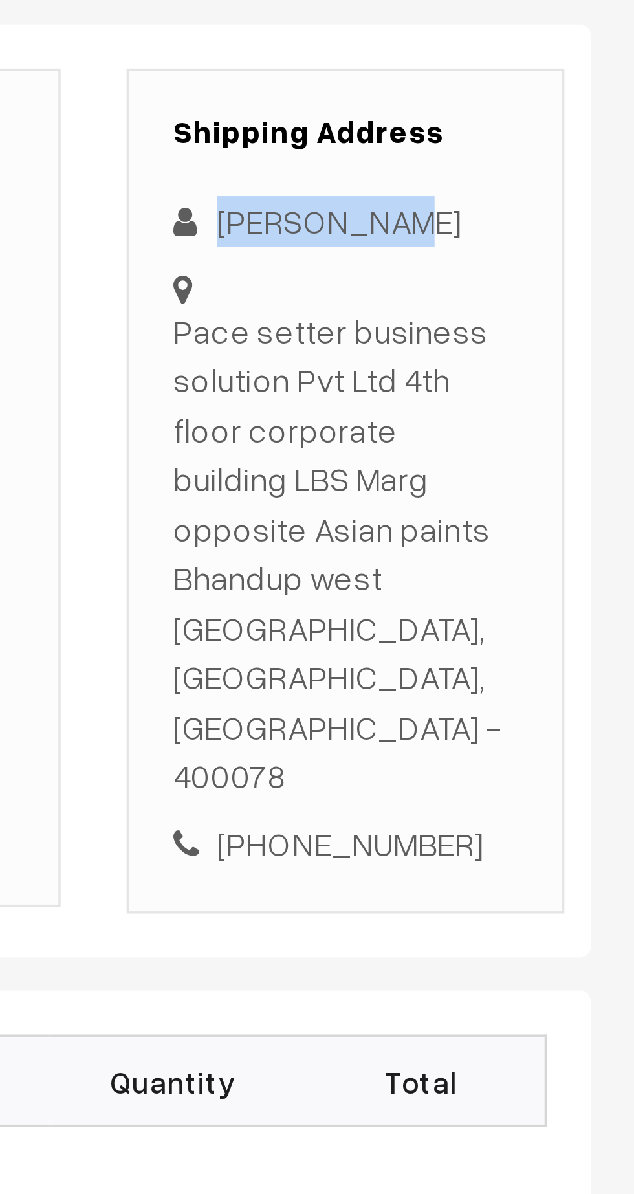
copy div "[PERSON_NAME]"
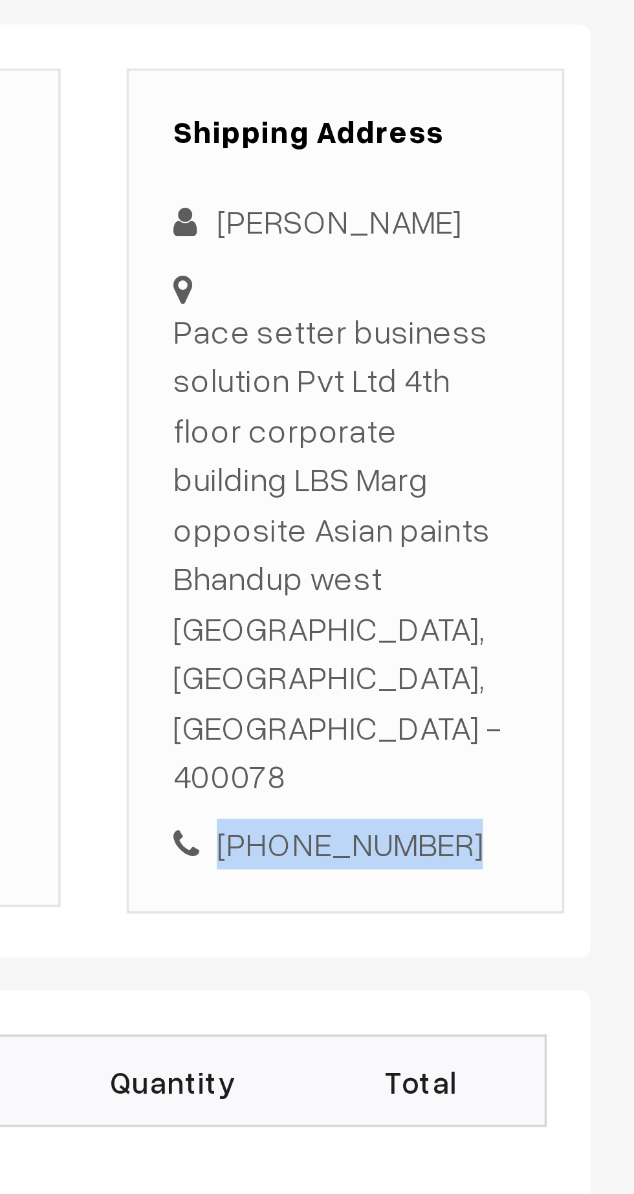
click at [563, 507] on div "[PHONE_NUMBER]" at bounding box center [549, 514] width 102 height 15
copy div "7208344972"
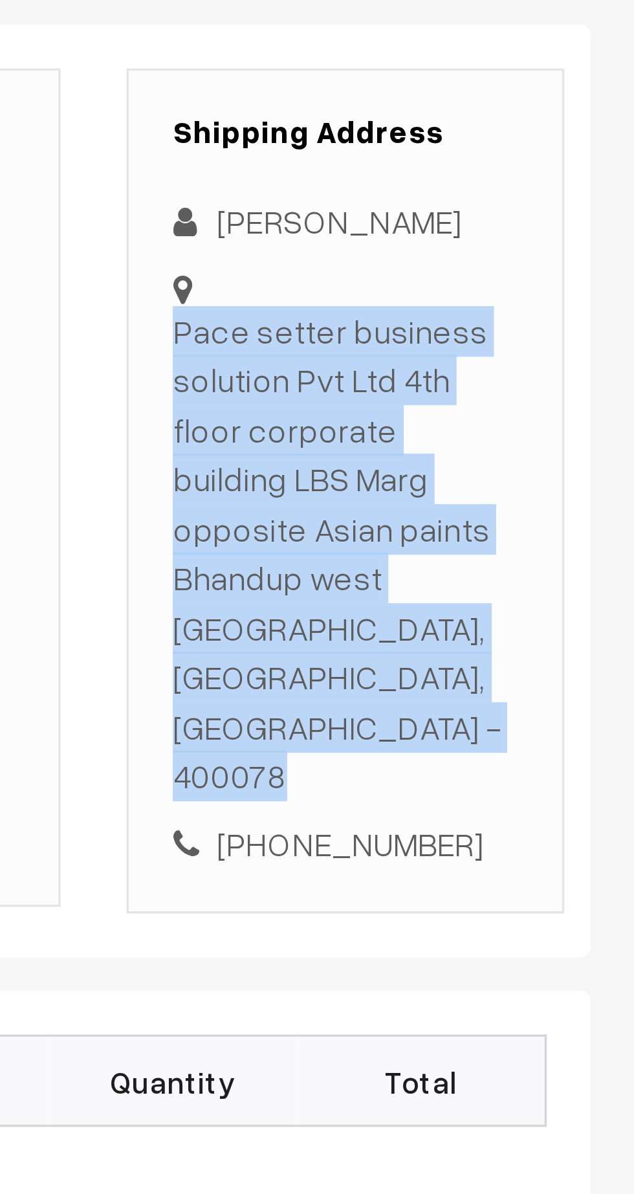
copy div "Pace setter business solution Pvt Ltd 4th floor corporate building LBS Marg opp…"
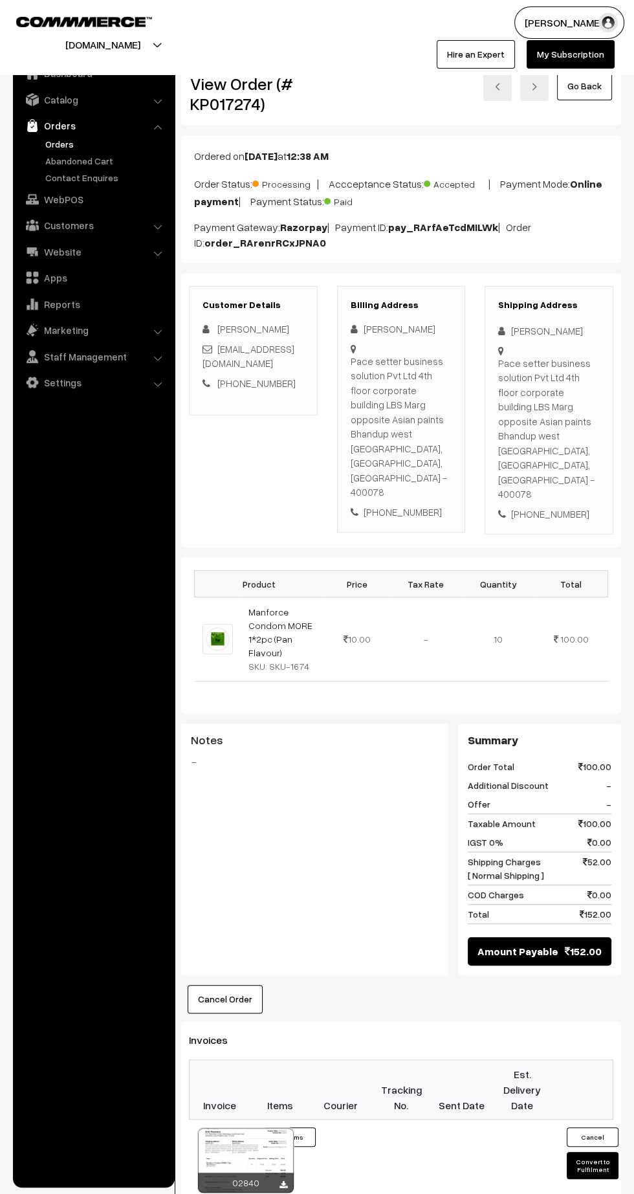
click at [592, 1152] on button "Convert to Fulfilment" at bounding box center [593, 1165] width 52 height 27
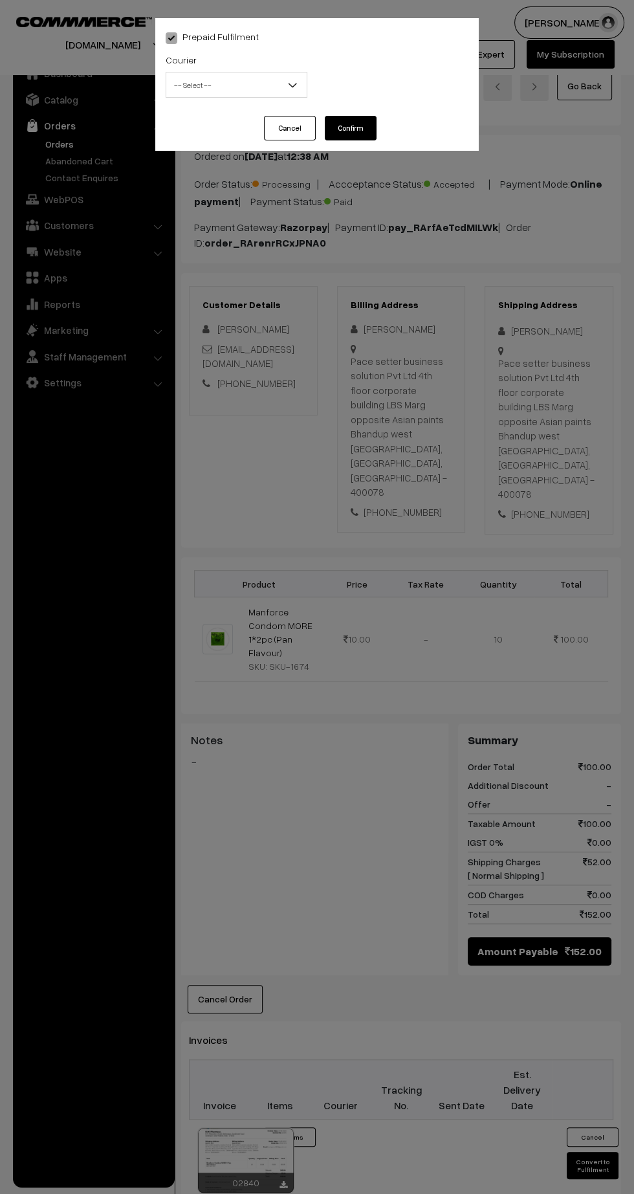
click at [231, 80] on span "-- Select --" at bounding box center [236, 85] width 140 height 23
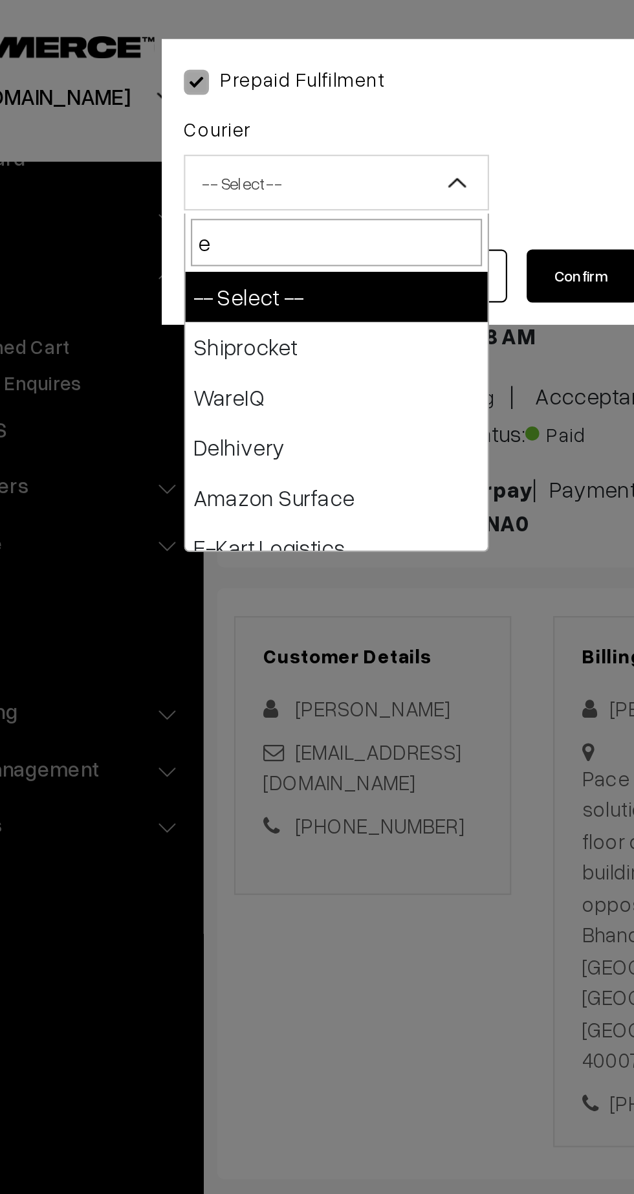
type input "e-"
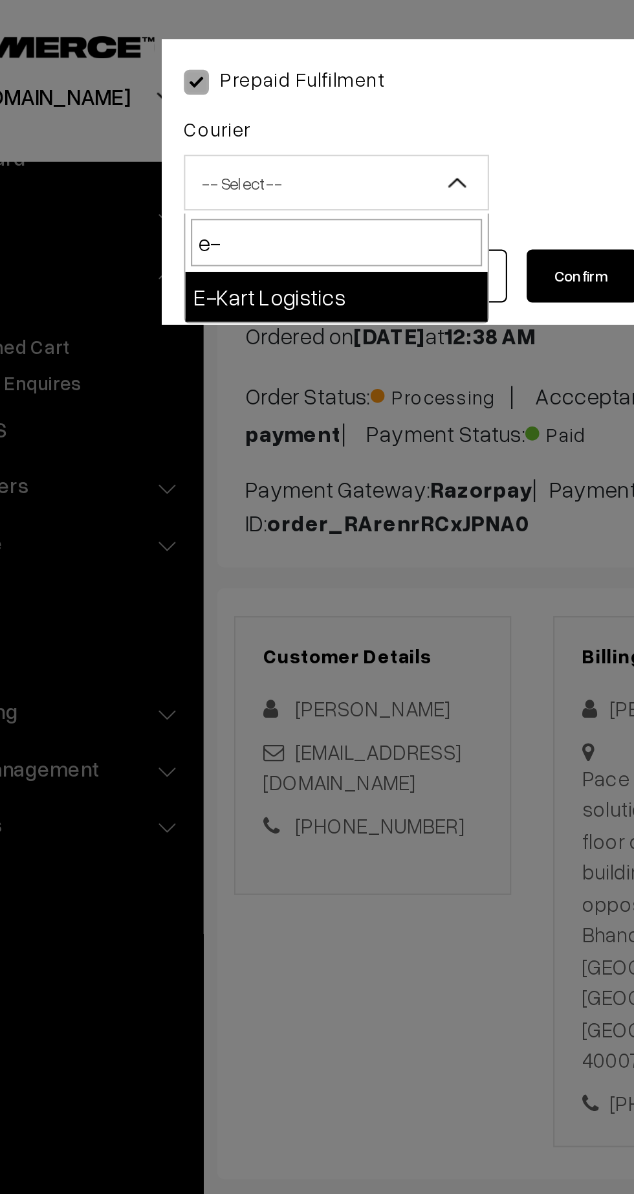
select select "6"
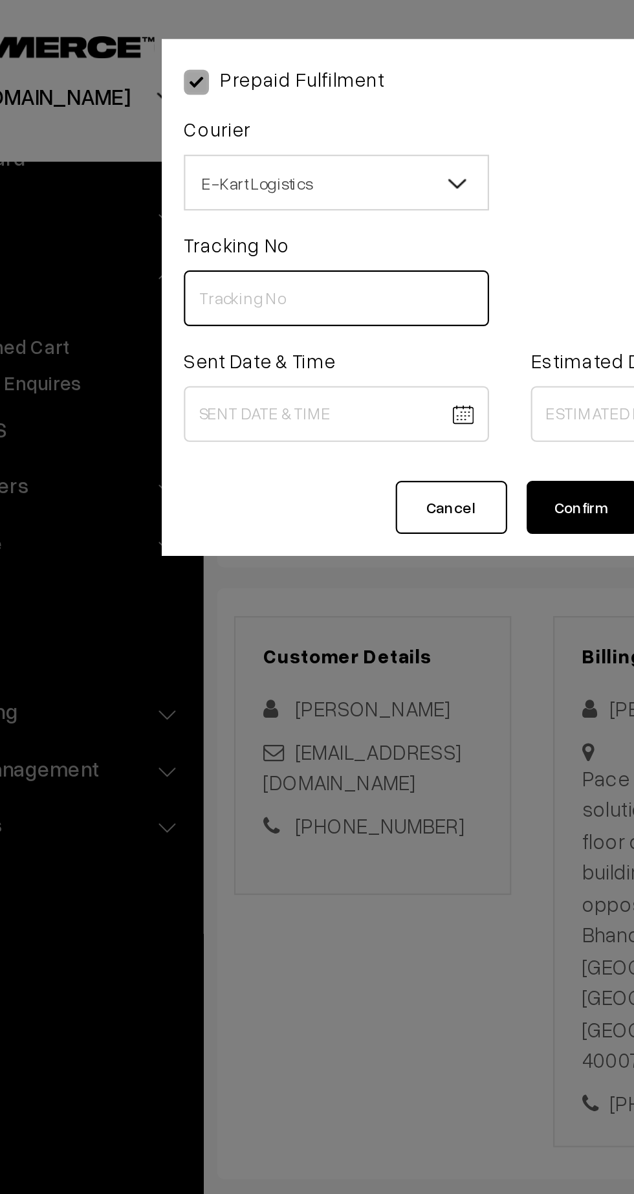
paste input "PAXP9000217136"
type input "PAXP9000217136"
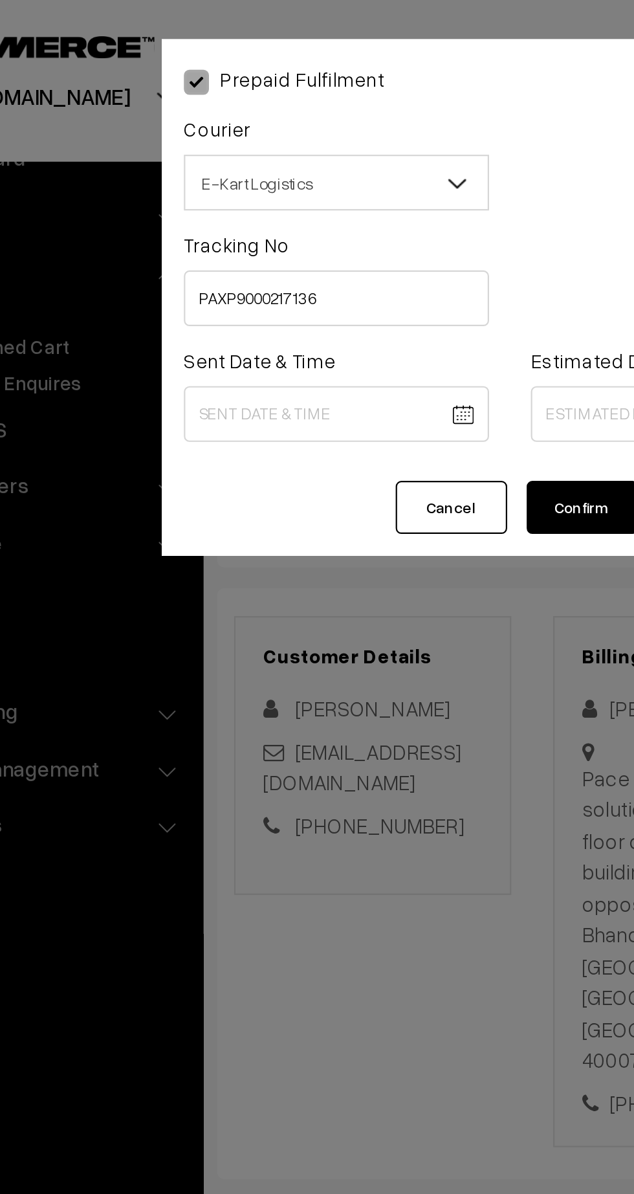
click at [254, 195] on body "Thank you for showing interest. Our team will call you shortly. Close [DOMAIN_N…" at bounding box center [317, 817] width 634 height 1635
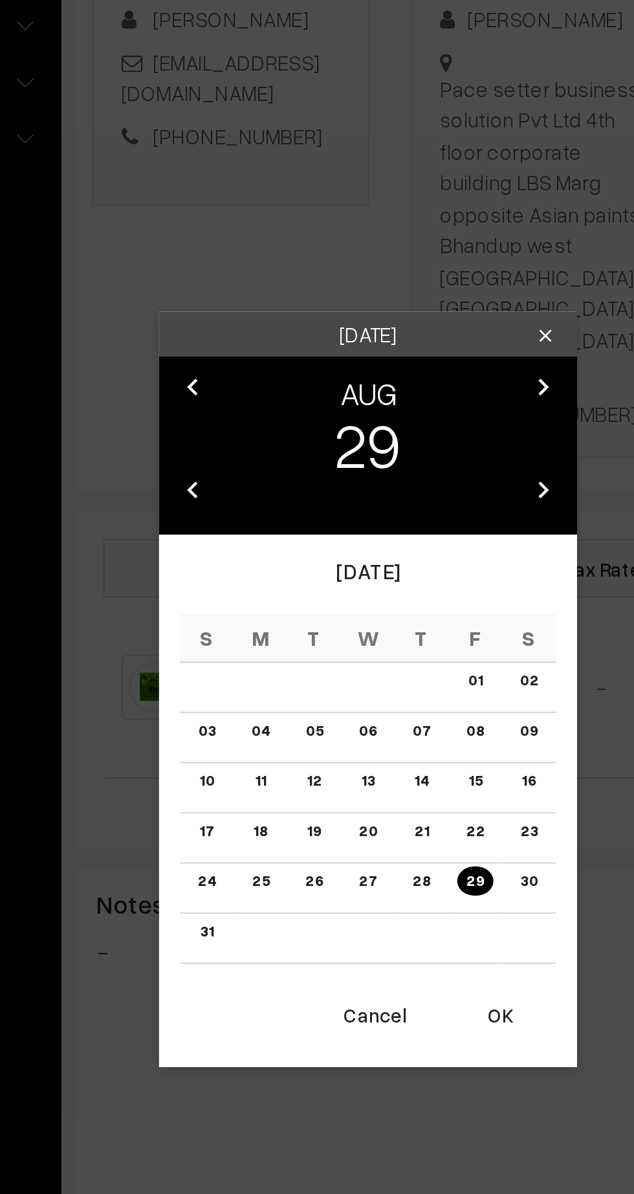
click at [377, 798] on button "OK" at bounding box center [379, 791] width 52 height 28
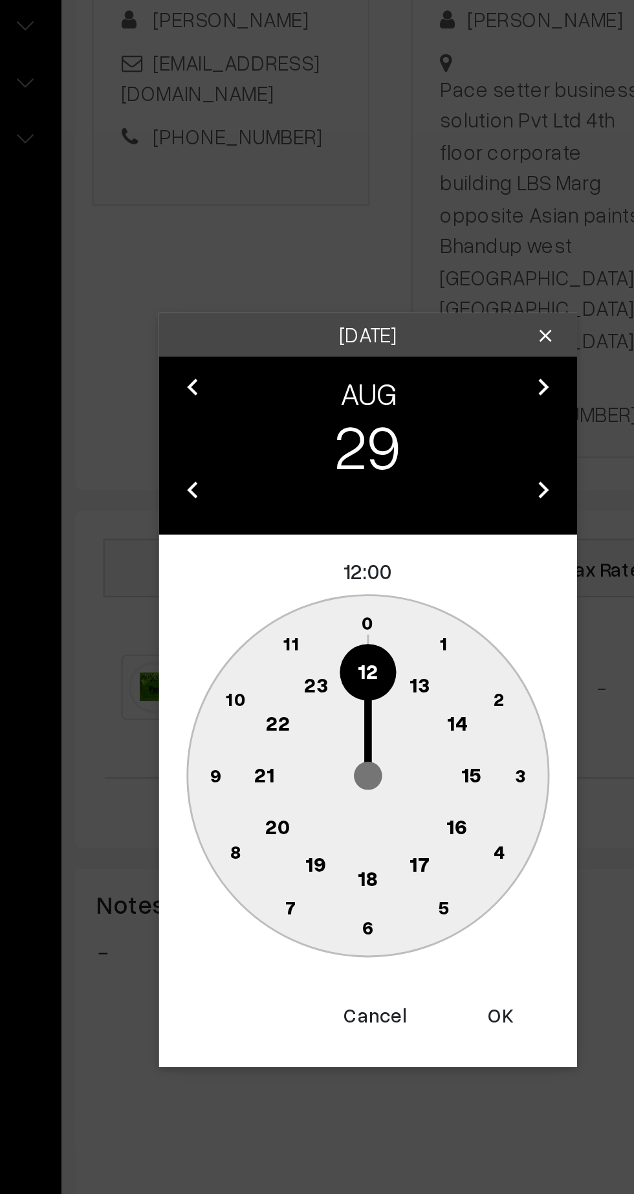
click at [382, 799] on button "OK" at bounding box center [379, 791] width 52 height 28
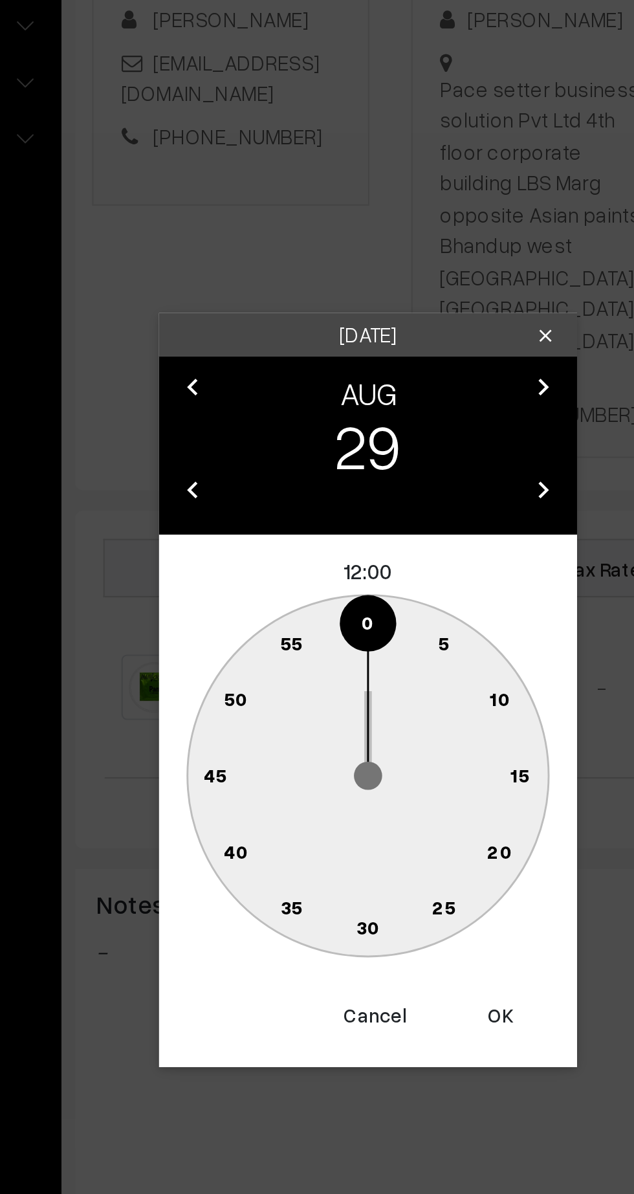
click at [322, 799] on button "Cancel" at bounding box center [321, 791] width 52 height 28
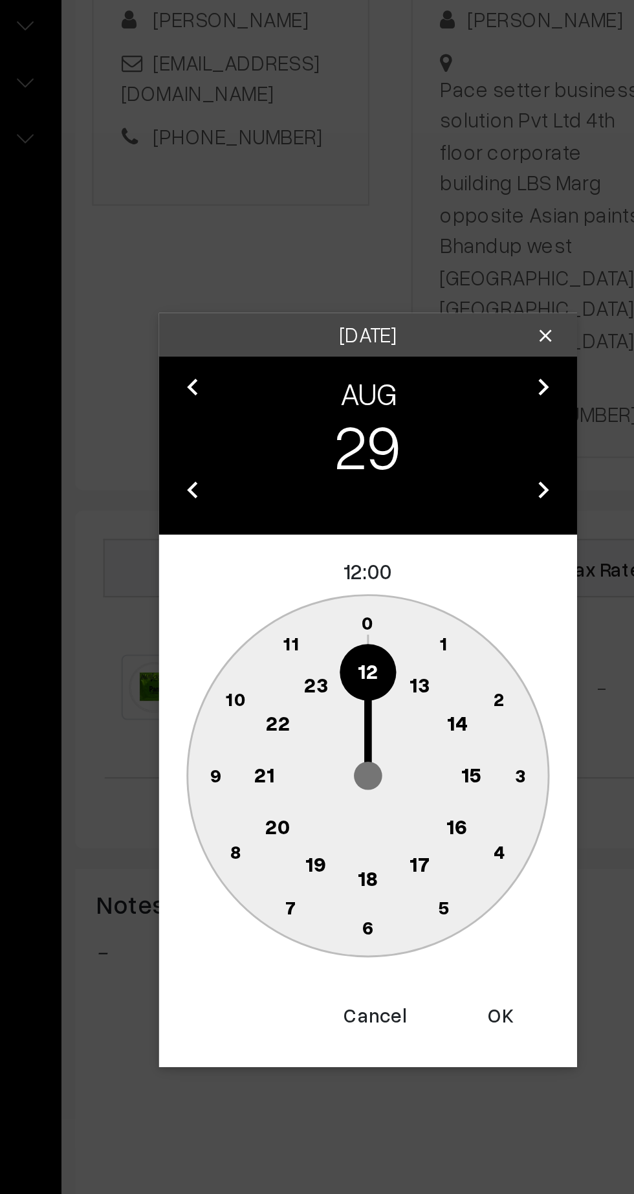
click at [269, 684] on text "21" at bounding box center [269, 679] width 10 height 12
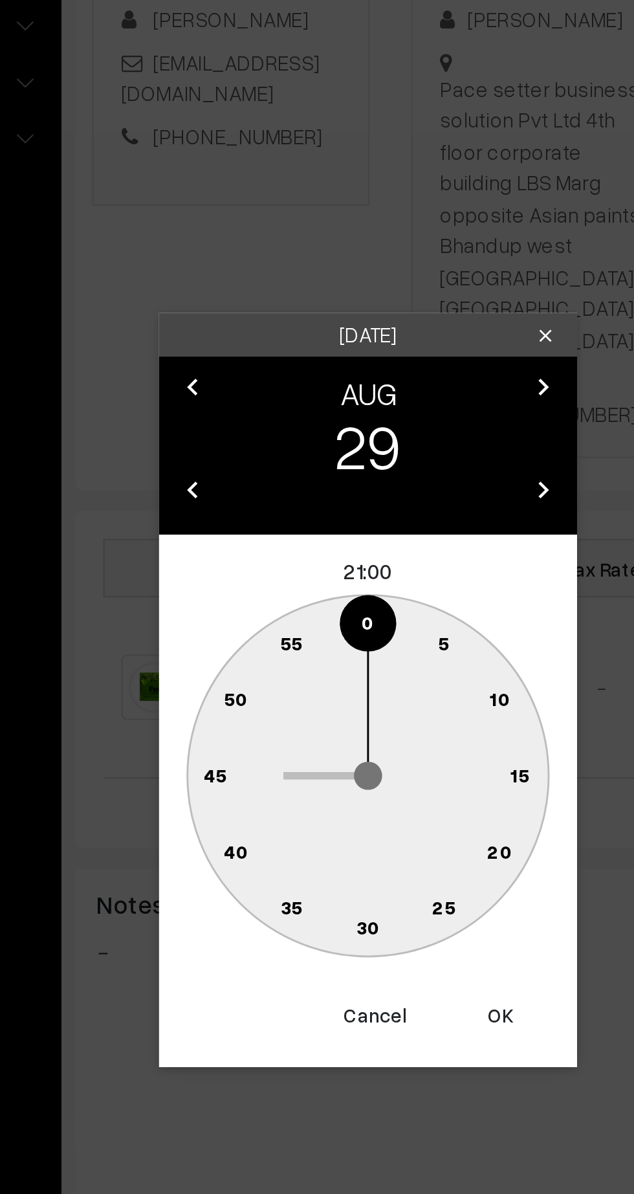
click at [324, 755] on circle at bounding box center [317, 751] width 27 height 27
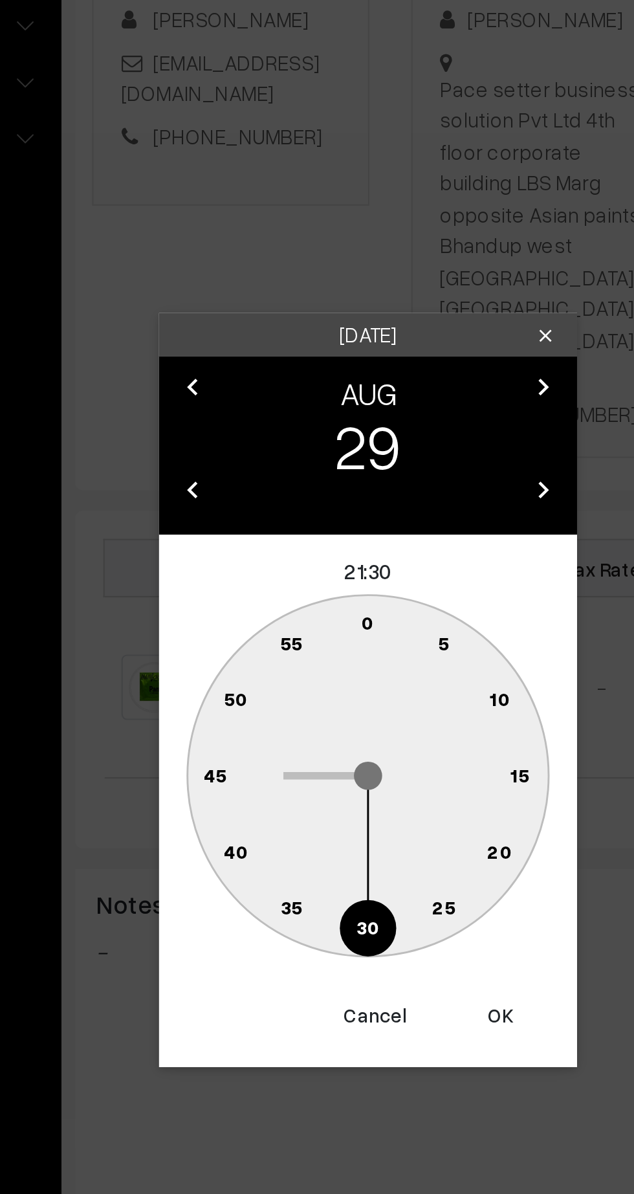
type input "[DATE] 21:30"
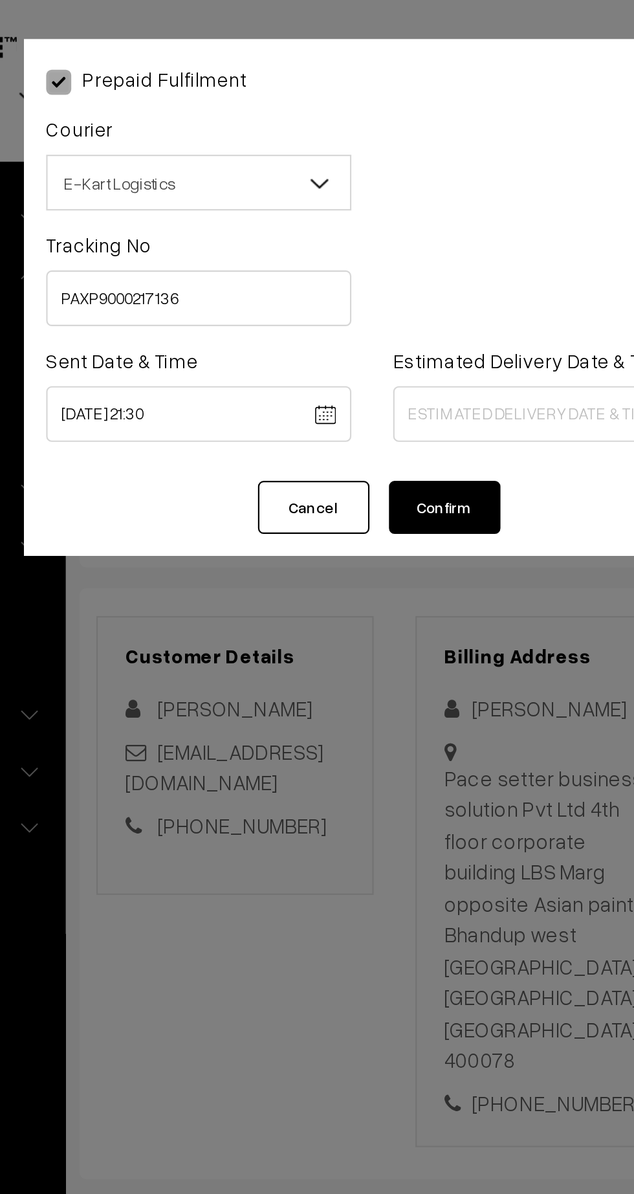
click at [407, 188] on body "Thank you for showing interest. Our team will call you shortly. Close [DOMAIN_N…" at bounding box center [317, 817] width 634 height 1635
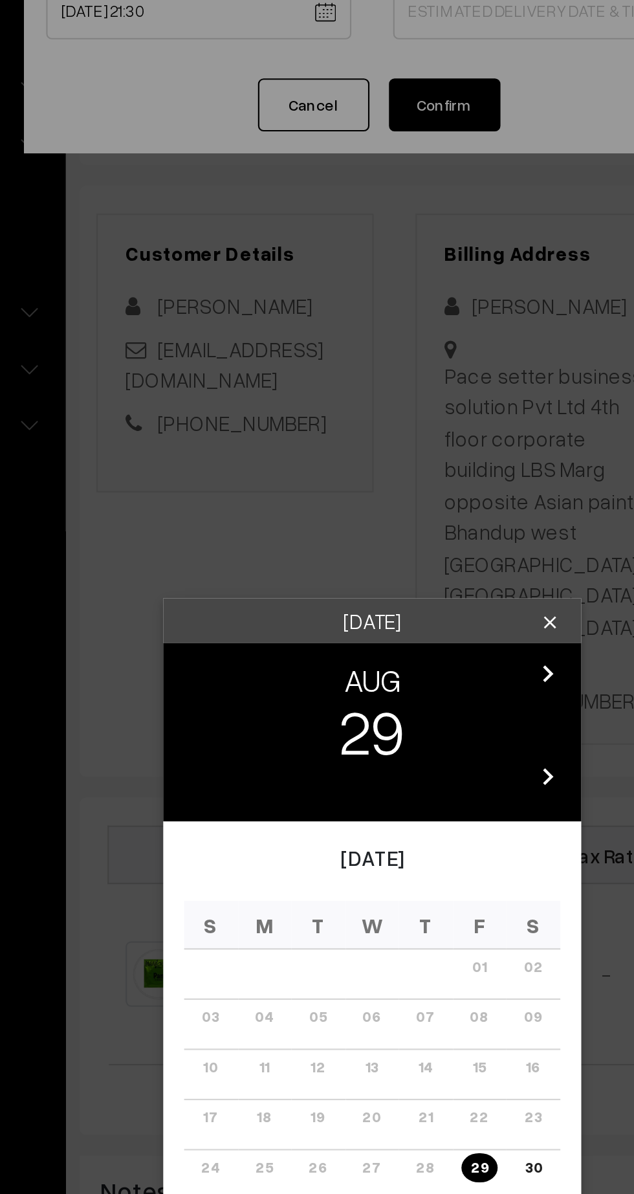
click at [402, 500] on icon "chevron_right" at bounding box center [399, 500] width 16 height 16
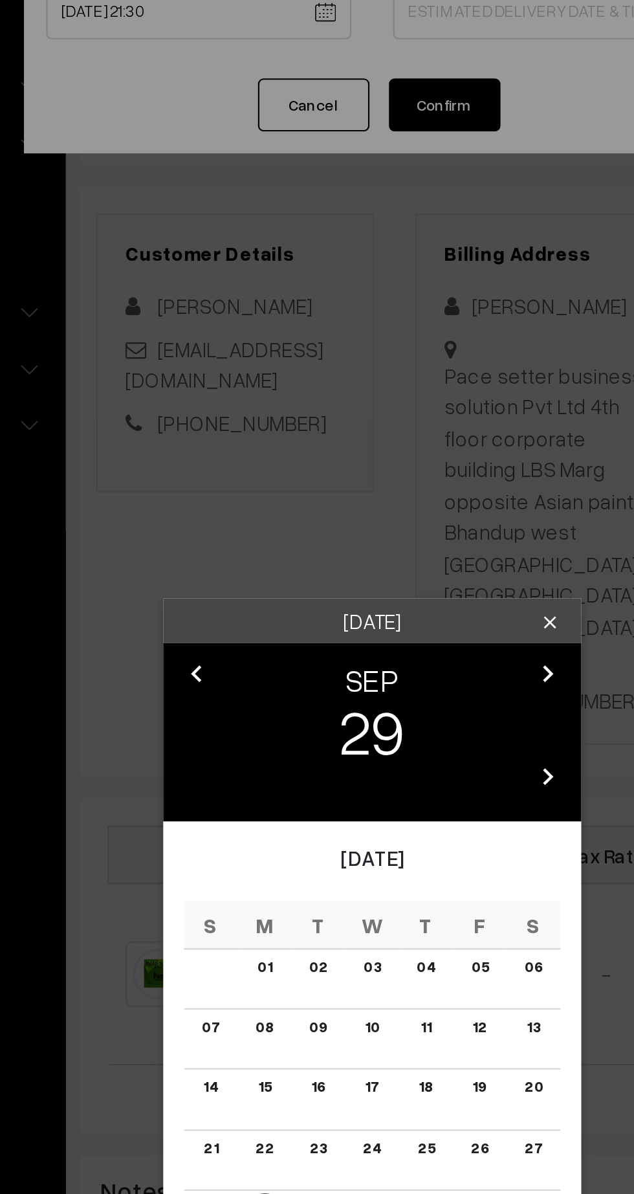
click at [345, 639] on link "04" at bounding box center [342, 636] width 16 height 14
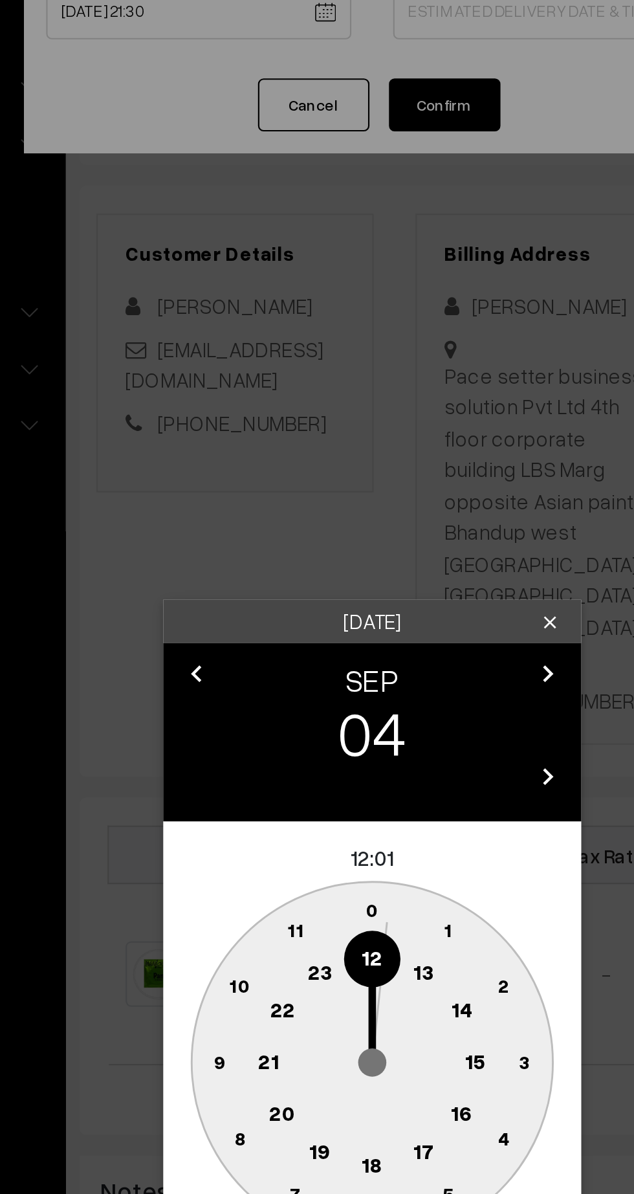
click at [273, 679] on text "21" at bounding box center [269, 679] width 10 height 12
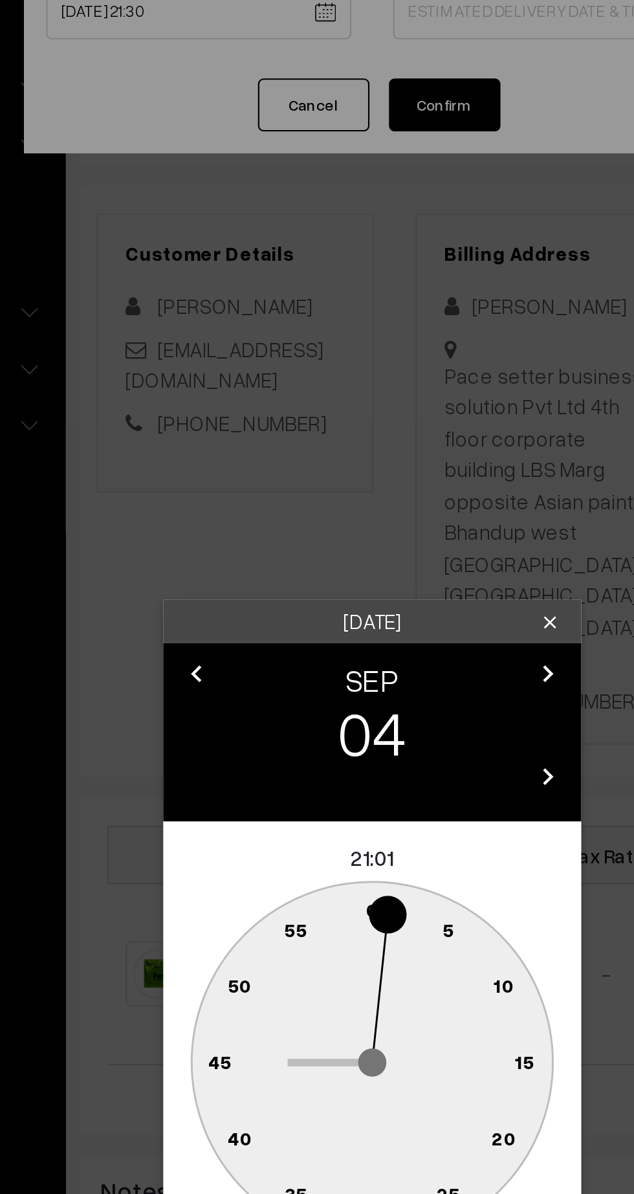
click at [317, 752] on text "30" at bounding box center [317, 750] width 11 height 11
type input "[DATE] 21:30"
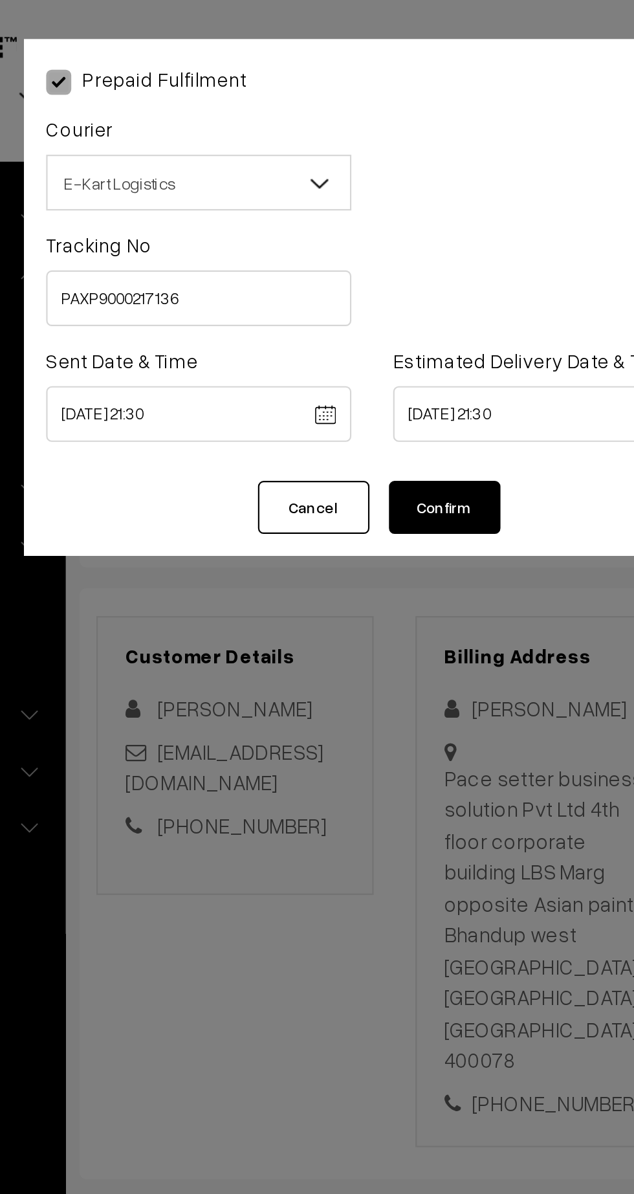
click at [368, 243] on button "Confirm" at bounding box center [351, 235] width 52 height 25
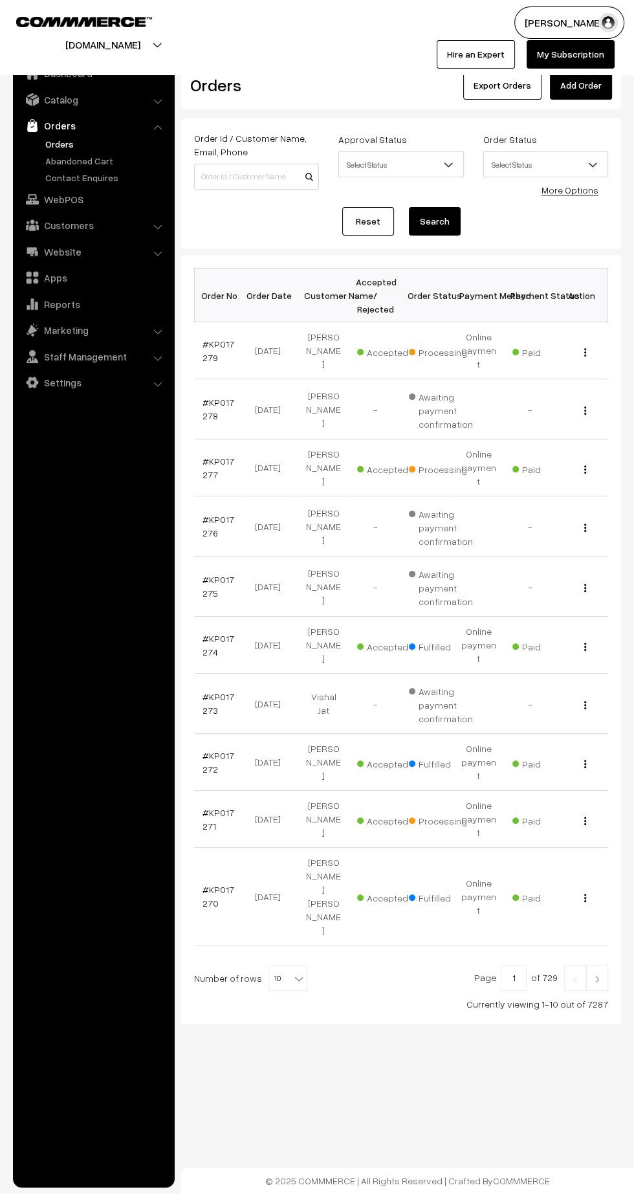
click at [209, 456] on link "#KP017277" at bounding box center [219, 468] width 32 height 25
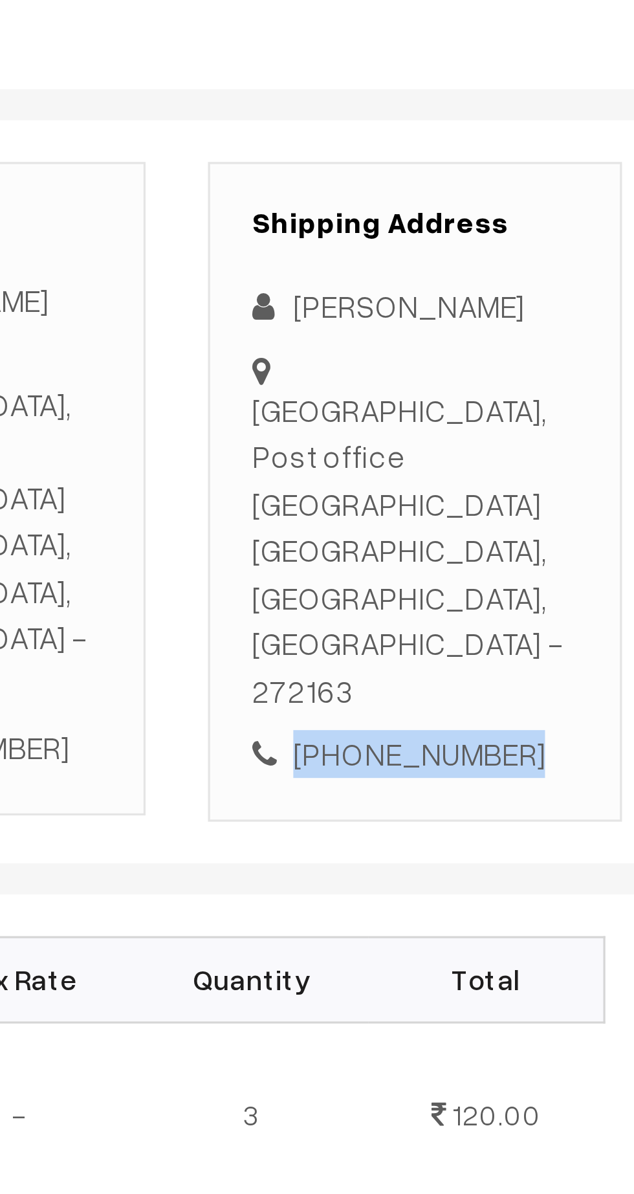
click at [562, 463] on div "[PHONE_NUMBER]" at bounding box center [549, 470] width 102 height 15
copy div "8483820373"
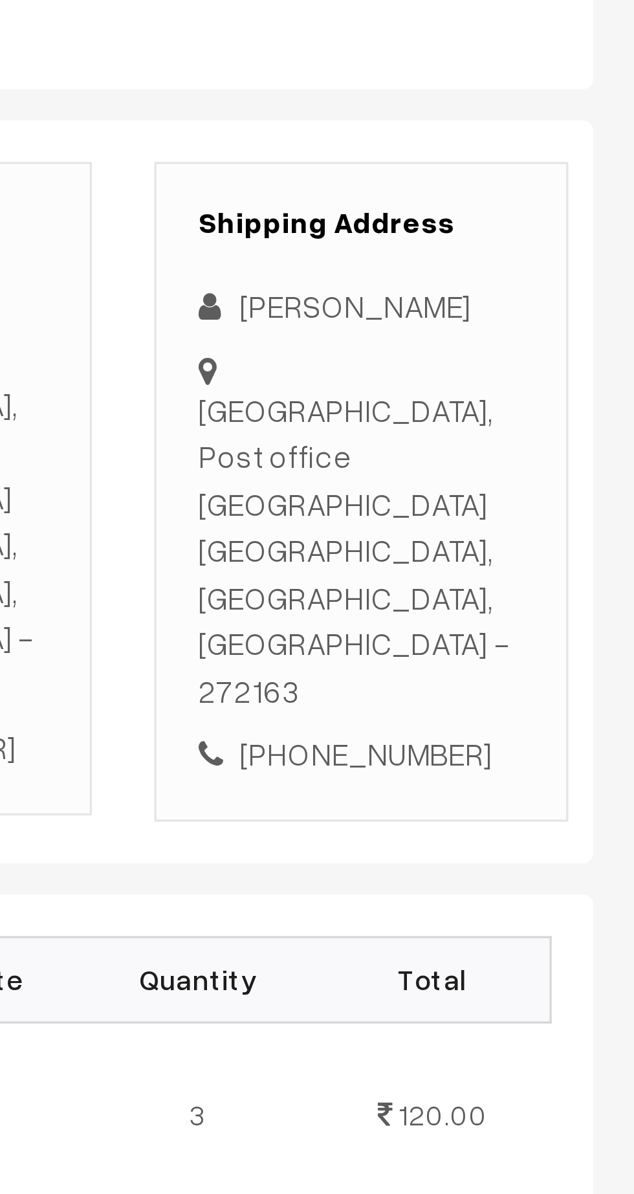
copy div "[GEOGRAPHIC_DATA], Post office [GEOGRAPHIC_DATA], [GEOGRAPHIC_DATA], [GEOGRAPHI…"
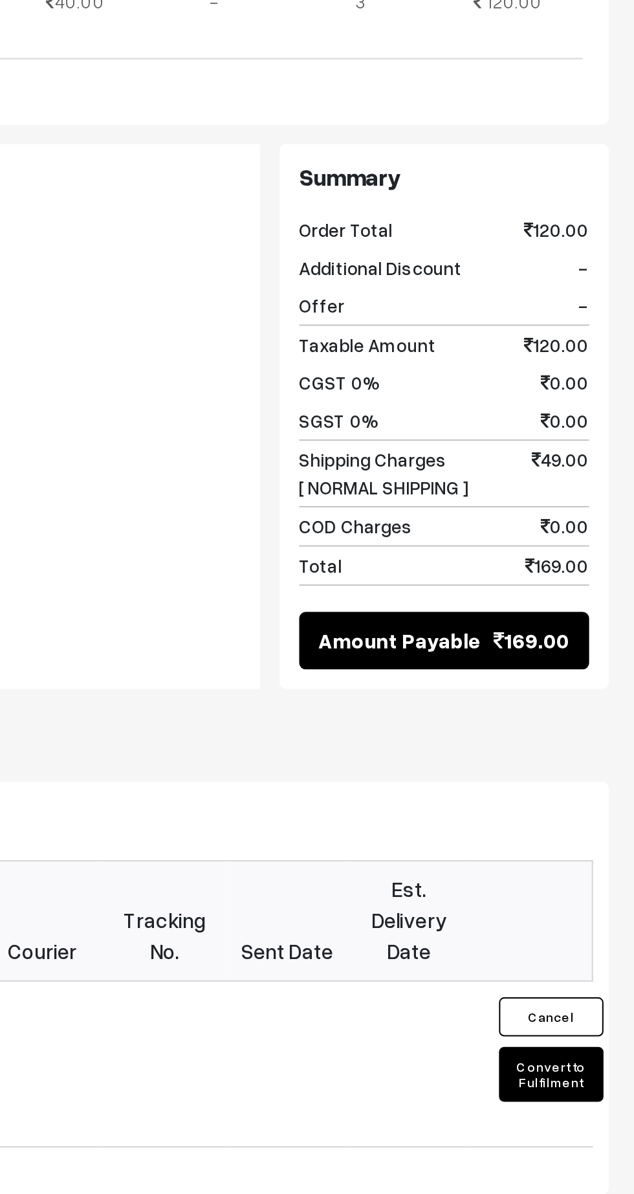
scroll to position [6, 0]
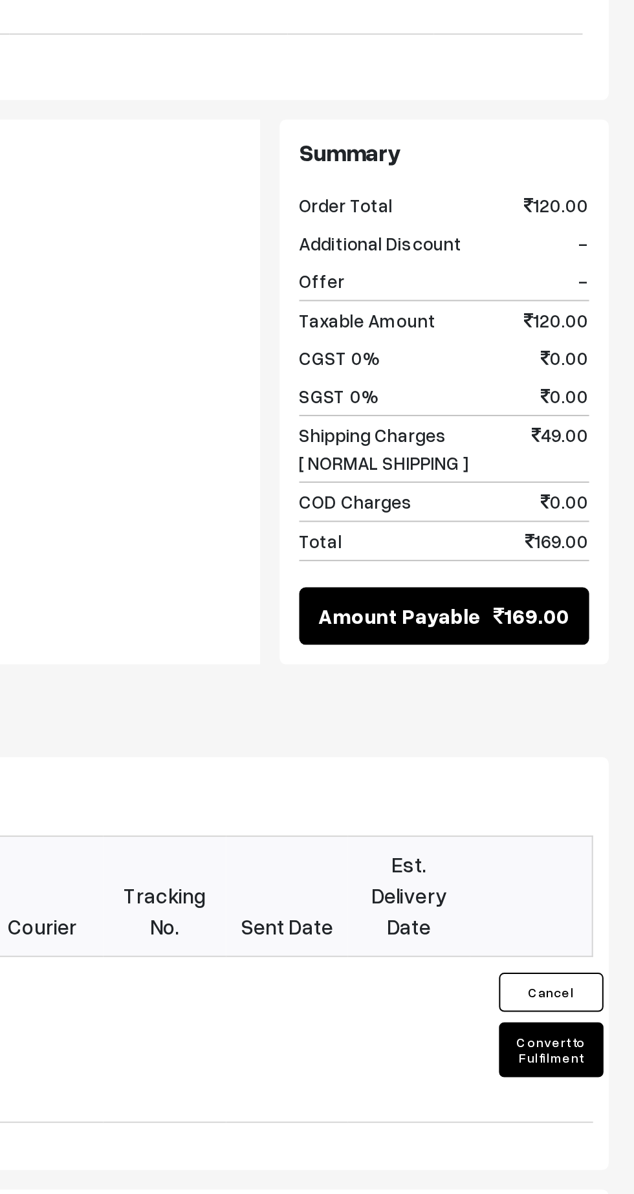
click at [597, 1094] on button "Convert to Fulfilment" at bounding box center [593, 1107] width 52 height 27
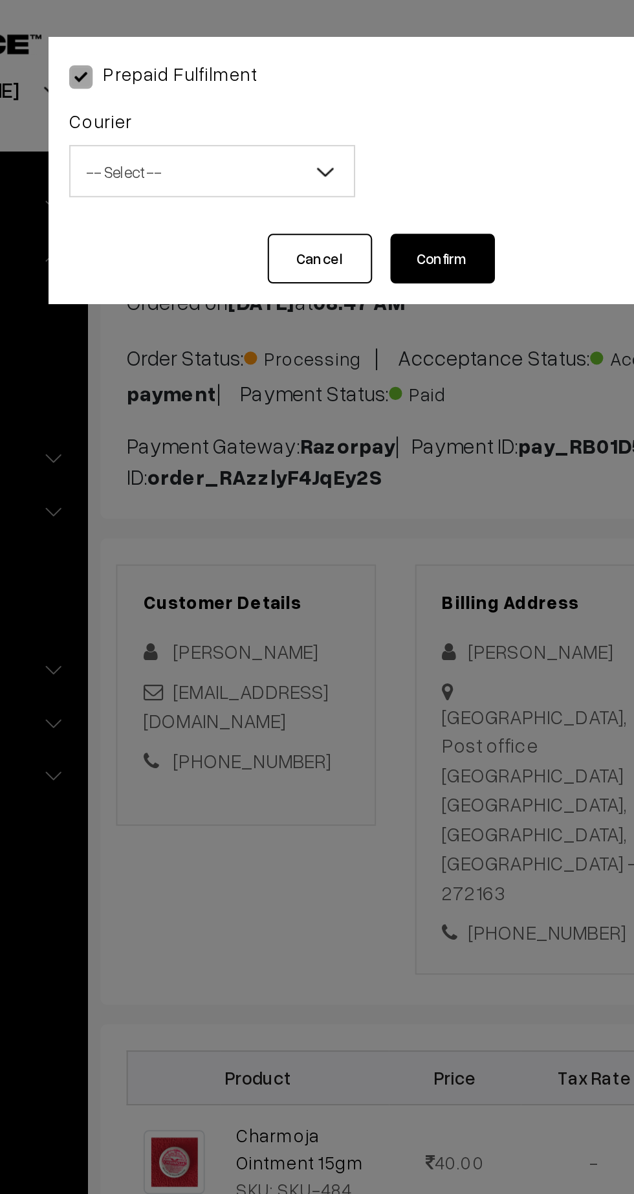
click at [224, 76] on span "-- Select --" at bounding box center [236, 85] width 140 height 23
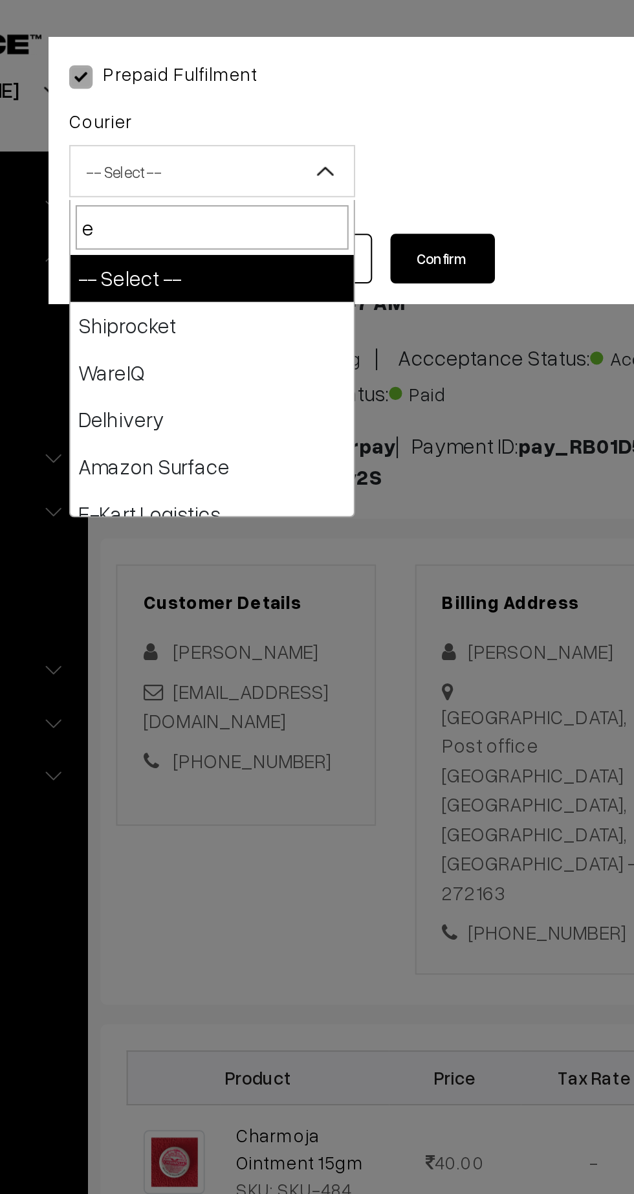
type input "e-"
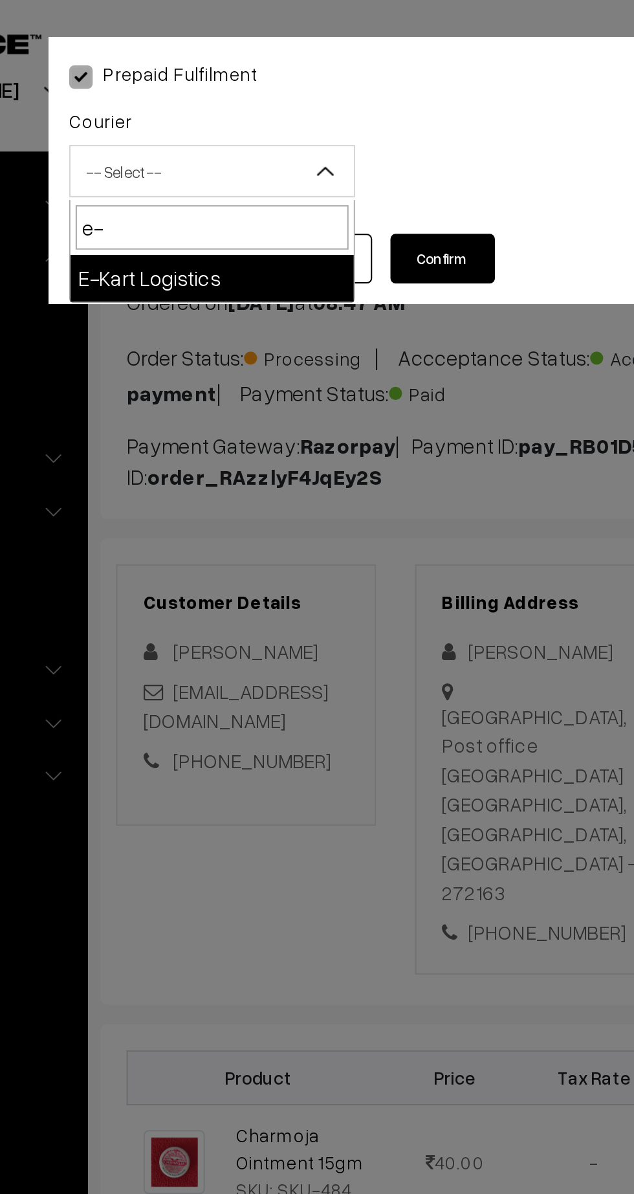
select select "6"
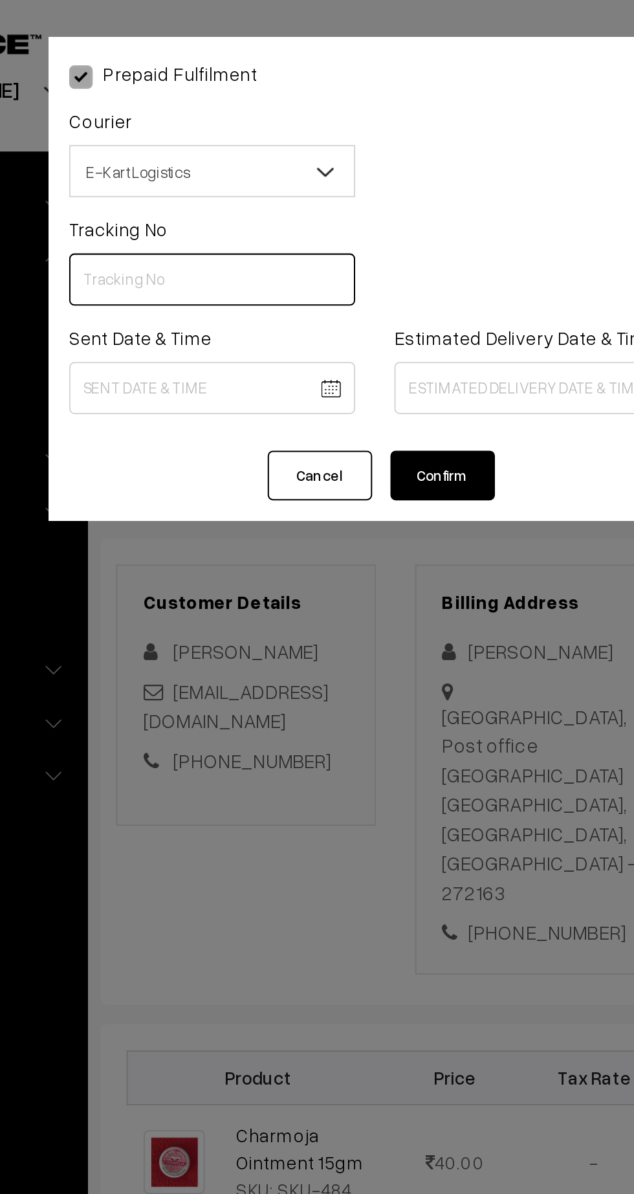
paste input "PAXP9000217143"
type input "PAXP9000217143"
click at [246, 188] on body "Thank you for showing interest. Our team will call you shortly. Close [DOMAIN_N…" at bounding box center [317, 785] width 634 height 1583
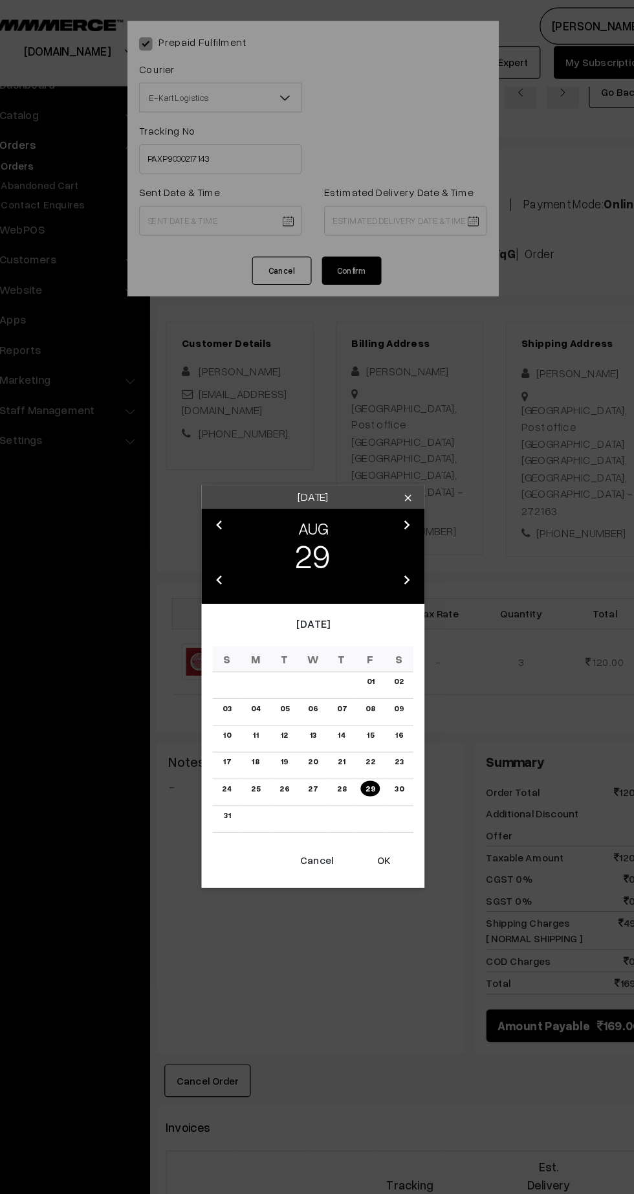
click at [387, 756] on button "OK" at bounding box center [379, 749] width 52 height 28
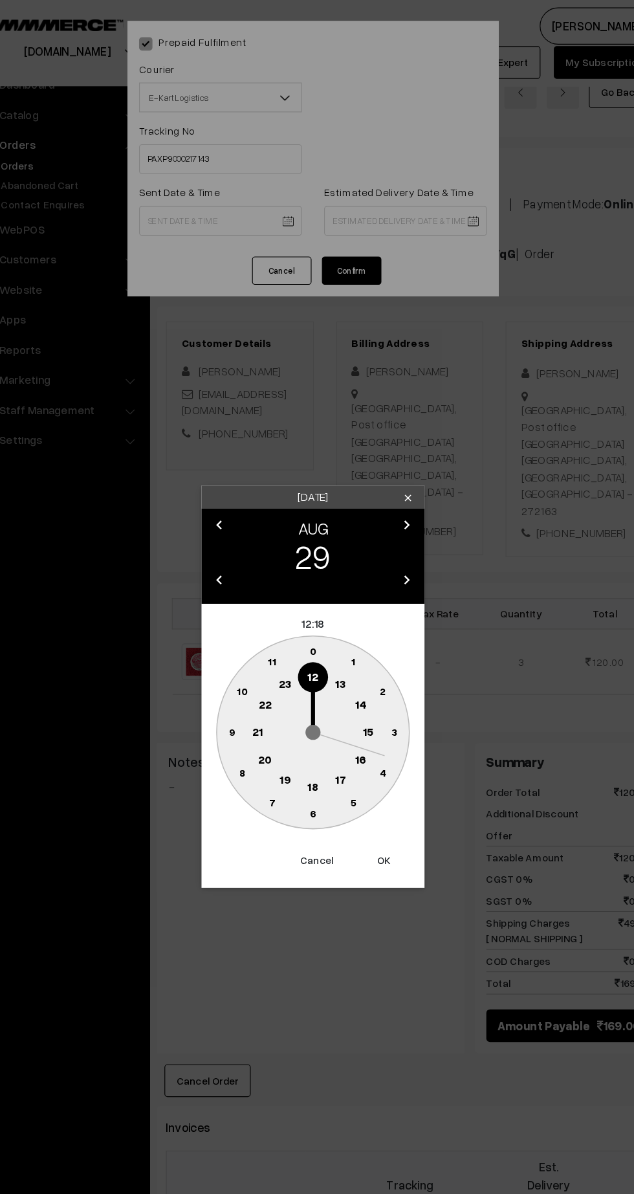
click at [268, 636] on text "21" at bounding box center [269, 637] width 10 height 12
click at [318, 708] on text "30" at bounding box center [317, 707] width 11 height 11
type input "29-08-2025 21:30"
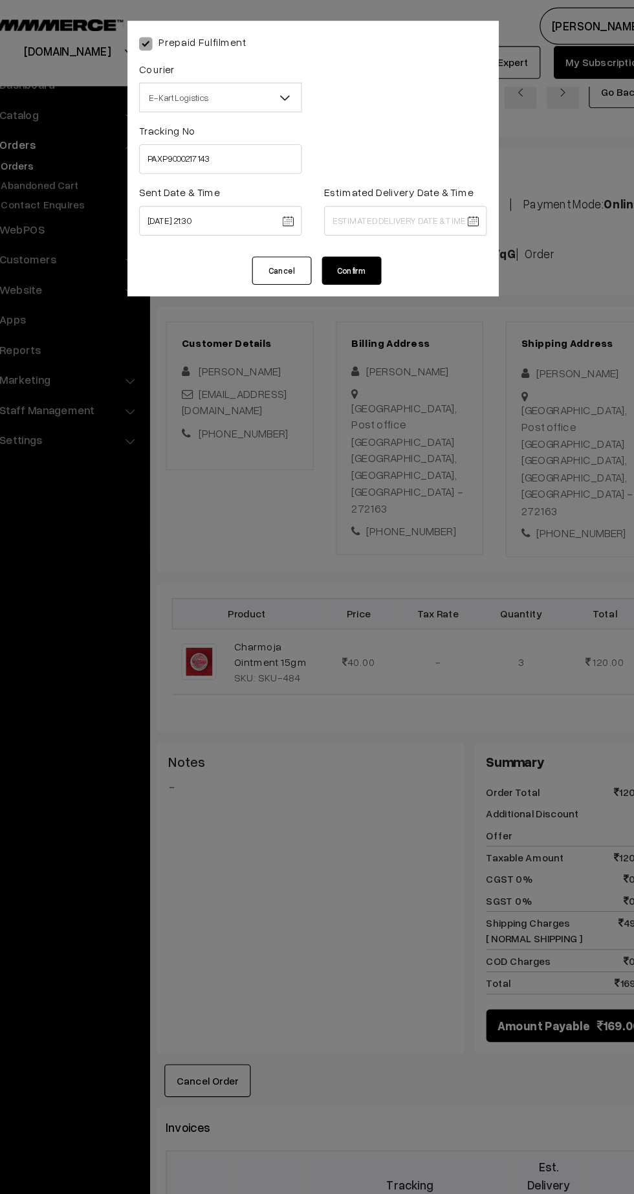
click at [419, 190] on body "Thank you for showing interest. Our team will call you shortly. Close kirtiphar…" at bounding box center [317, 785] width 634 height 1583
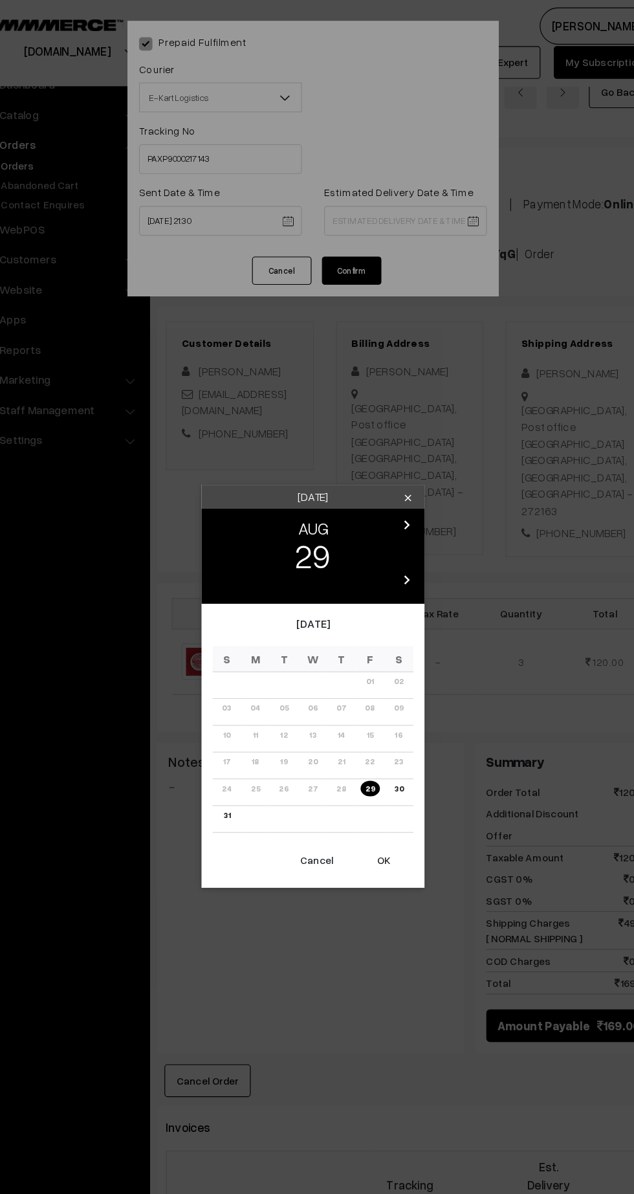
click at [401, 460] on icon "chevron_right" at bounding box center [399, 457] width 16 height 16
click at [342, 593] on link "04" at bounding box center [342, 593] width 16 height 14
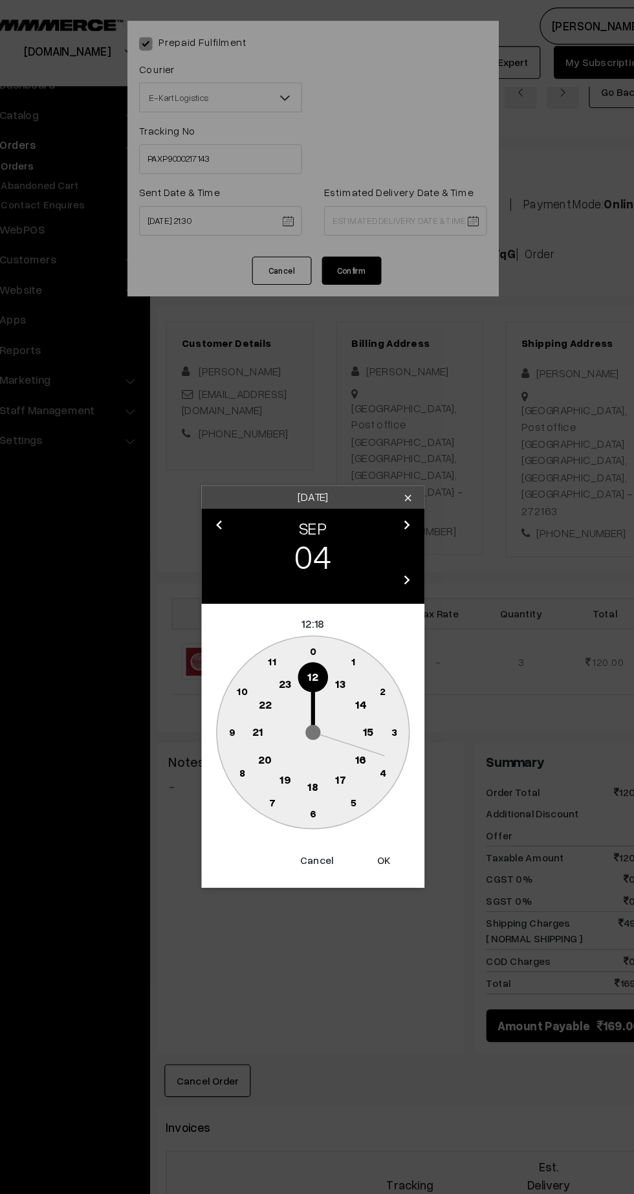
click at [269, 638] on text "21" at bounding box center [269, 637] width 10 height 12
click at [317, 709] on text "30" at bounding box center [317, 707] width 11 height 11
type input "04-09-2025 21:30"
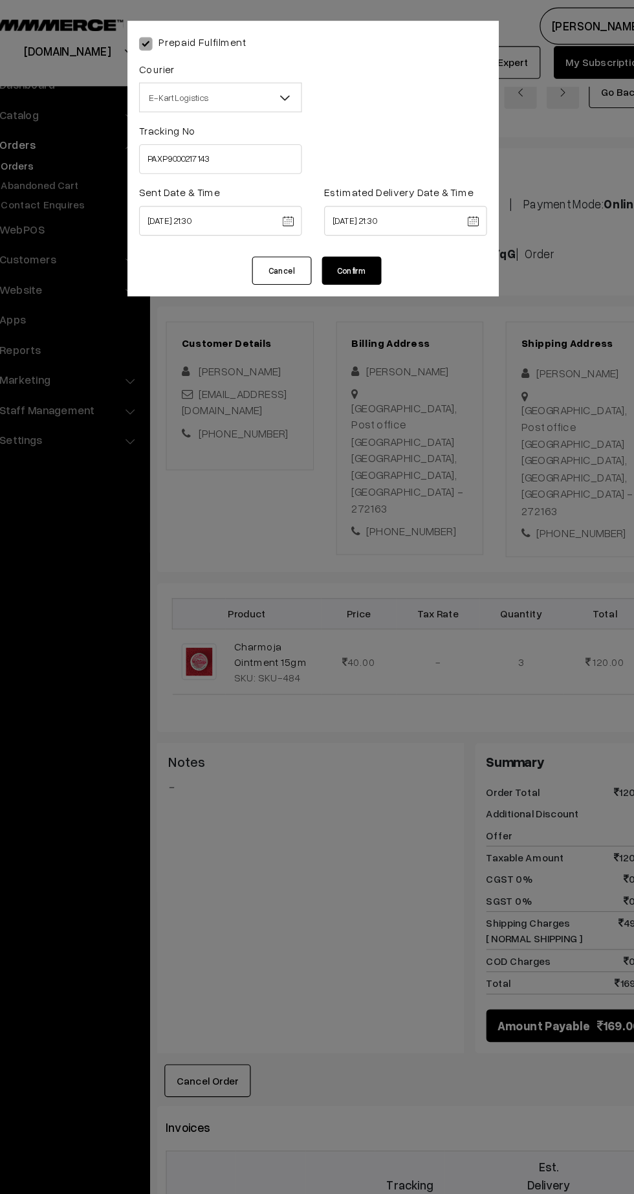
click at [350, 236] on button "Confirm" at bounding box center [351, 235] width 52 height 25
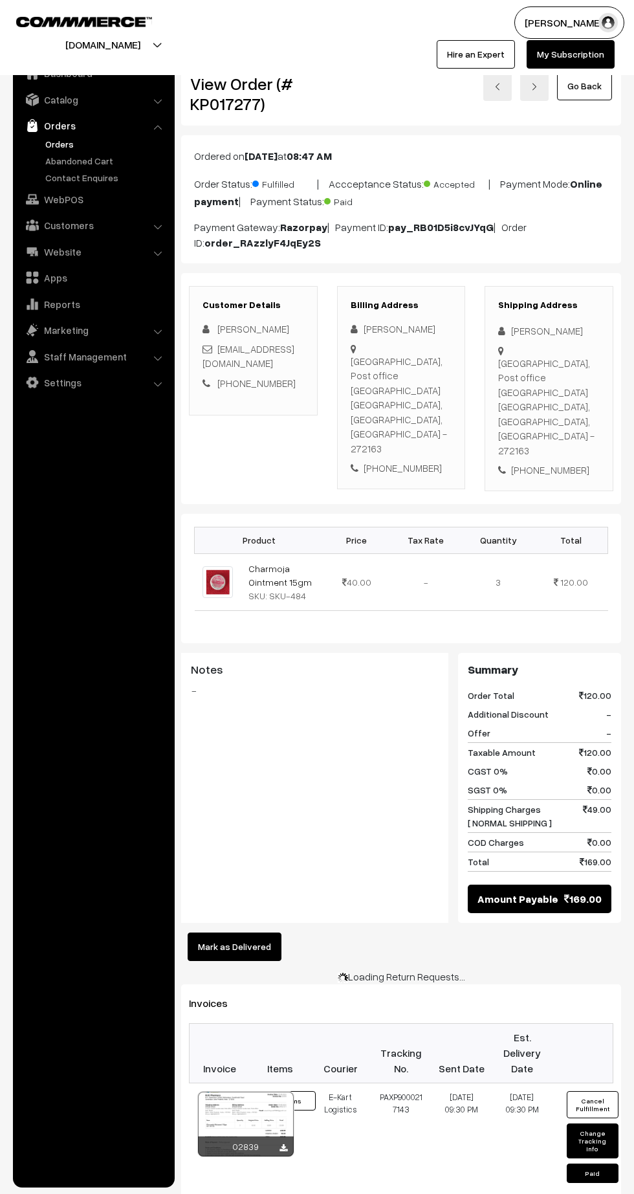
scroll to position [6, 0]
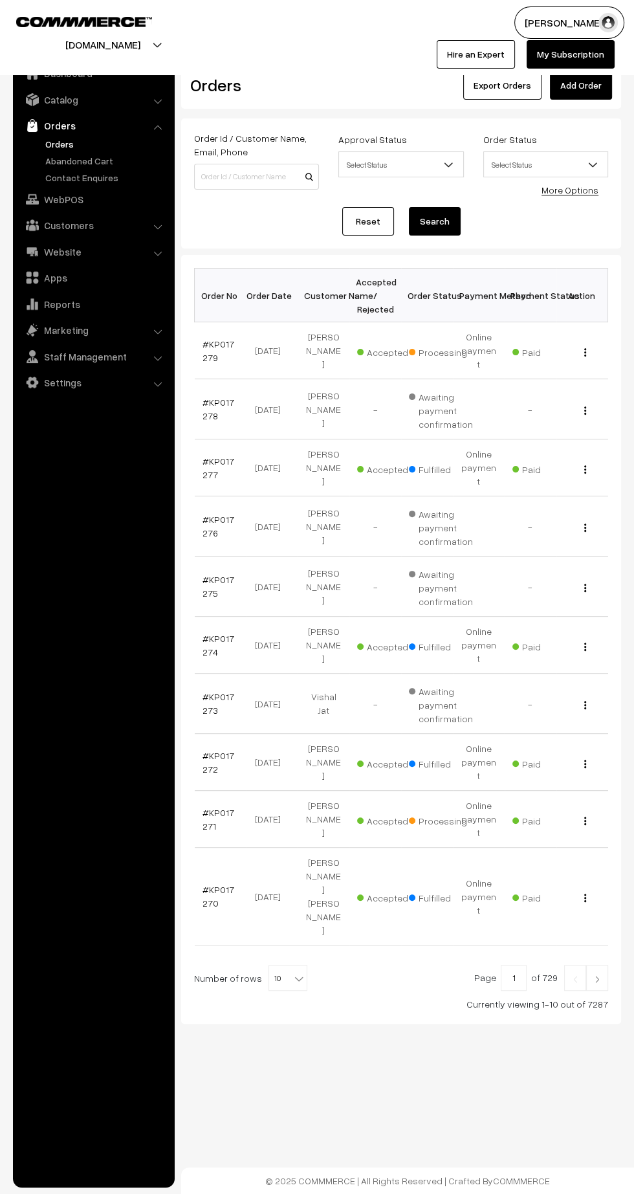
click at [210, 349] on link "#KP017279" at bounding box center [219, 351] width 32 height 25
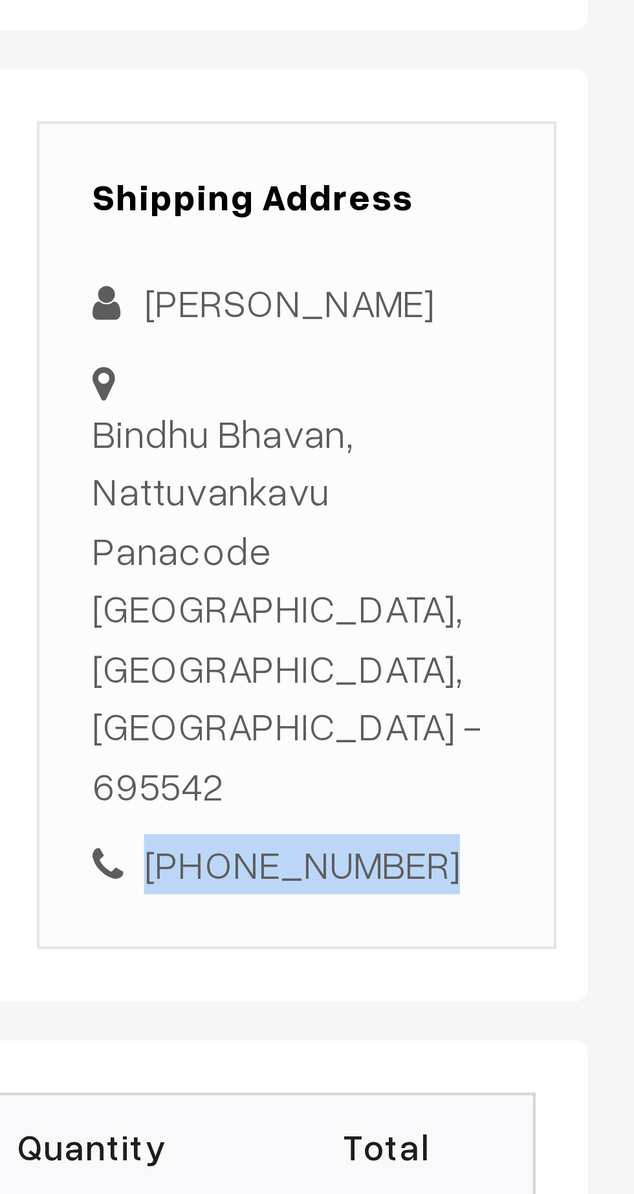
click at [552, 463] on div "[PHONE_NUMBER]" at bounding box center [549, 470] width 102 height 15
copy div "7510489441"
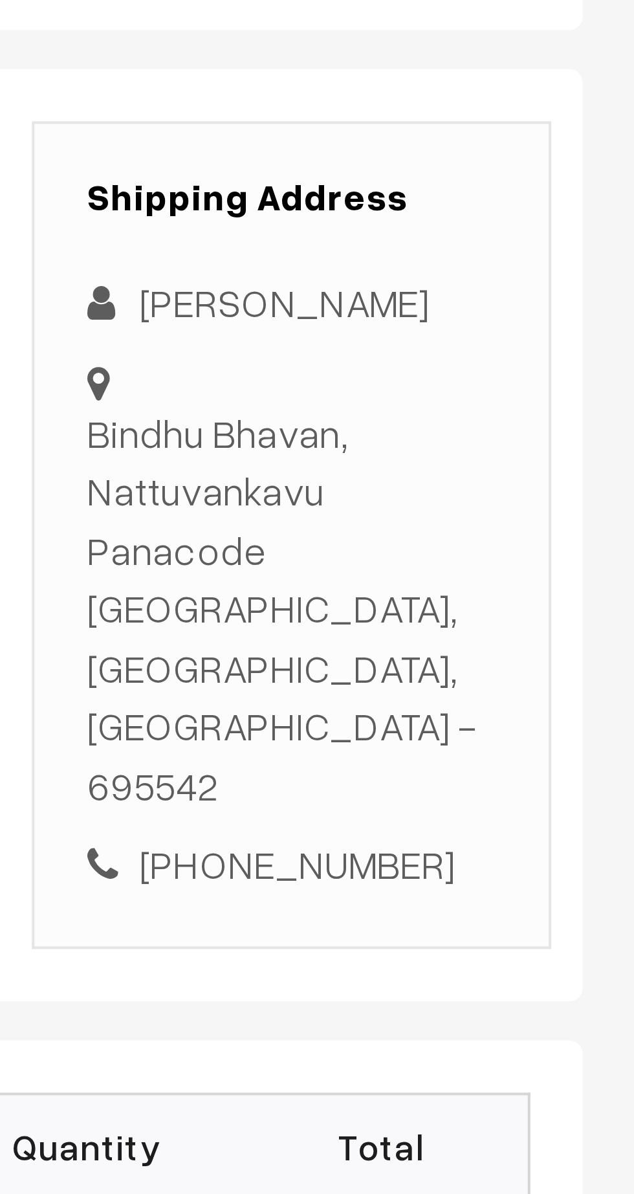
copy div "[PERSON_NAME], Nattuvankavu Panacode Trivandrum, [GEOGRAPHIC_DATA], [GEOGRAPHIC…"
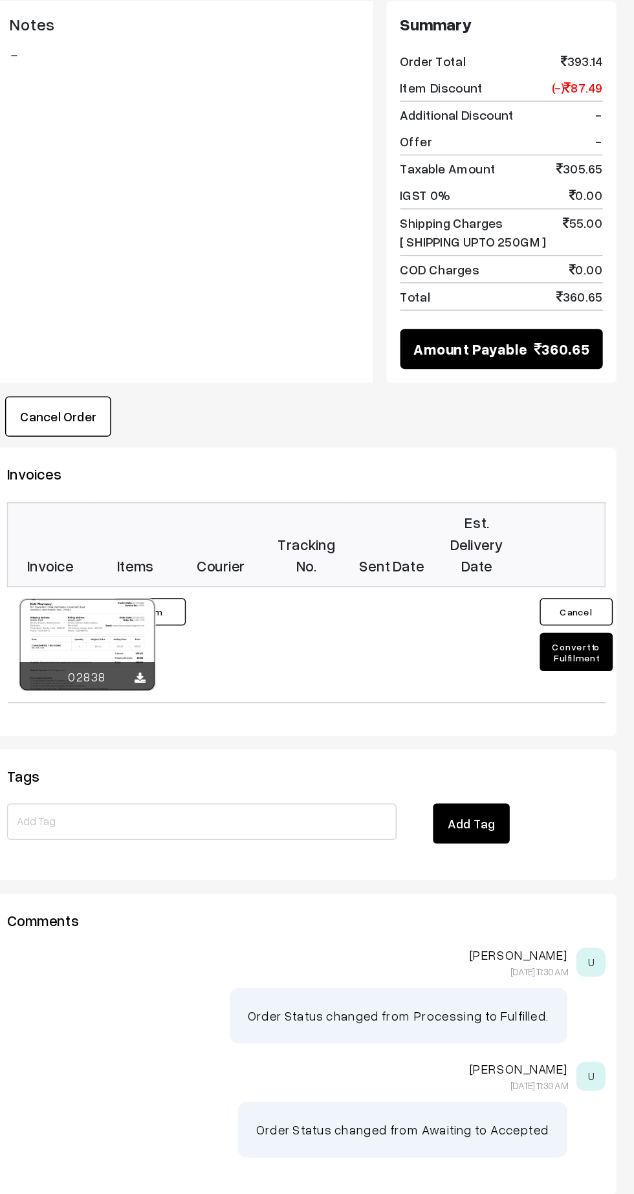
scroll to position [306, 0]
click at [597, 796] on button "Convert to Fulfilment" at bounding box center [593, 809] width 52 height 27
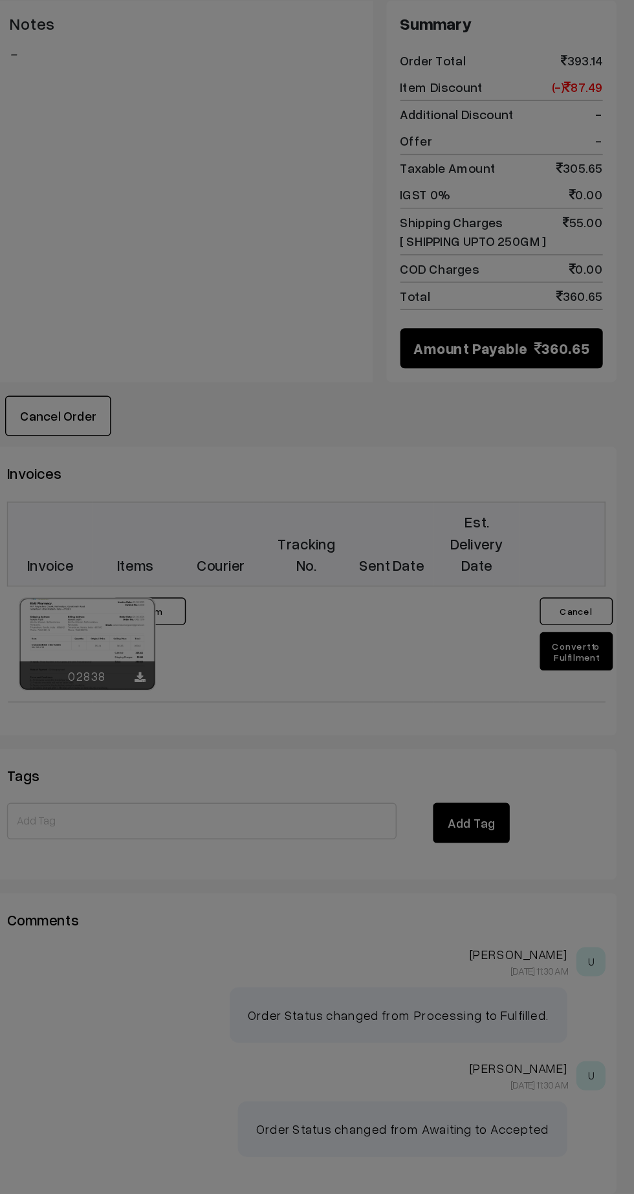
scroll to position [305, 0]
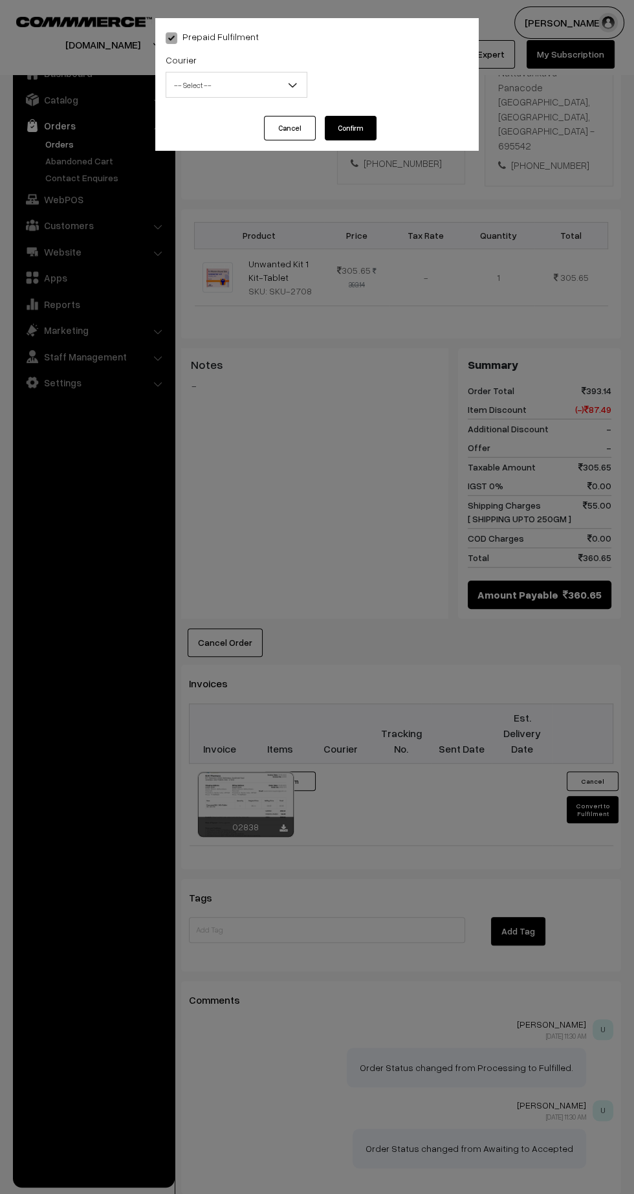
click at [232, 96] on span "-- Select --" at bounding box center [236, 85] width 140 height 23
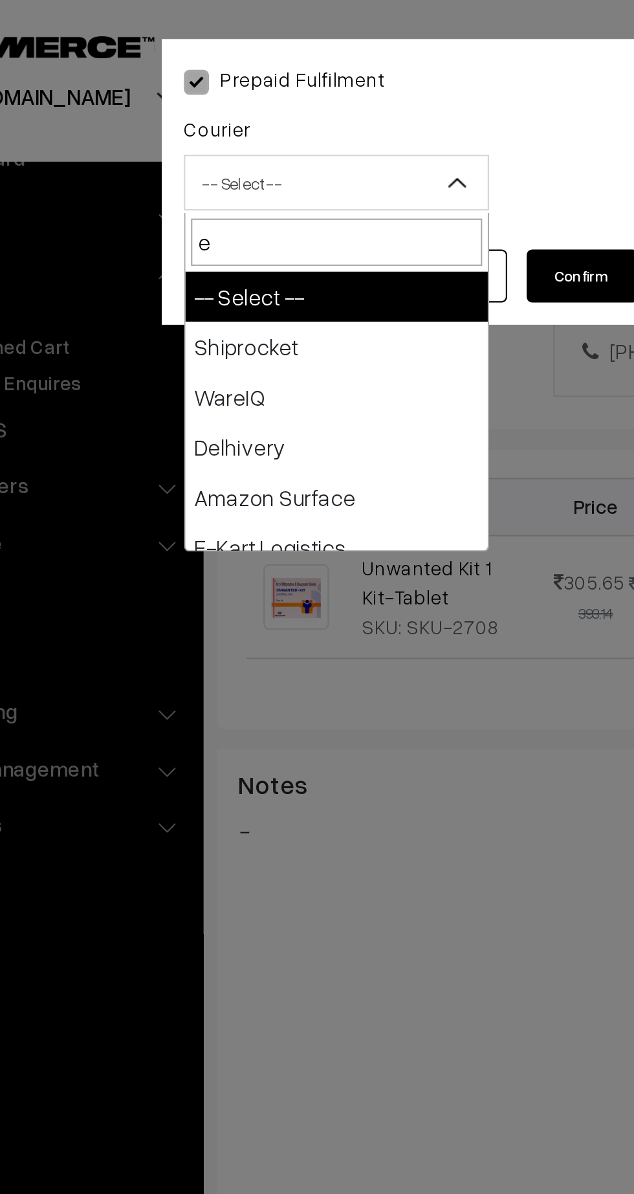
type input "e-"
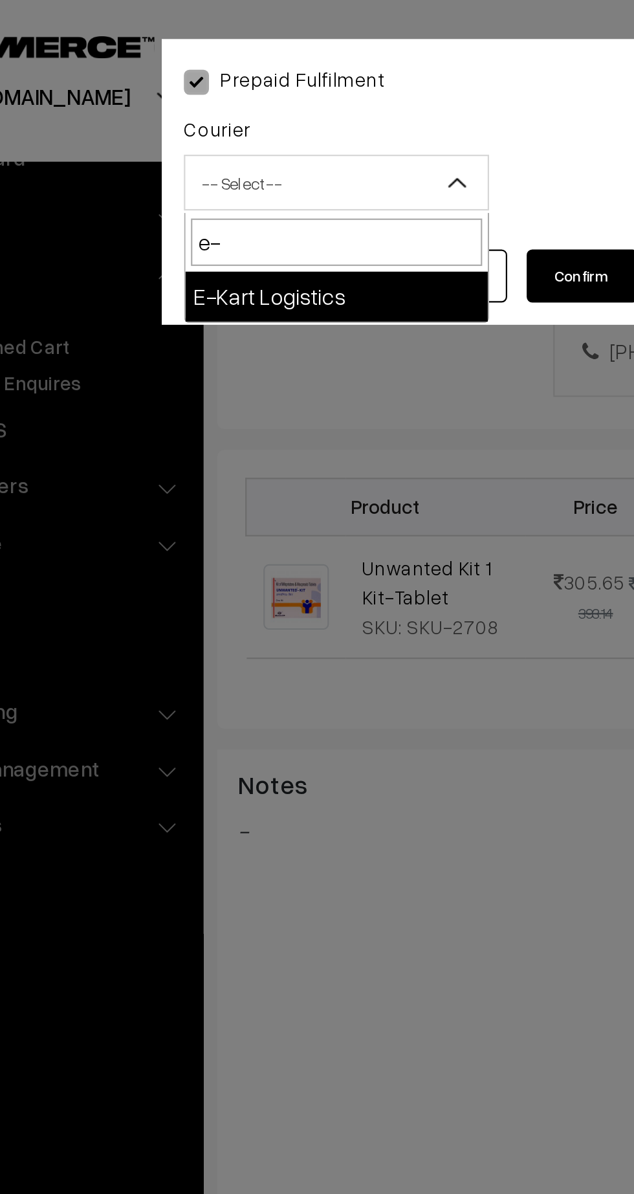
select select "6"
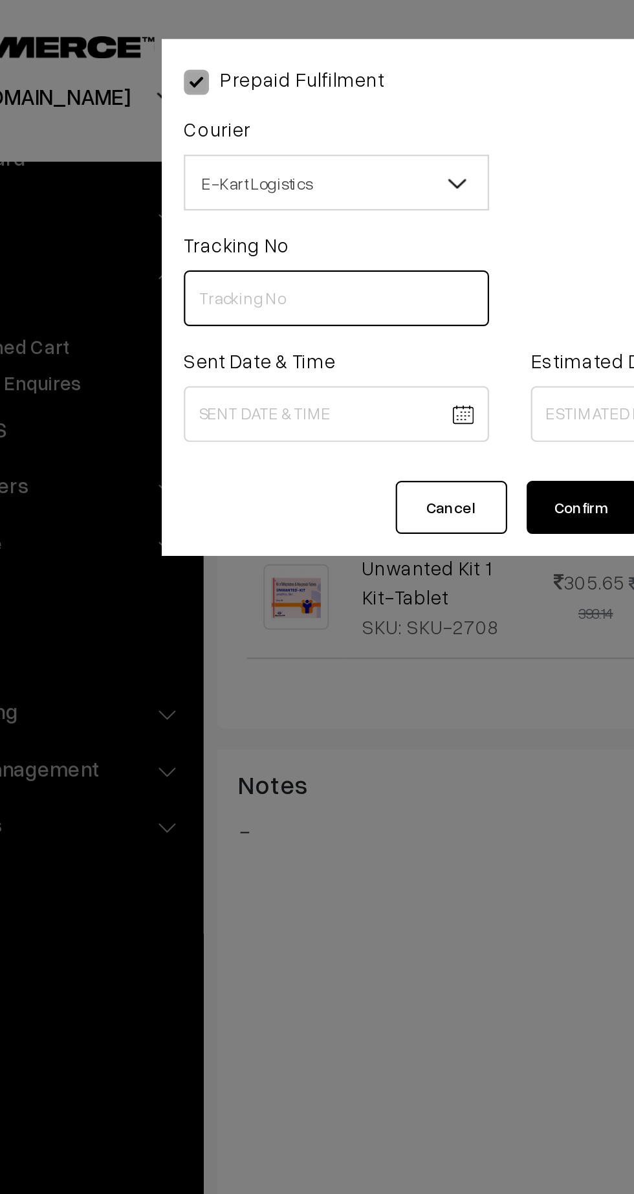
paste input "PAXP9000217146"
type input "PAXP9000217146"
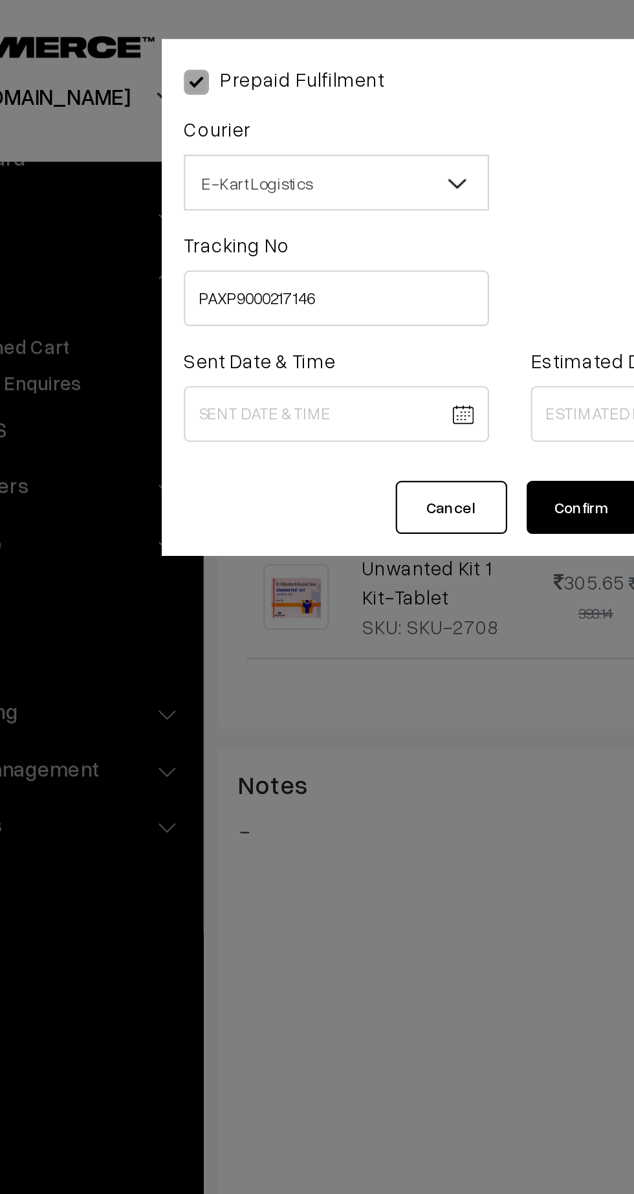
click at [240, 196] on body "Thank you for showing interest. Our team will call you shortly. Close kirtiphar…" at bounding box center [317, 486] width 634 height 1583
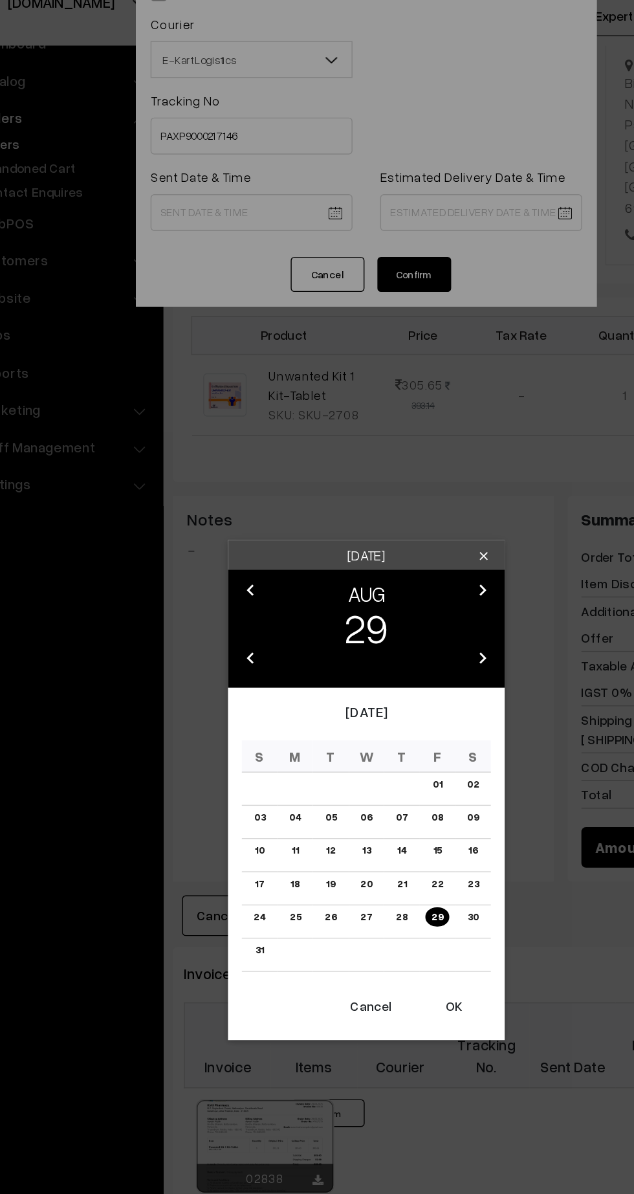
scroll to position [254, 0]
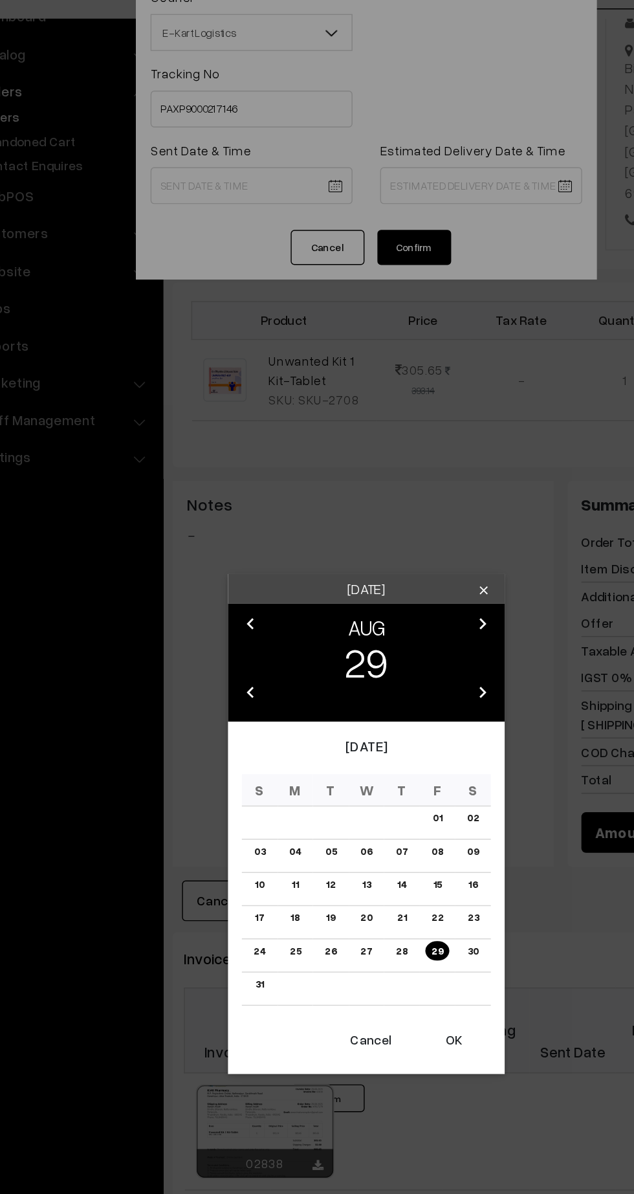
click at [380, 788] on button "OK" at bounding box center [379, 791] width 52 height 28
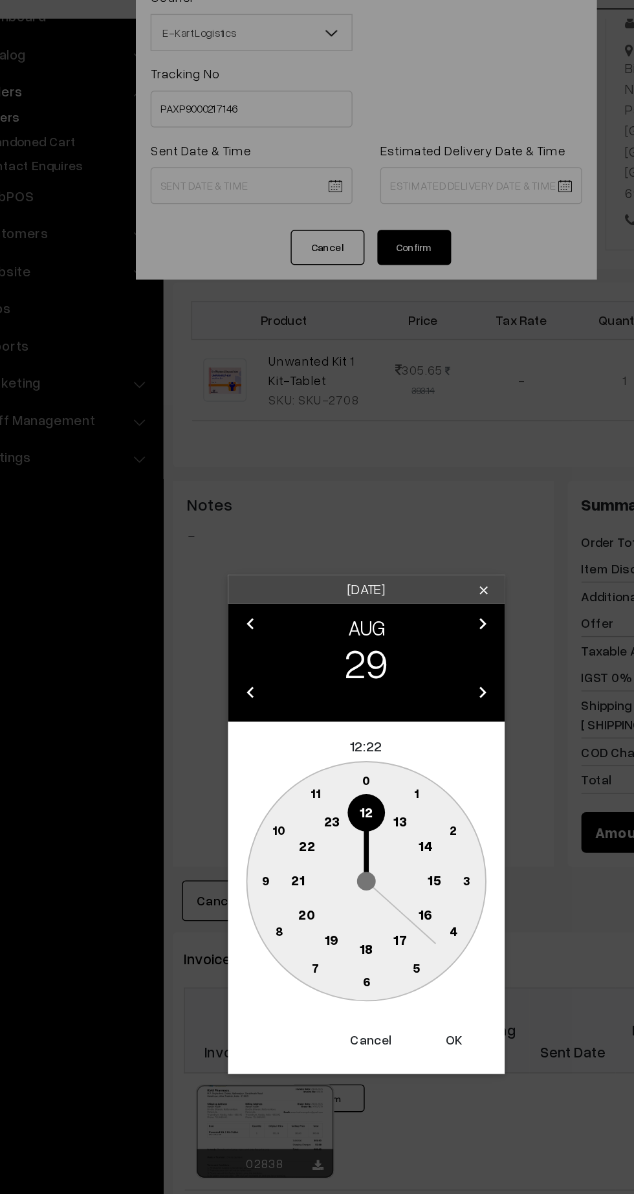
click at [388, 799] on button "OK" at bounding box center [379, 791] width 52 height 28
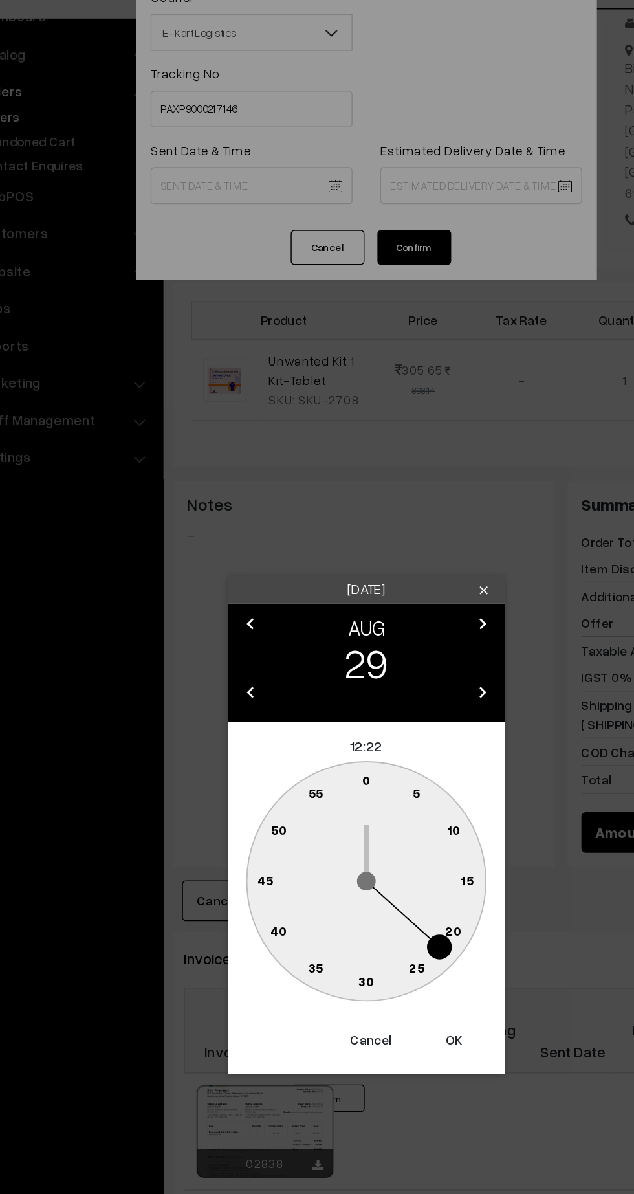
click at [245, 681] on text "45" at bounding box center [246, 679] width 11 height 11
type input "29-08-2025 12:45"
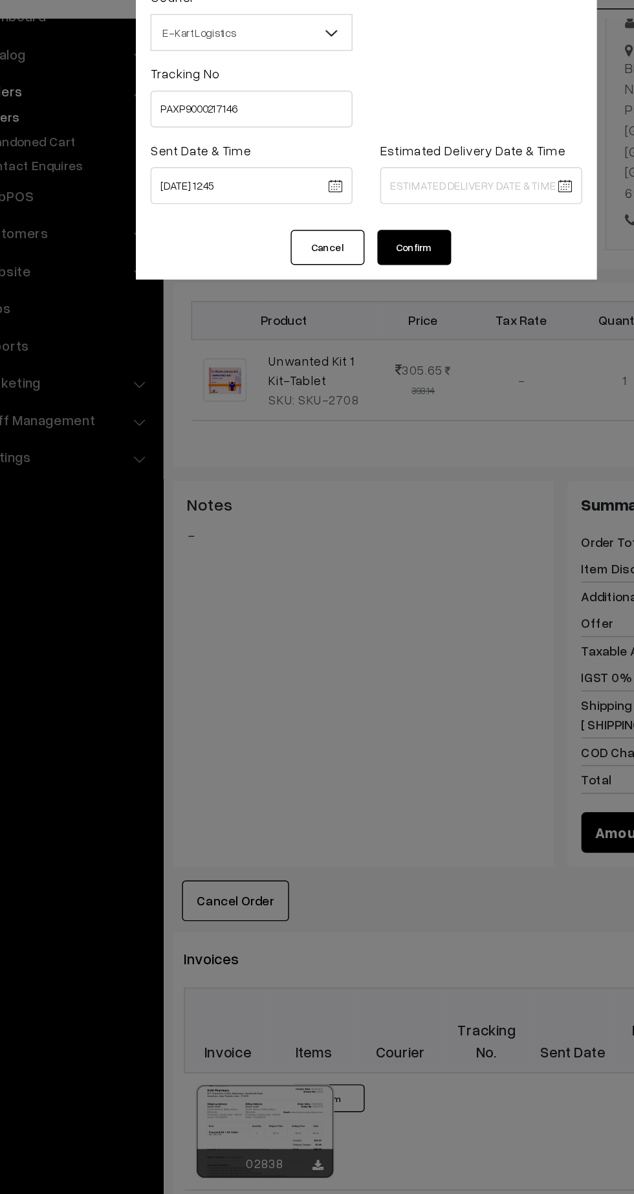
click at [432, 192] on body "Thank you for showing interest. Our team will call you shortly. Close kirtiphar…" at bounding box center [317, 537] width 634 height 1583
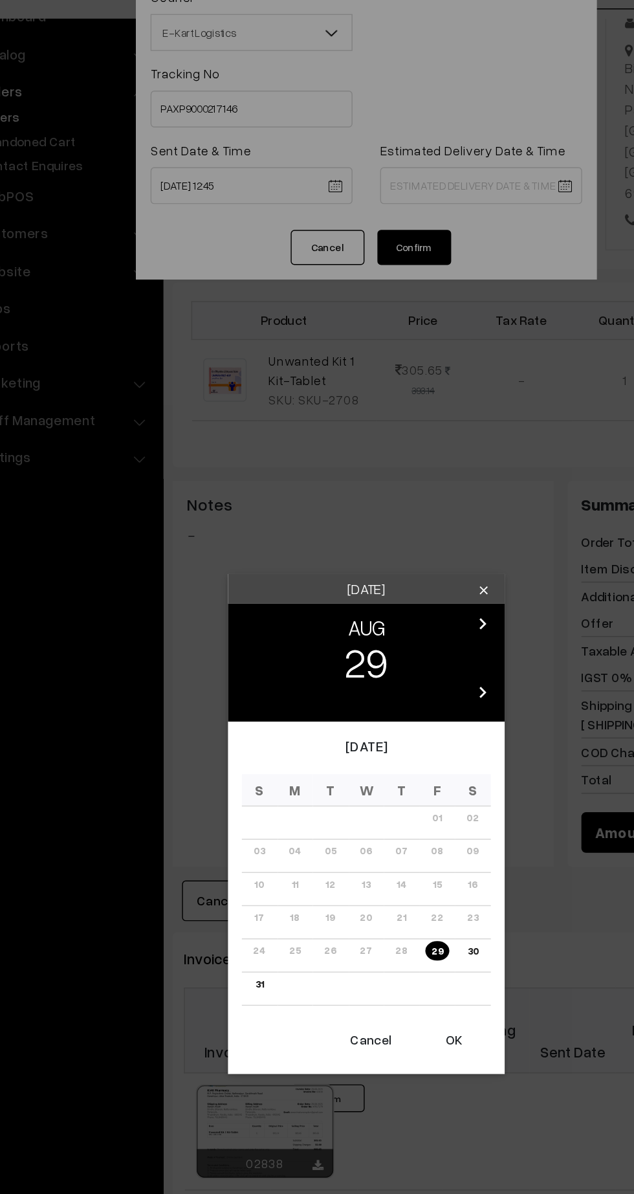
click at [401, 499] on icon "chevron_right" at bounding box center [399, 500] width 16 height 16
click at [342, 636] on link "04" at bounding box center [342, 636] width 16 height 14
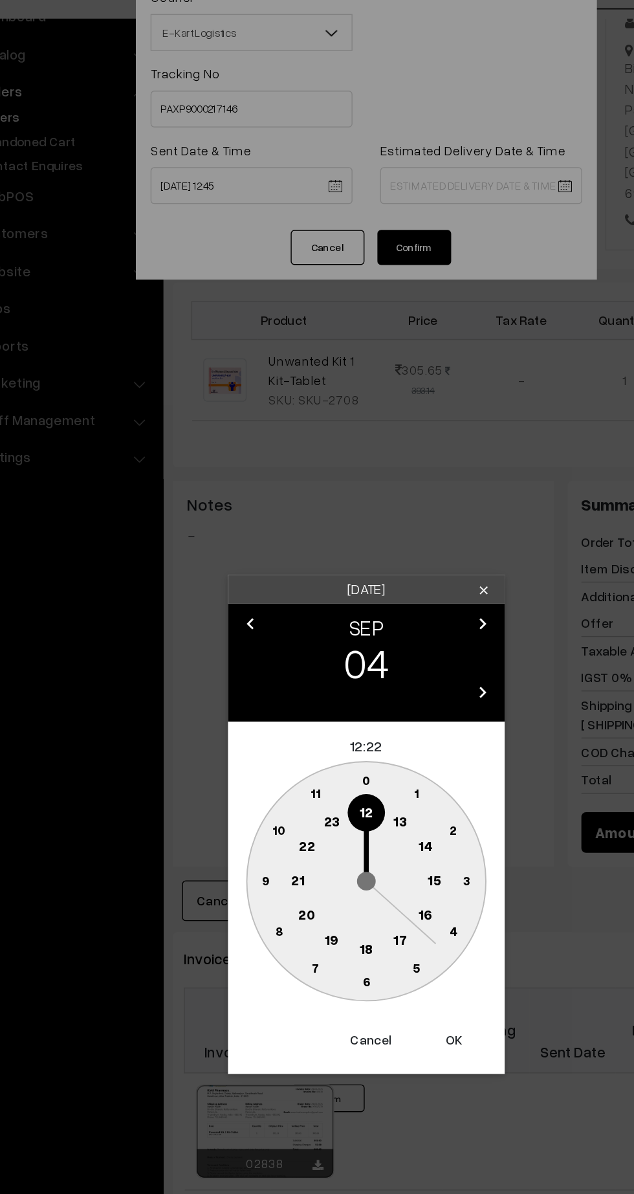
click at [273, 683] on text "21" at bounding box center [269, 679] width 10 height 12
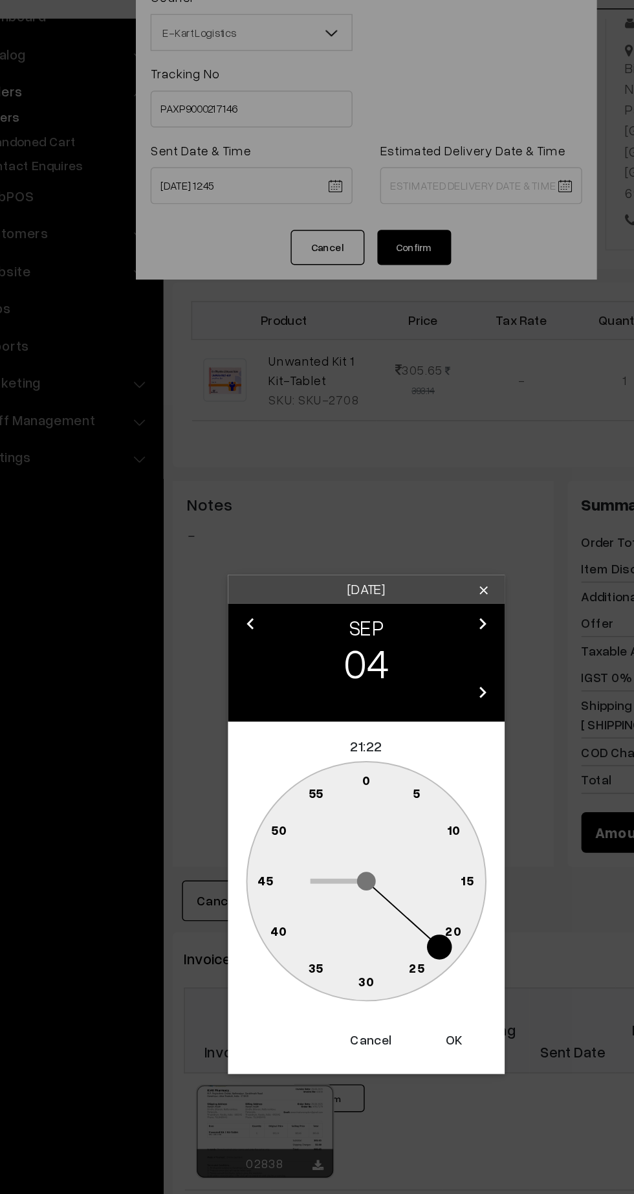
click at [324, 750] on circle at bounding box center [317, 751] width 27 height 27
type input "04-09-2025 21:30"
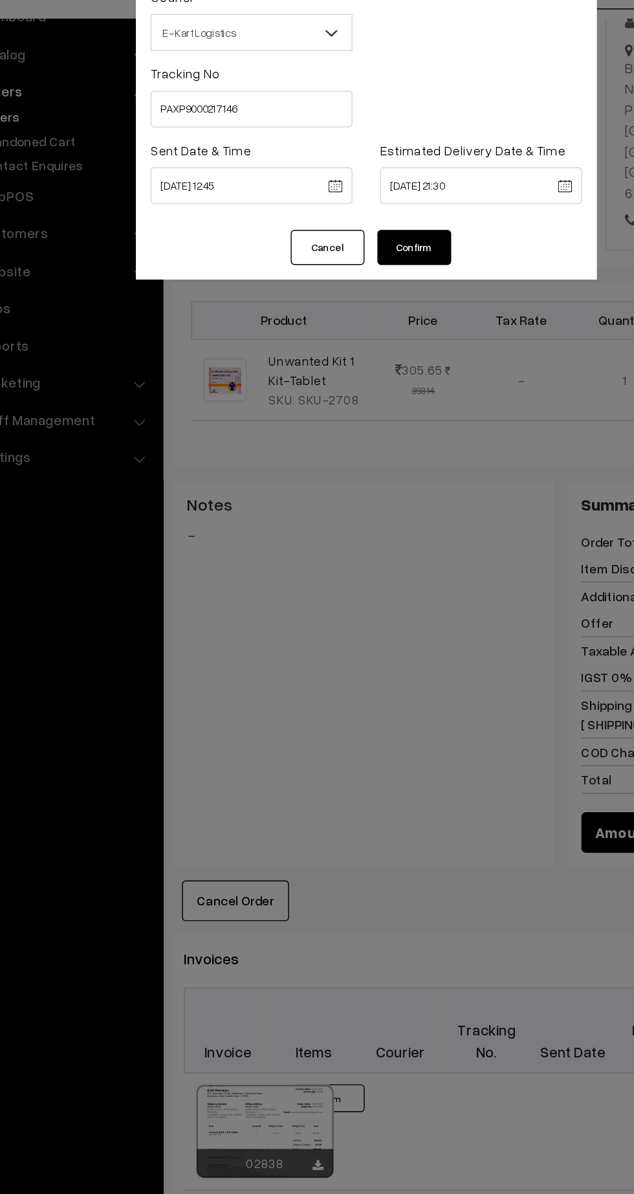
click at [356, 246] on button "Confirm" at bounding box center [351, 235] width 52 height 25
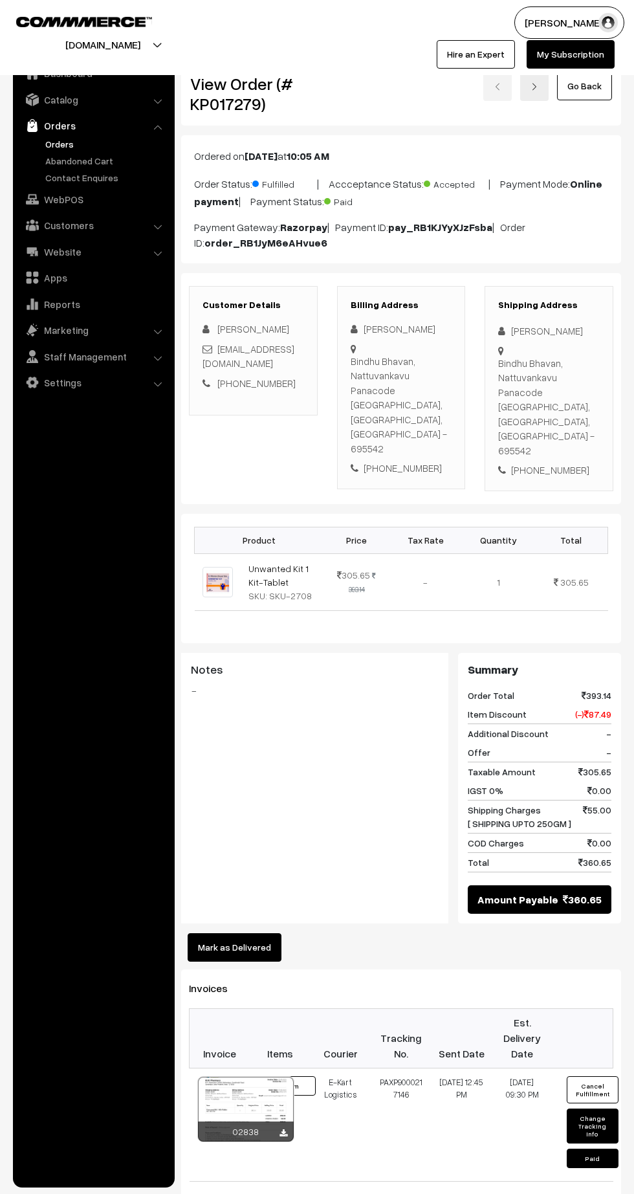
scroll to position [254, 0]
